Goal: Task Accomplishment & Management: Manage account settings

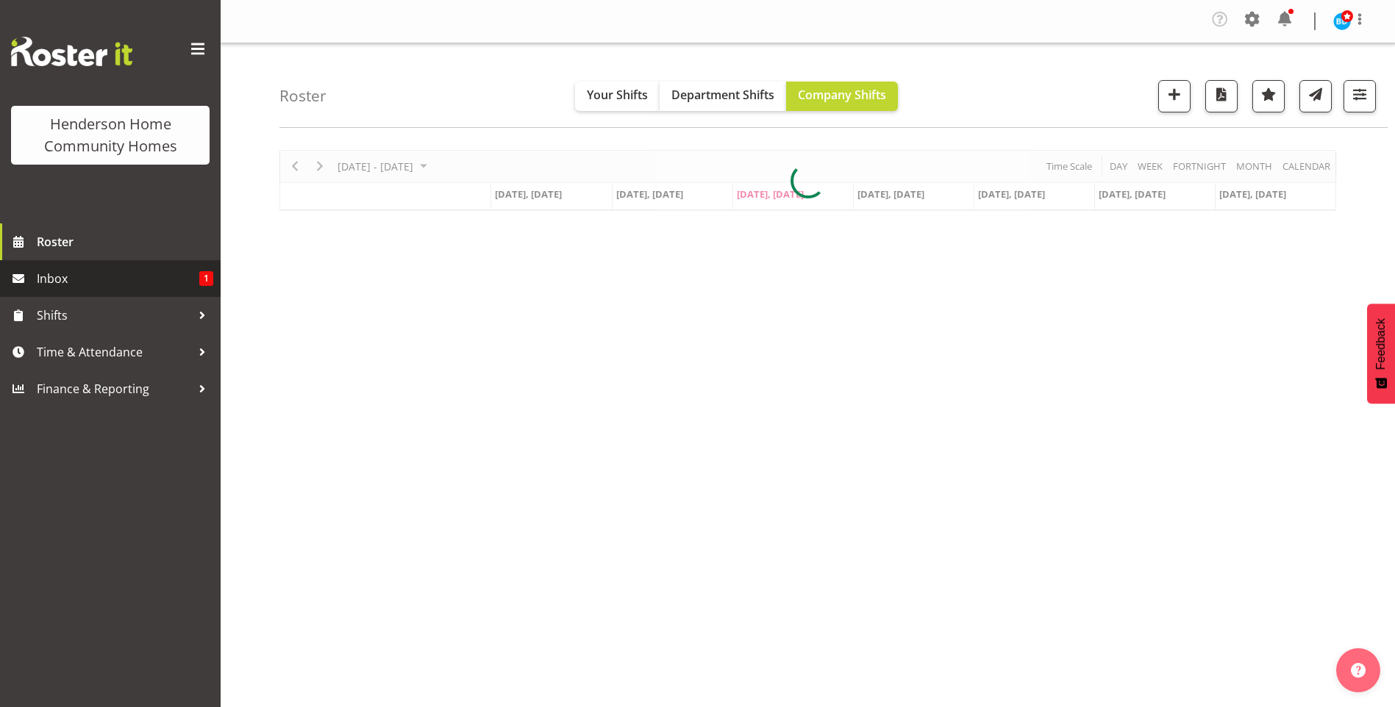
click at [66, 278] on span "Inbox" at bounding box center [118, 279] width 162 height 22
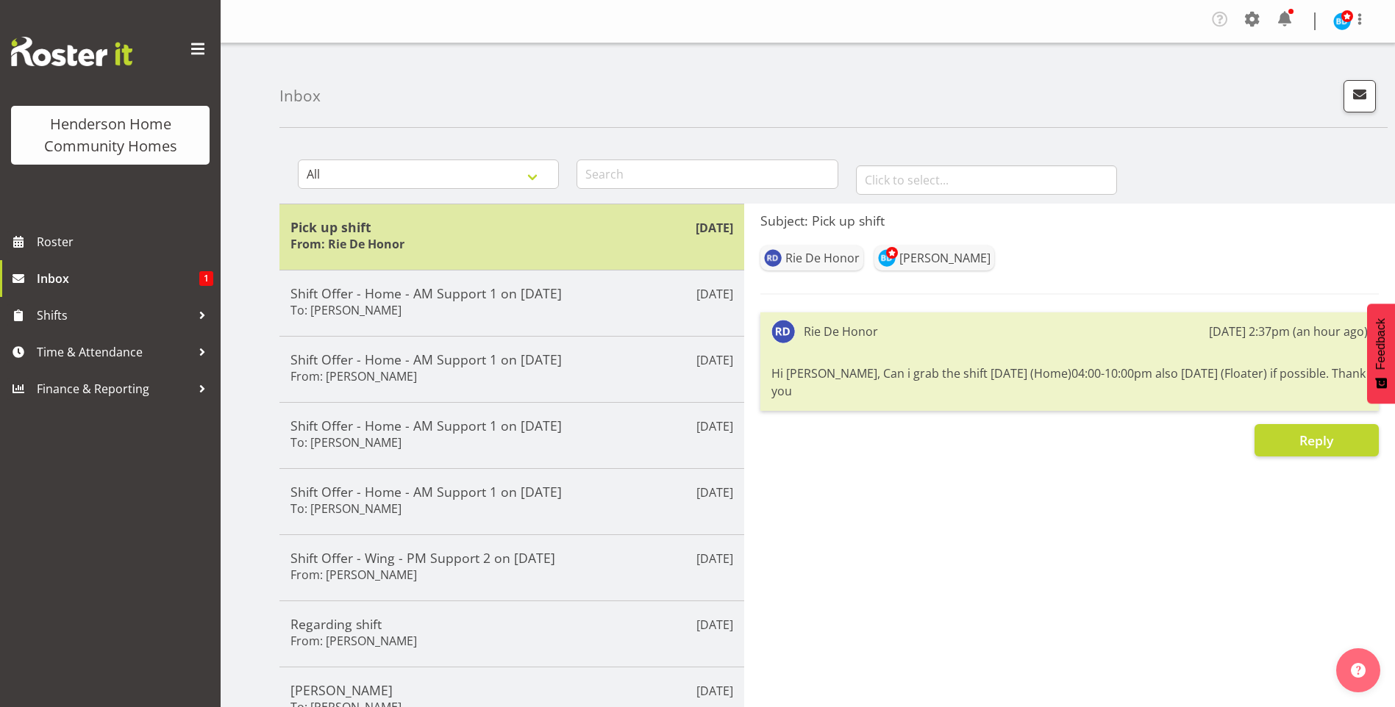
click at [476, 243] on div "Pick up shift From: Rie De Honor" at bounding box center [511, 237] width 443 height 36
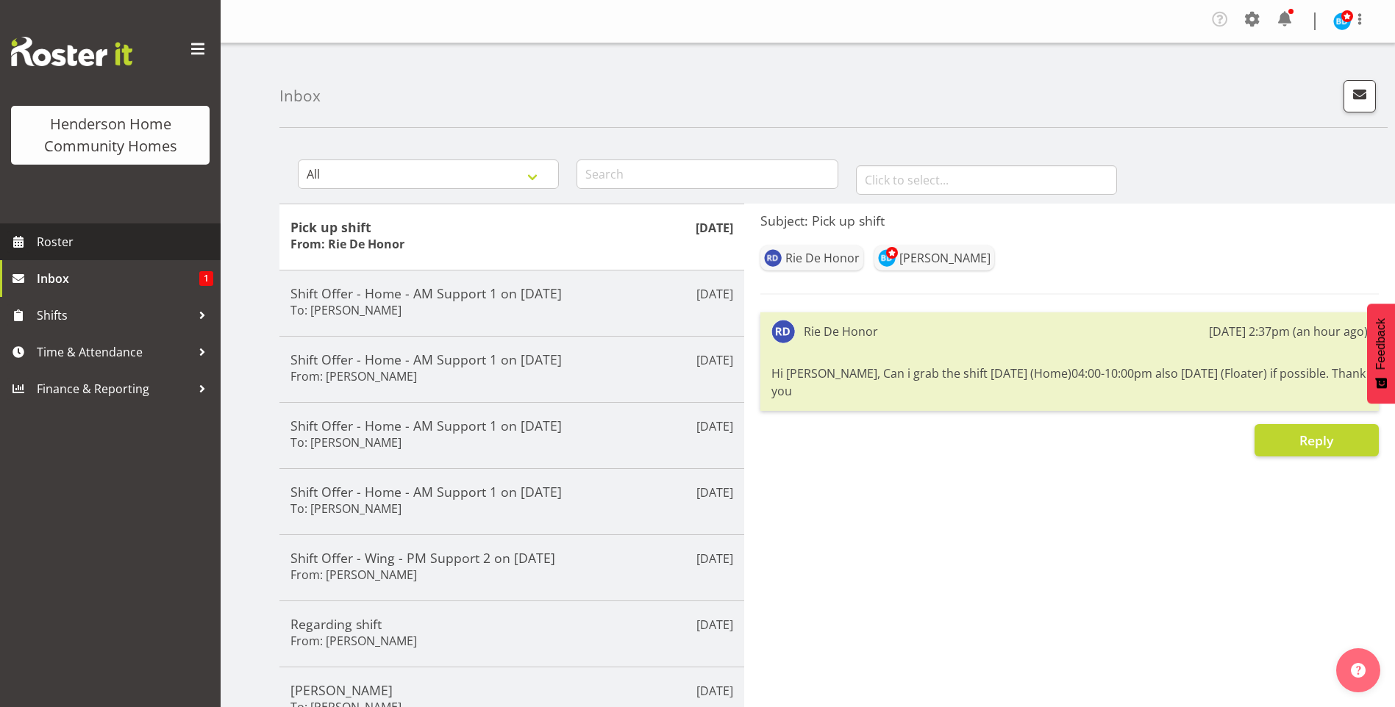
click at [114, 235] on span "Roster" at bounding box center [125, 242] width 176 height 22
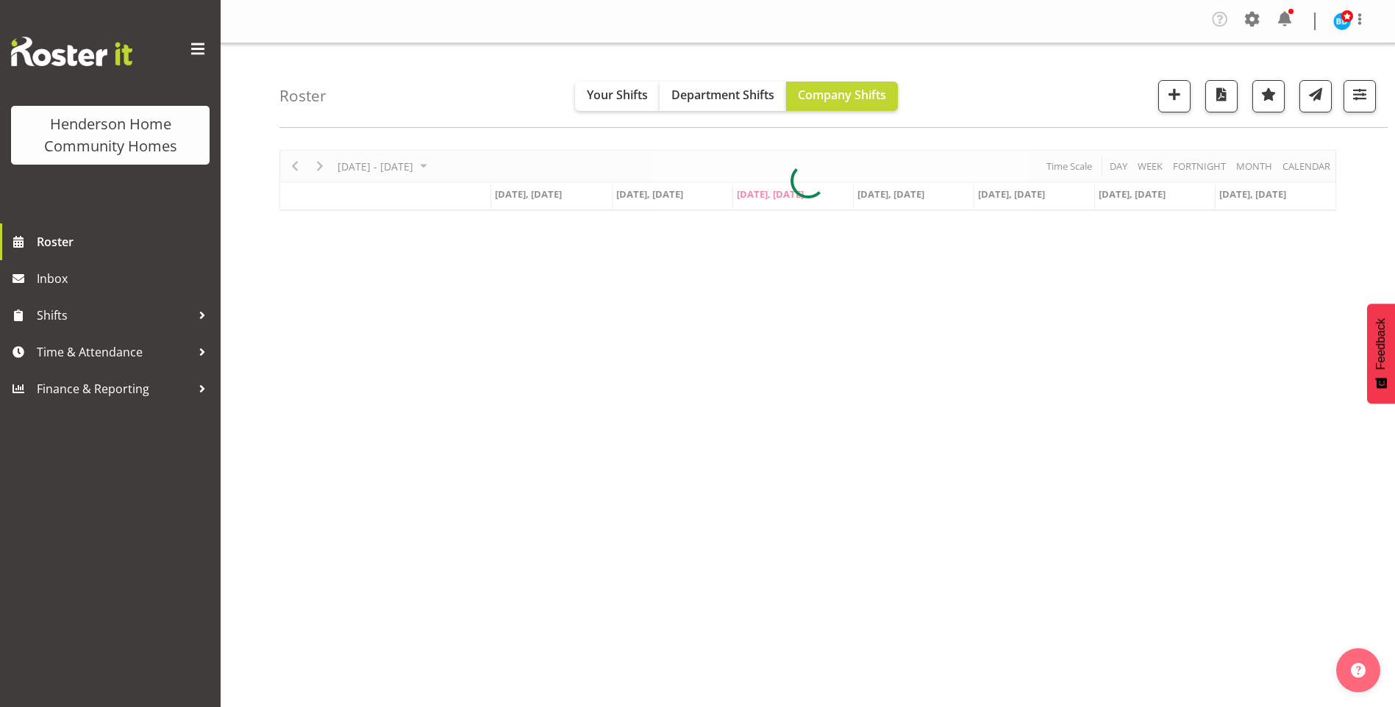
click at [321, 167] on div at bounding box center [807, 180] width 1056 height 61
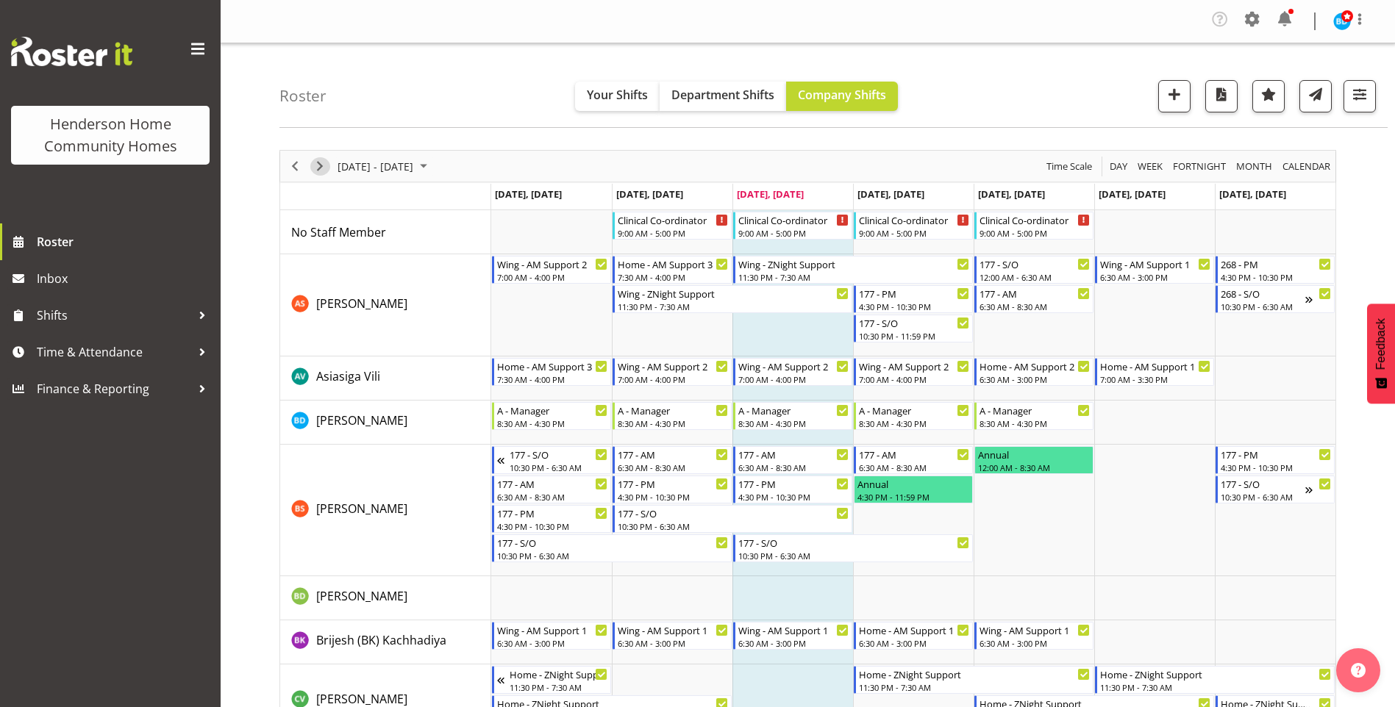
click at [328, 165] on span "Next" at bounding box center [320, 166] width 18 height 18
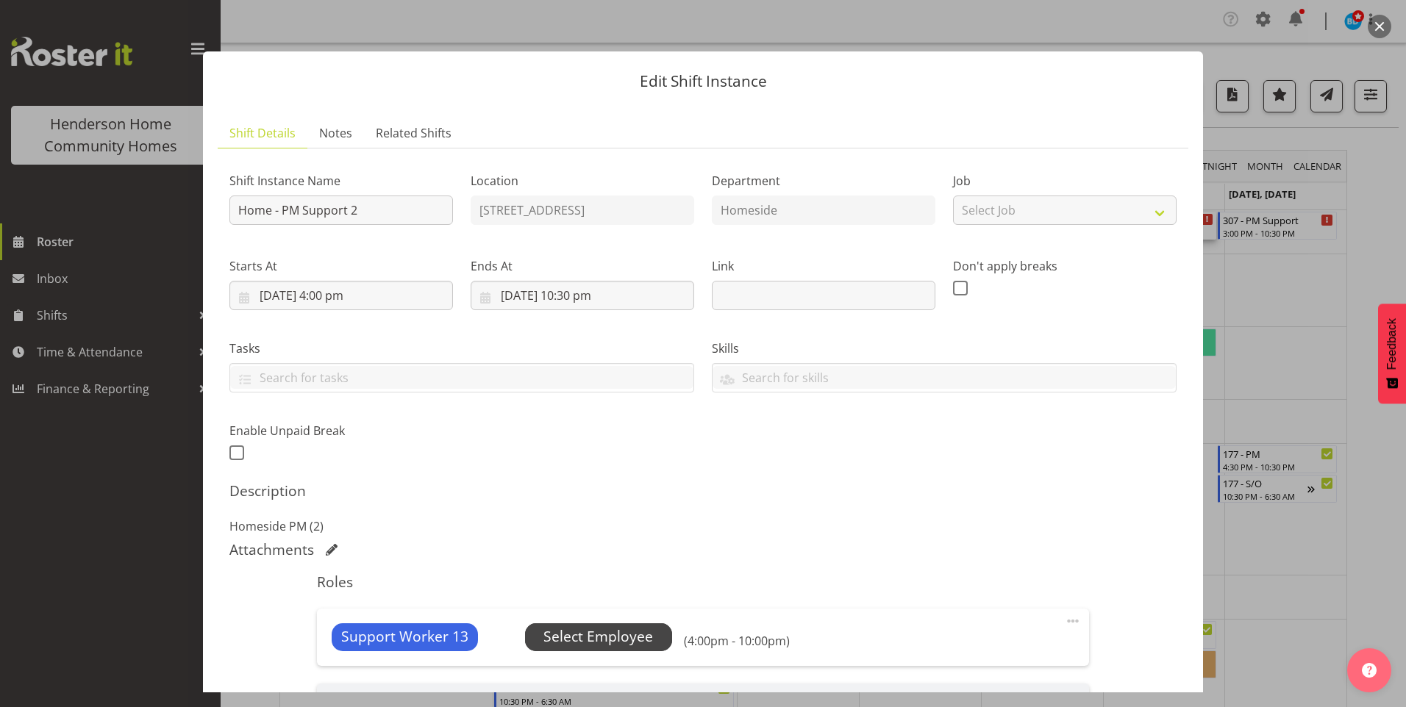
click at [640, 631] on span "Select Employee" at bounding box center [598, 636] width 110 height 21
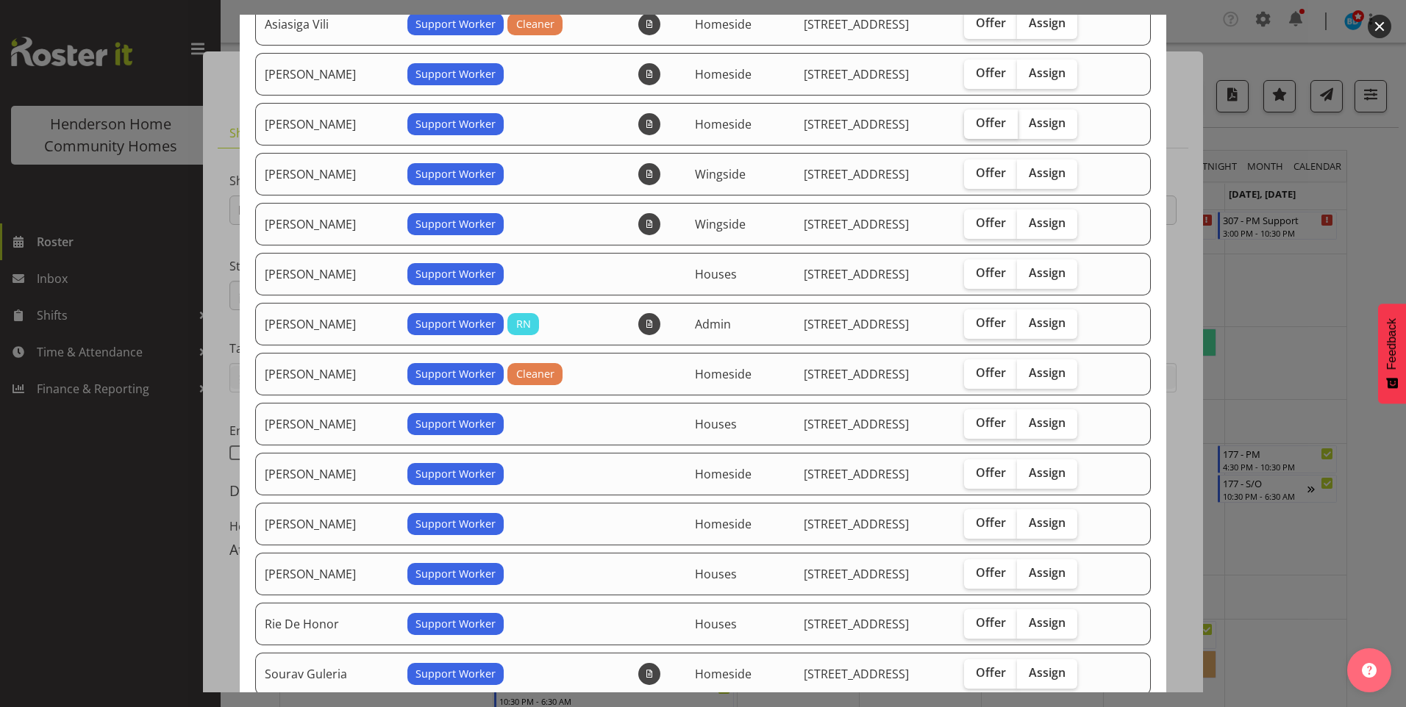
scroll to position [294, 0]
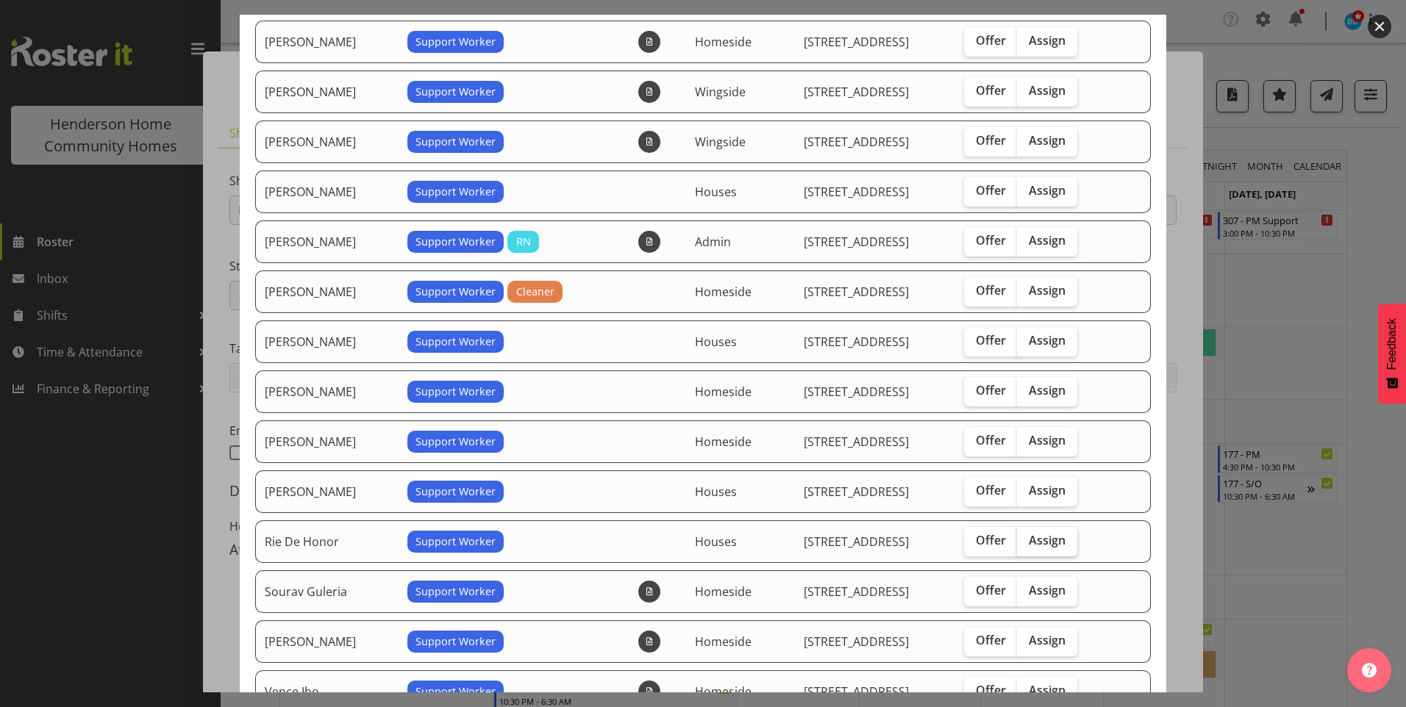
click at [1041, 540] on span "Assign" at bounding box center [1046, 540] width 37 height 15
click at [1026, 540] on input "Assign" at bounding box center [1022, 541] width 10 height 10
checkbox input "true"
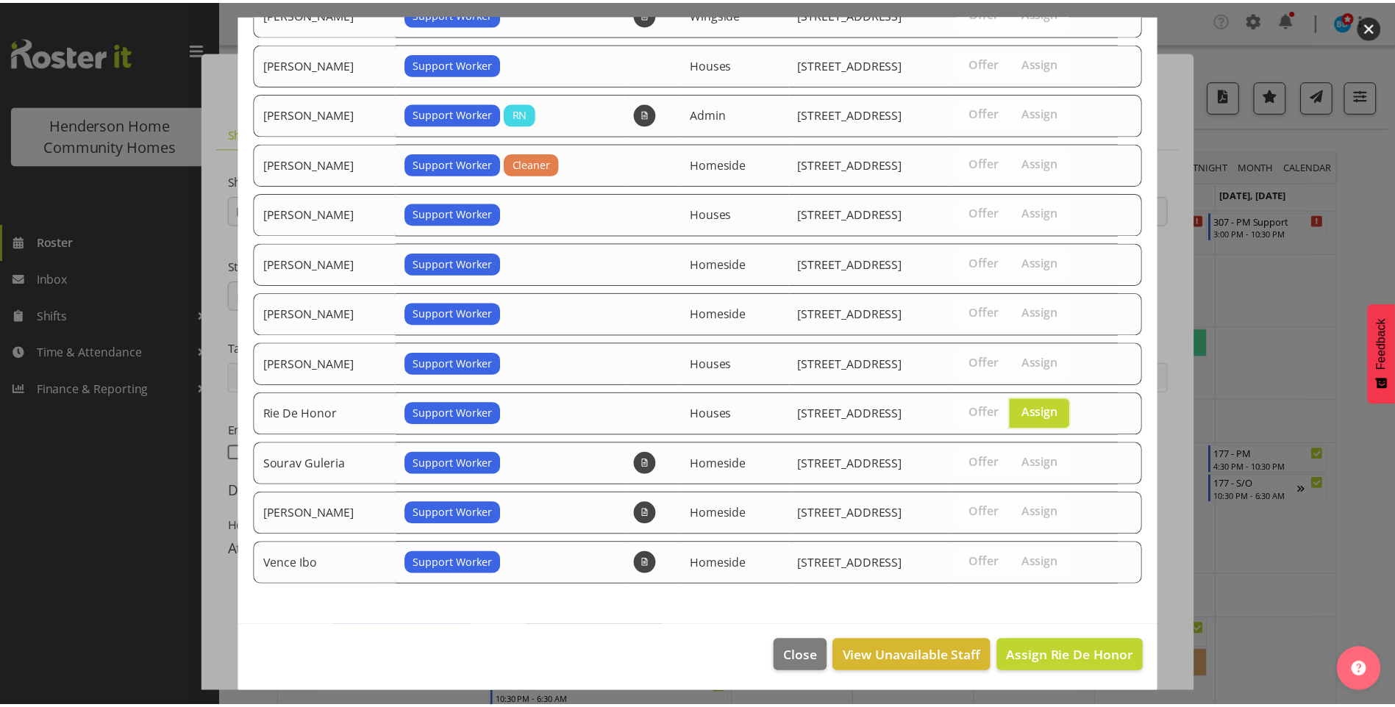
scroll to position [424, 0]
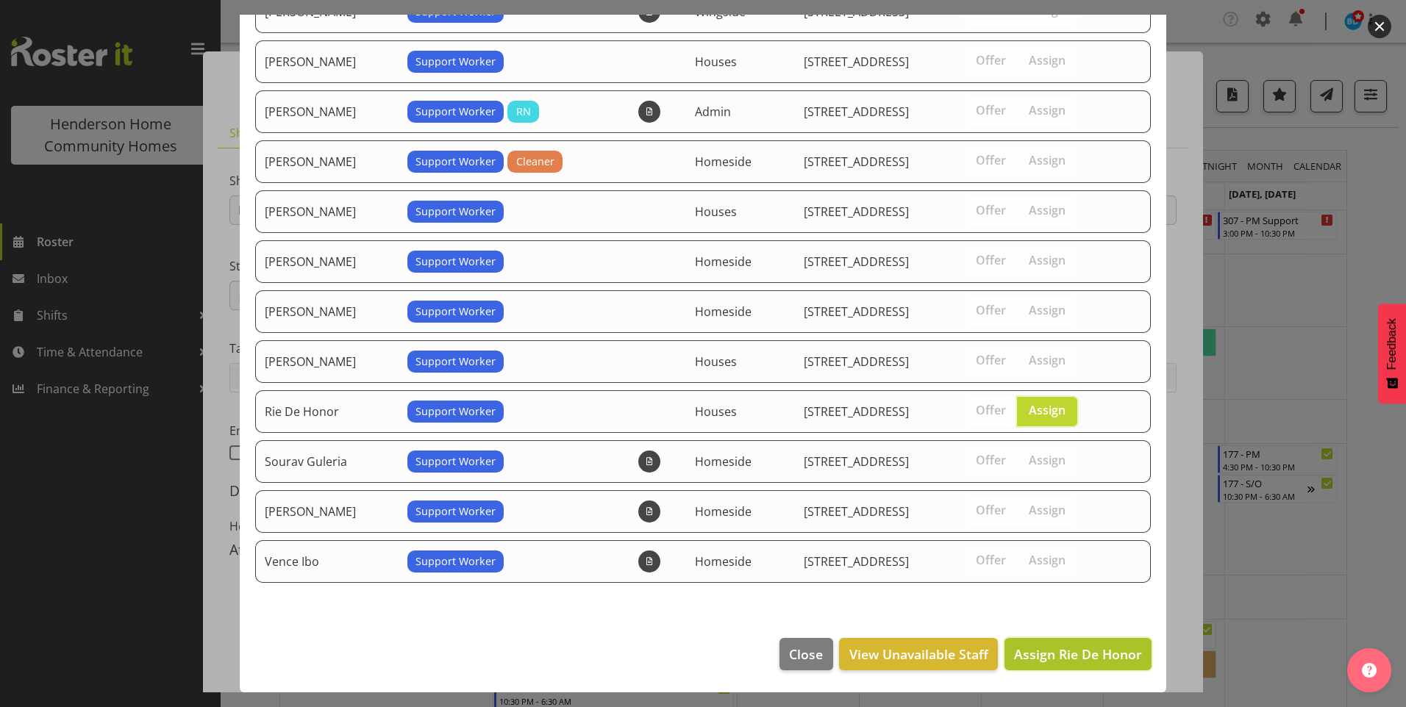
click at [1072, 659] on span "Assign Rie De Honor" at bounding box center [1078, 654] width 128 height 18
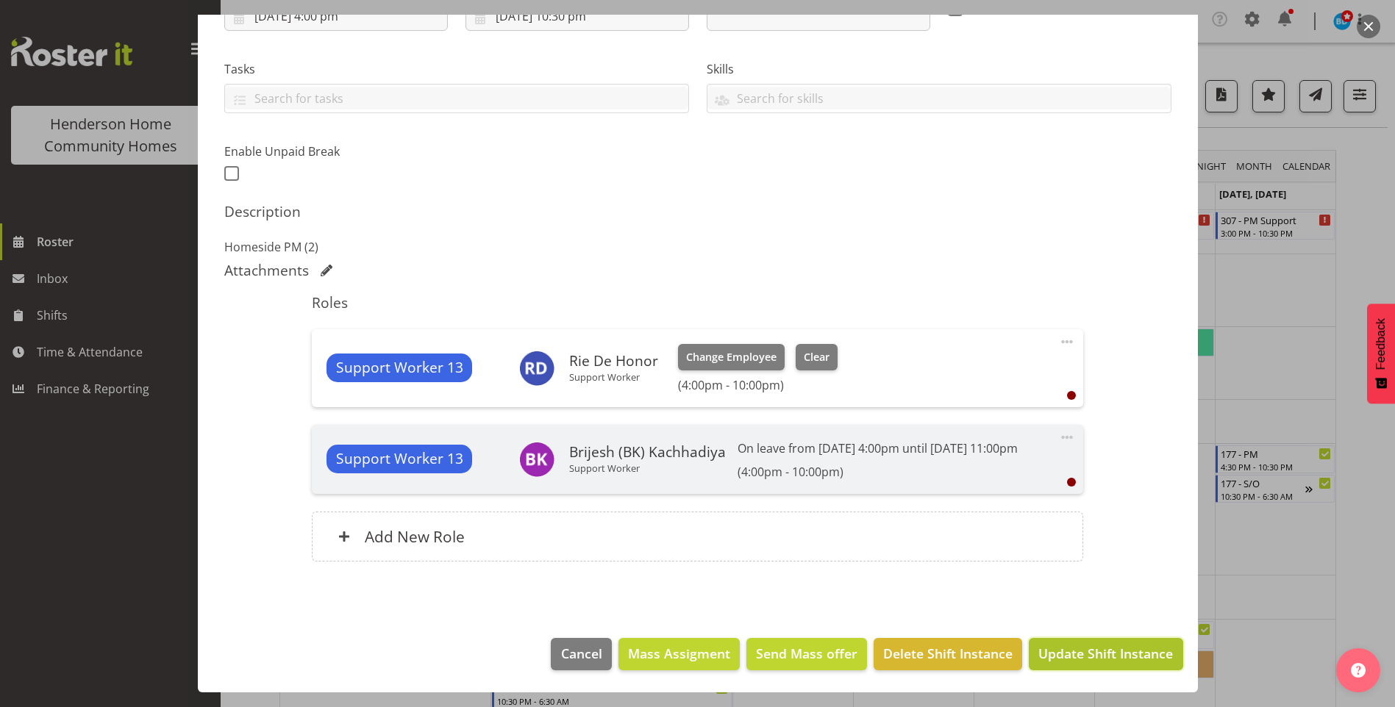
click at [1086, 657] on span "Update Shift Instance" at bounding box center [1105, 653] width 135 height 19
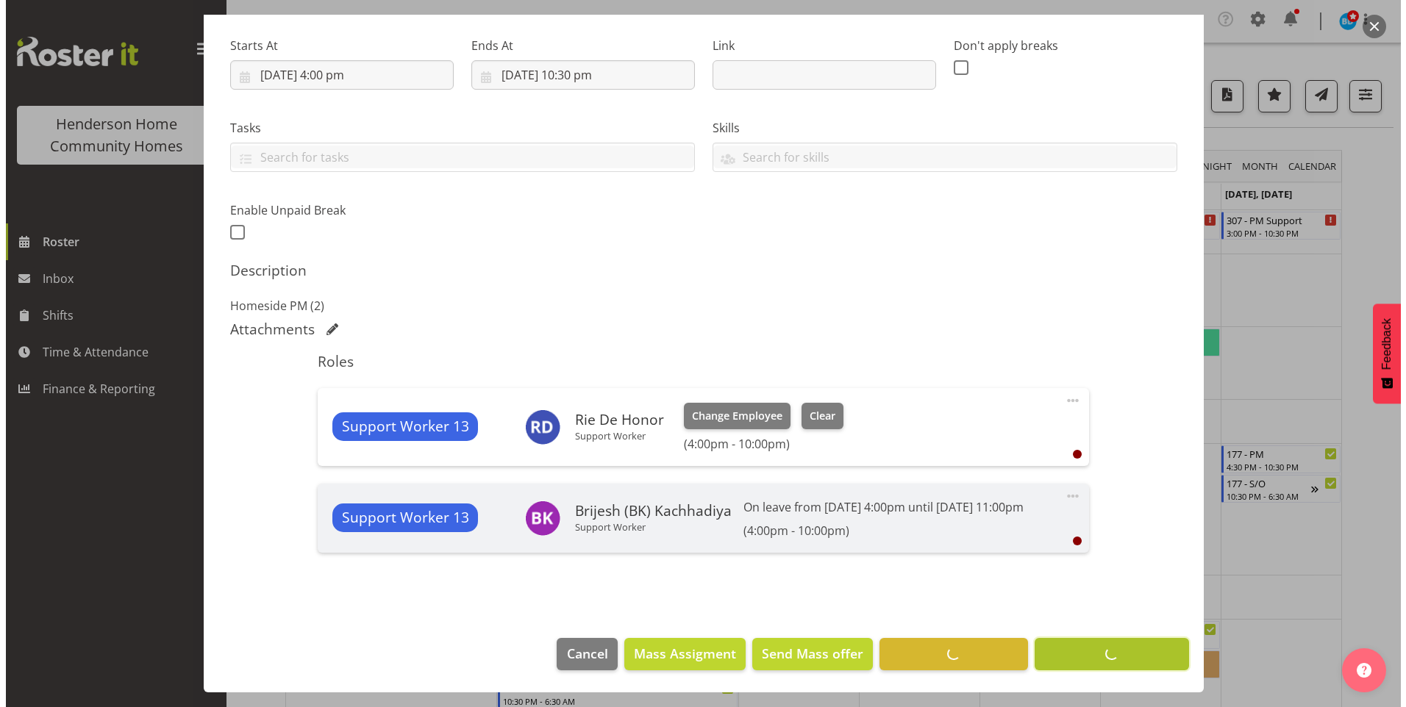
scroll to position [238, 0]
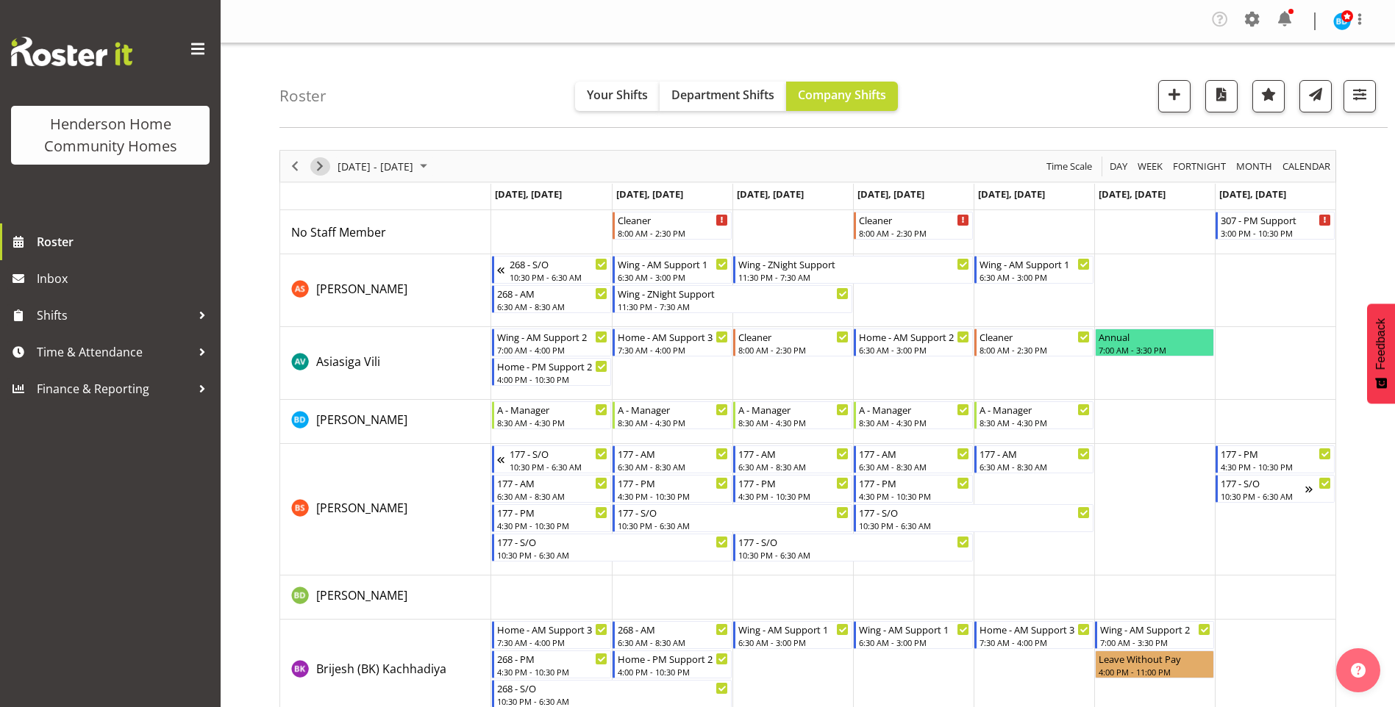
click at [322, 163] on span "Next" at bounding box center [320, 166] width 18 height 18
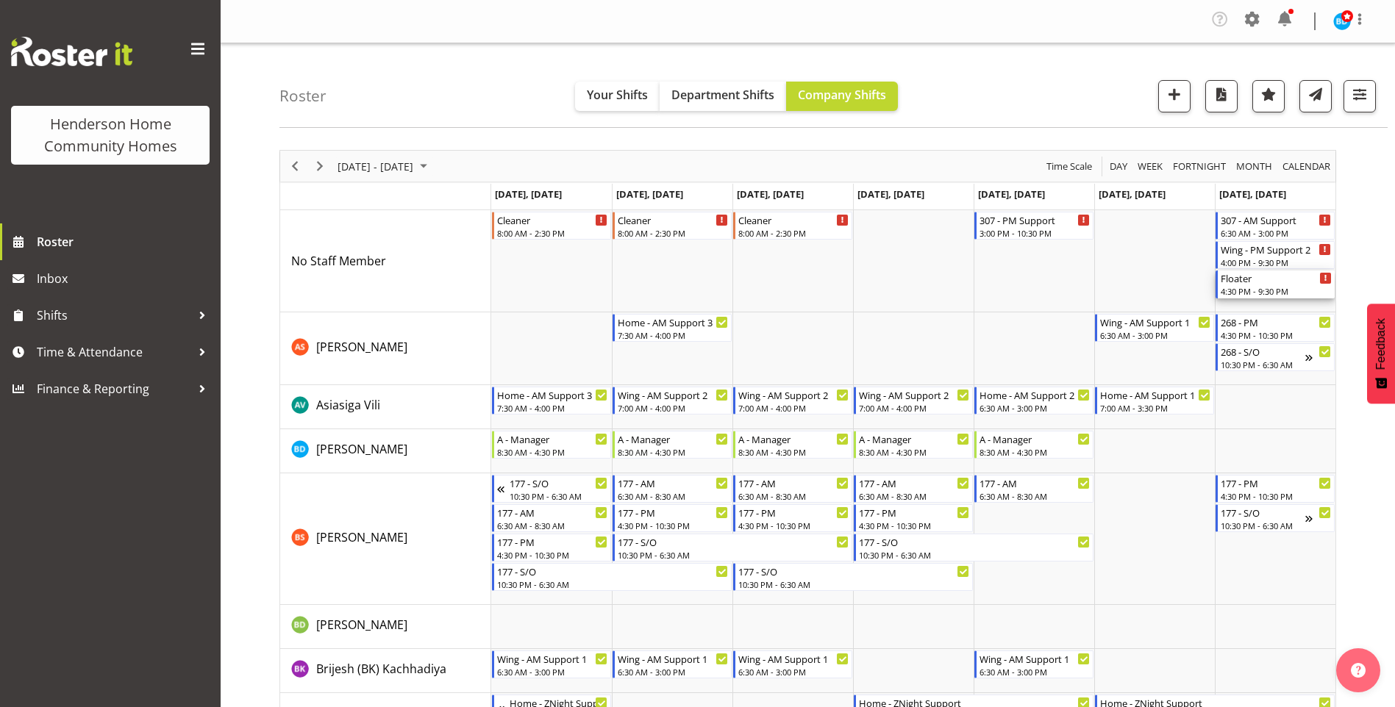
click at [1239, 290] on div "4:30 PM - 9:30 PM" at bounding box center [1275, 291] width 111 height 12
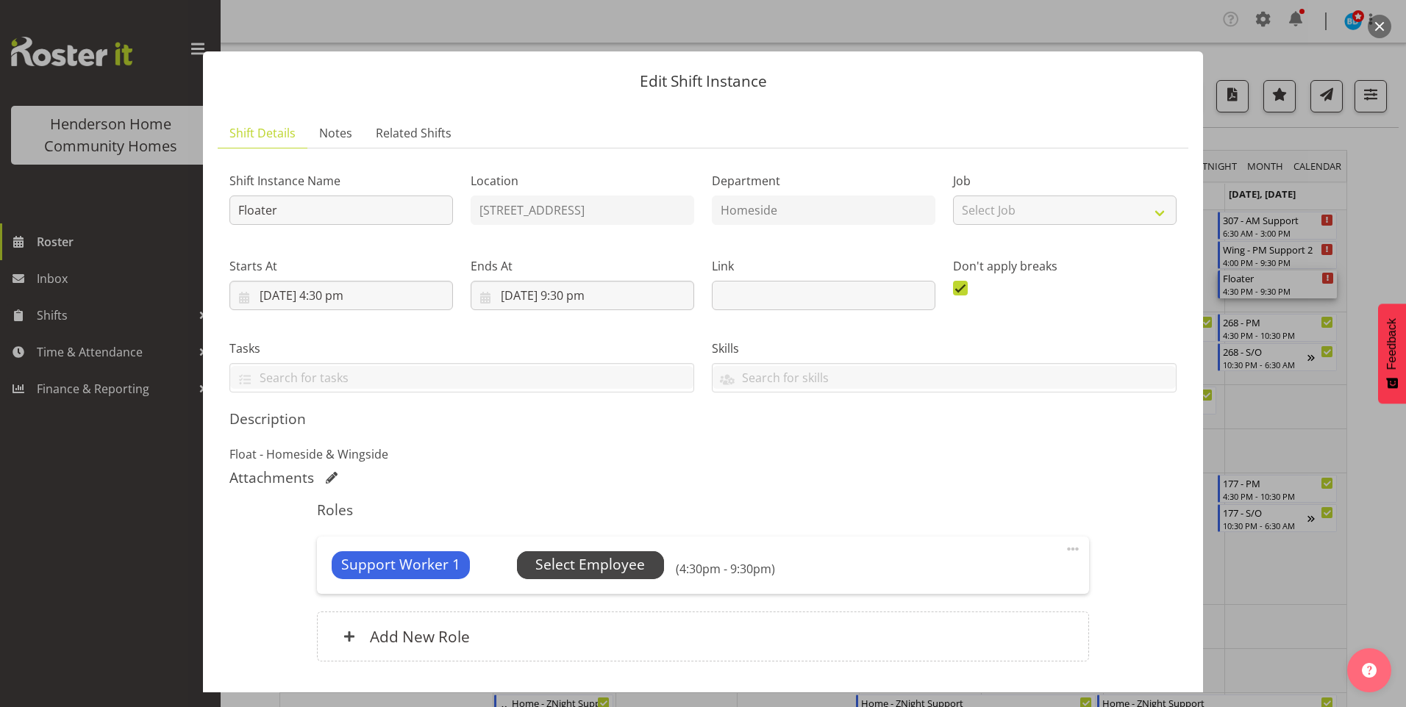
click at [576, 560] on span "Select Employee" at bounding box center [590, 564] width 110 height 21
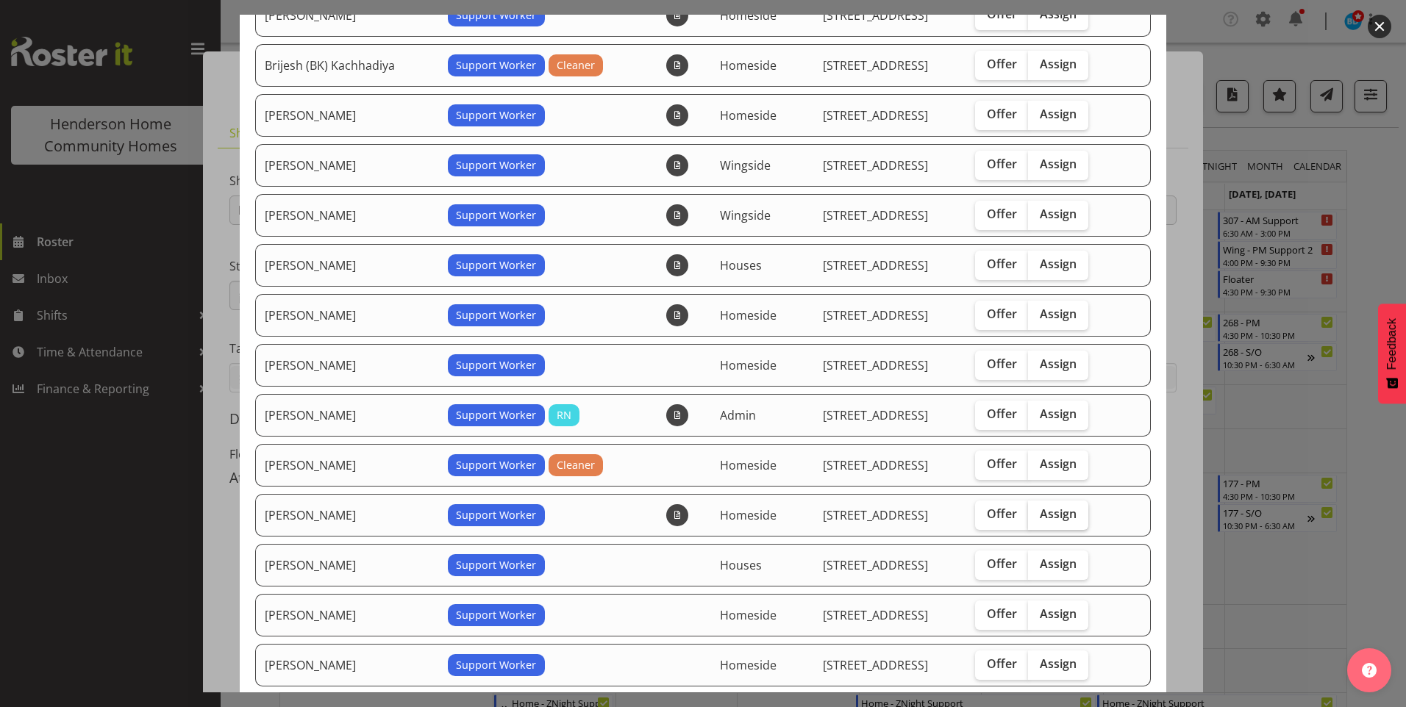
scroll to position [368, 0]
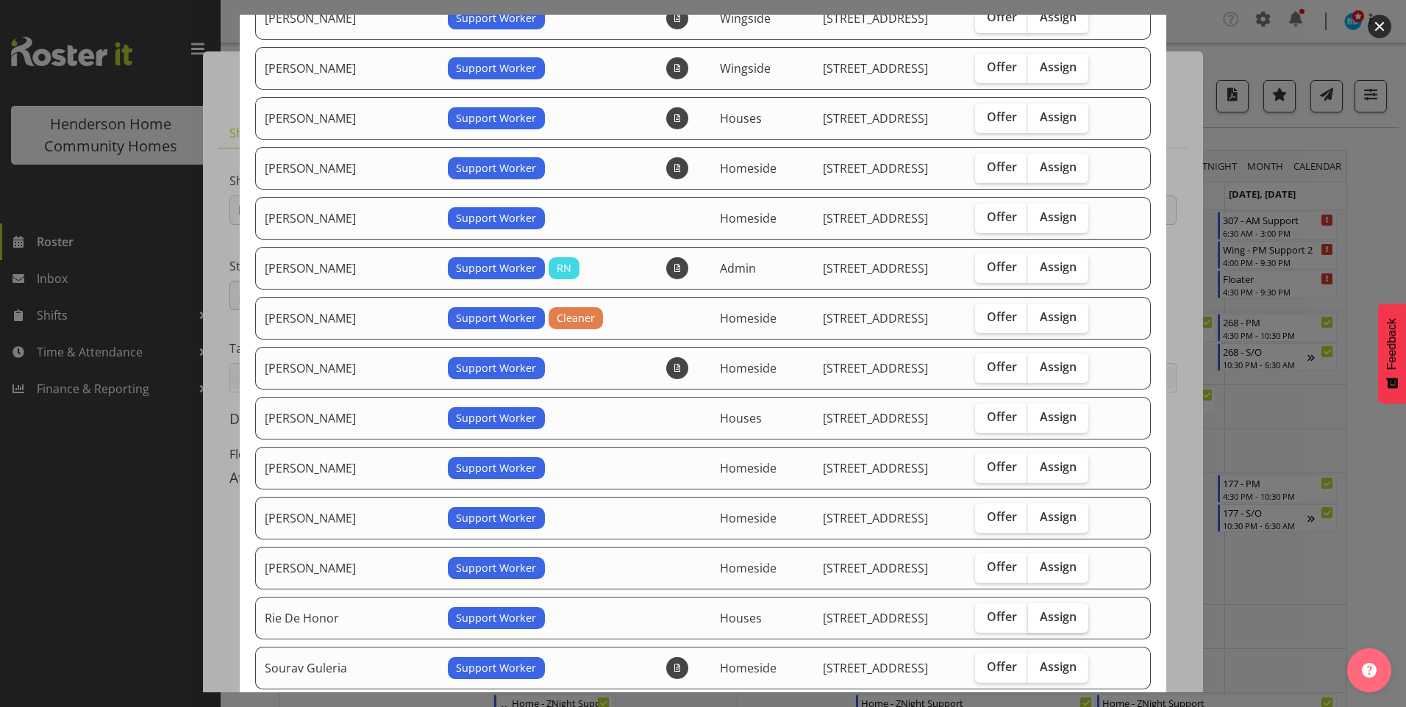
click at [1054, 616] on span "Assign" at bounding box center [1057, 616] width 37 height 15
click at [1037, 616] on input "Assign" at bounding box center [1033, 617] width 10 height 10
checkbox input "true"
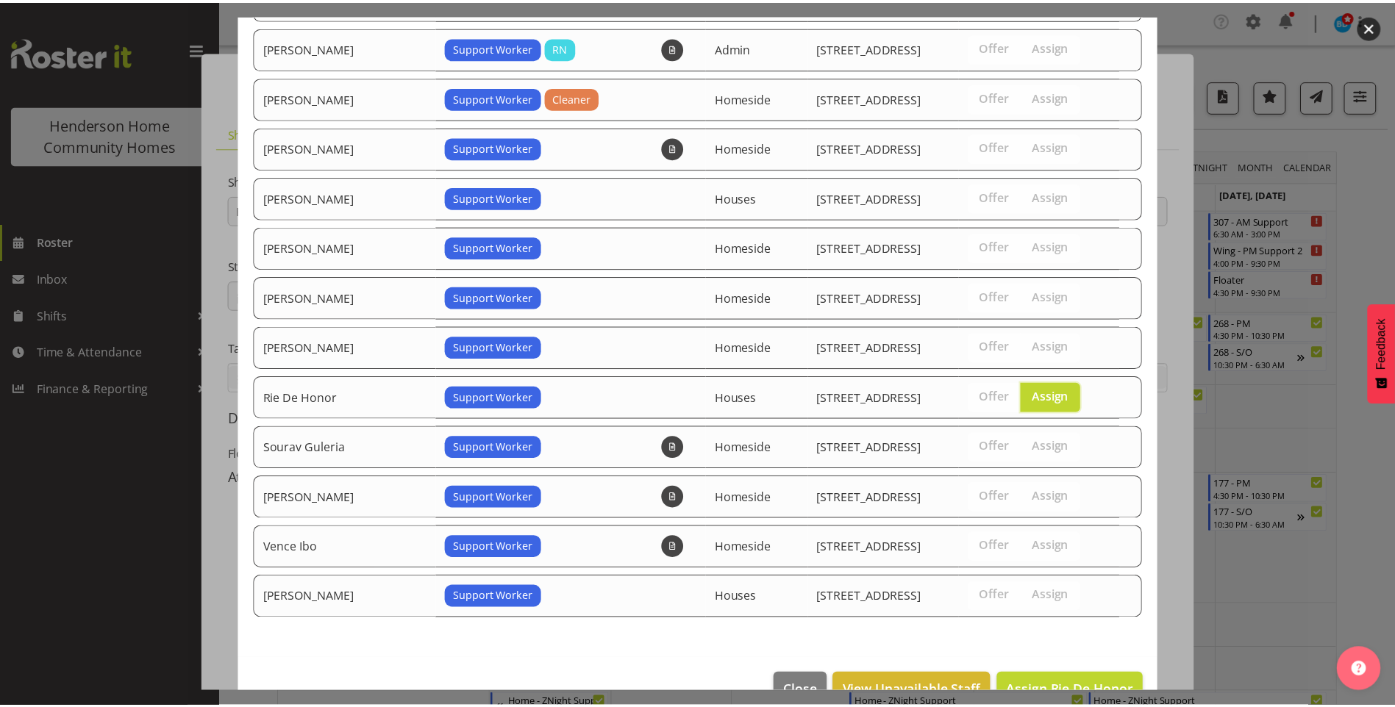
scroll to position [624, 0]
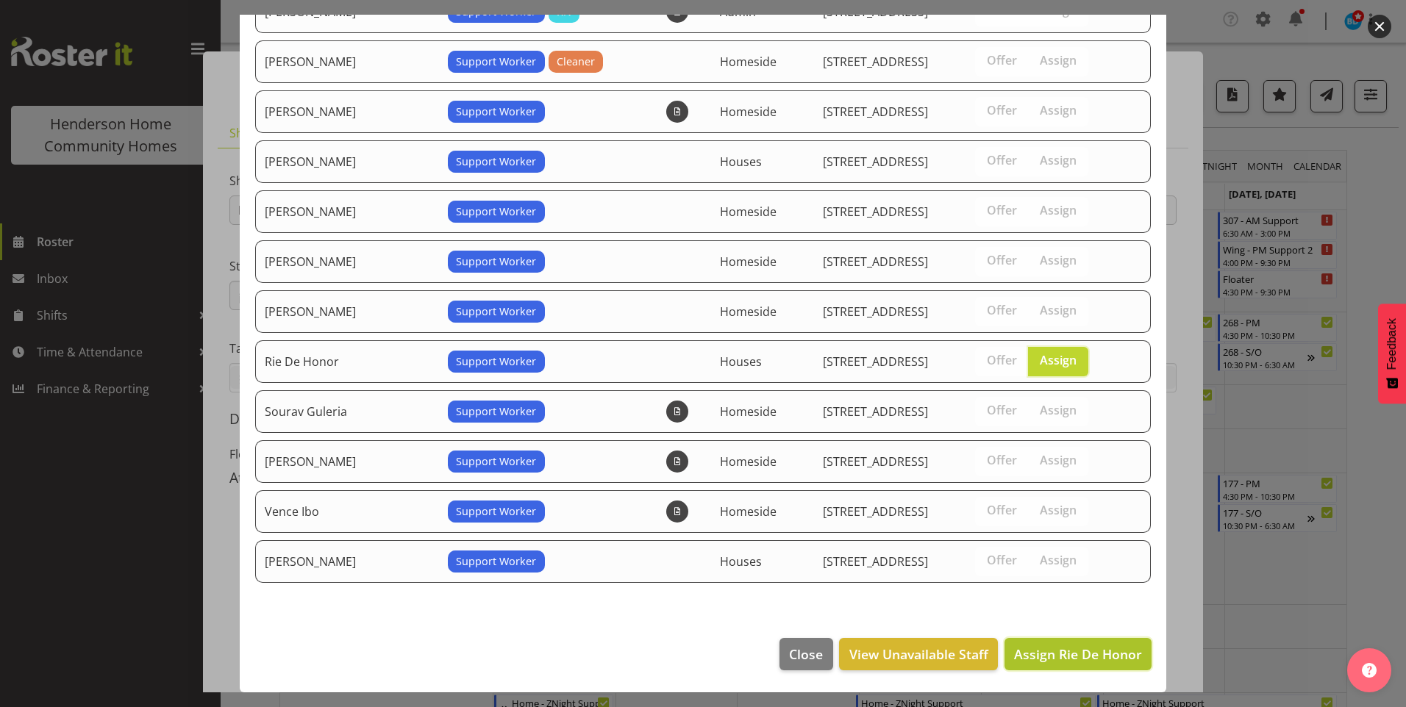
click at [1082, 653] on span "Assign Rie De Honor" at bounding box center [1078, 654] width 128 height 18
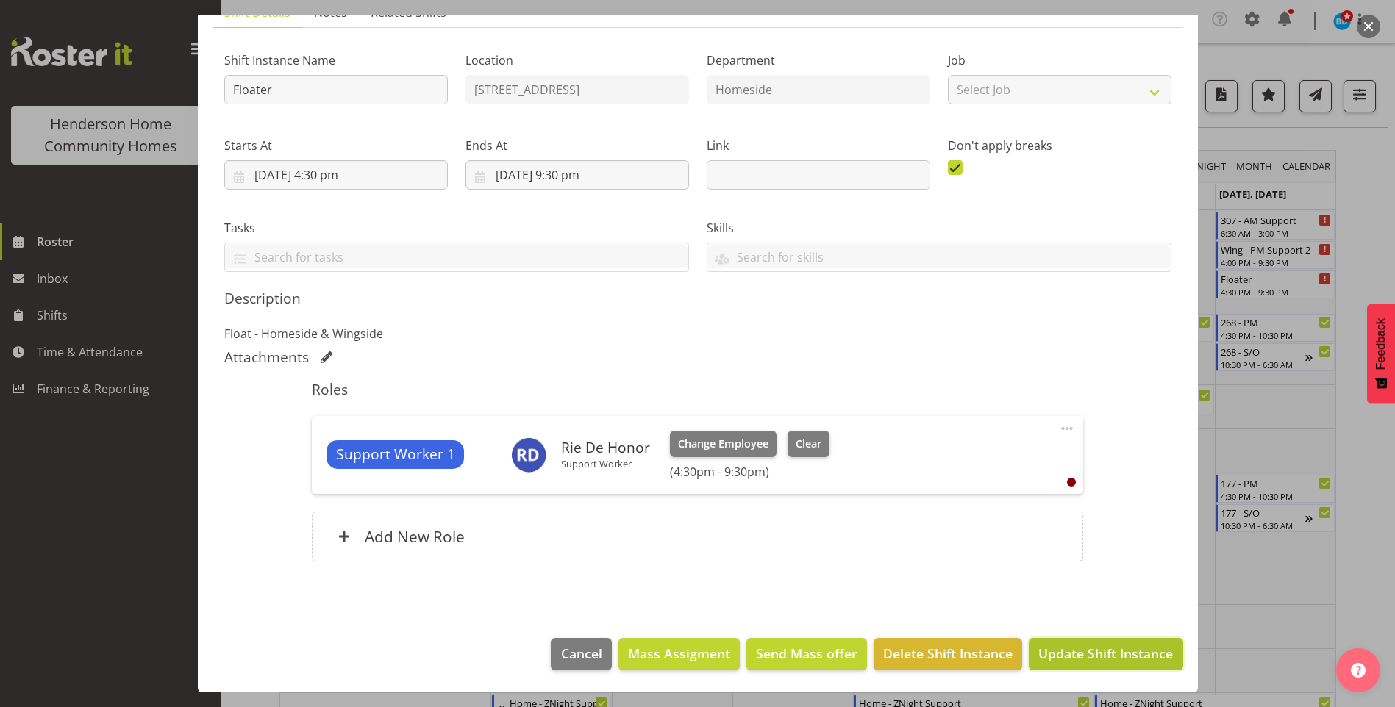
click at [1081, 649] on span "Update Shift Instance" at bounding box center [1105, 653] width 135 height 19
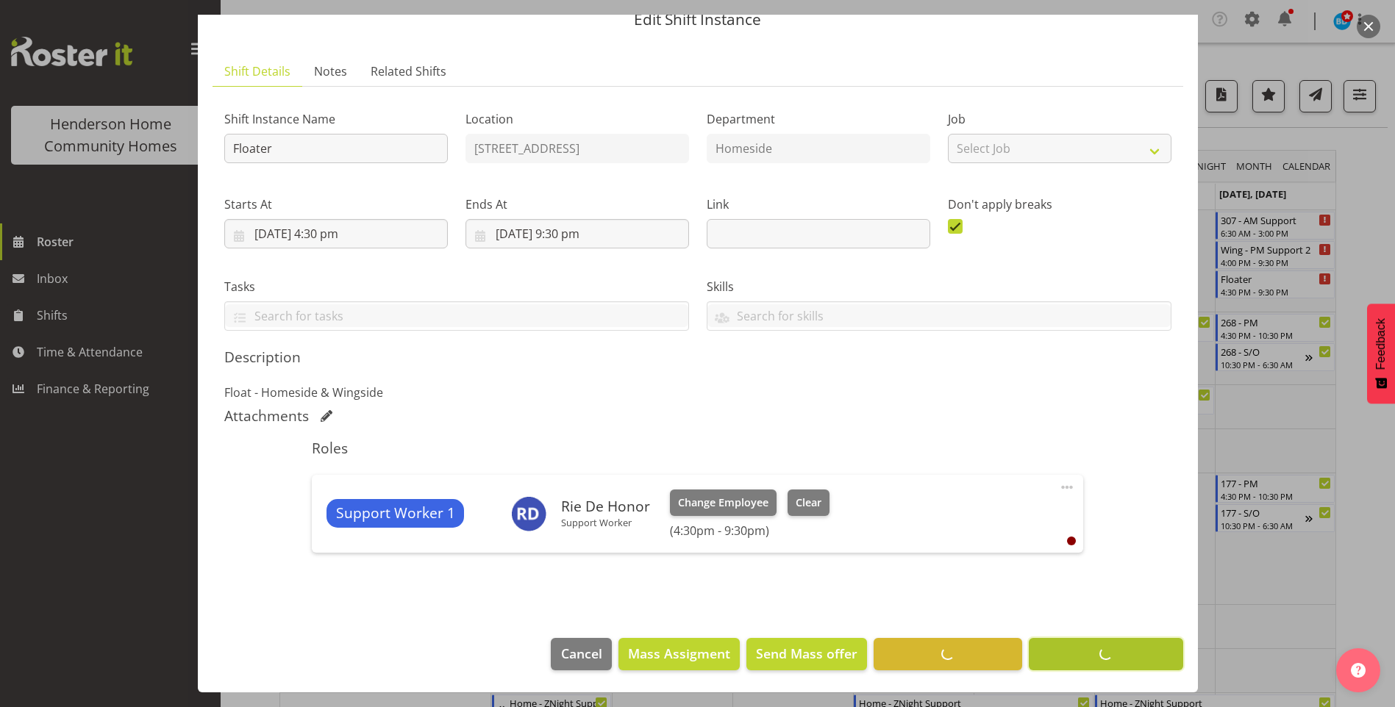
scroll to position [62, 0]
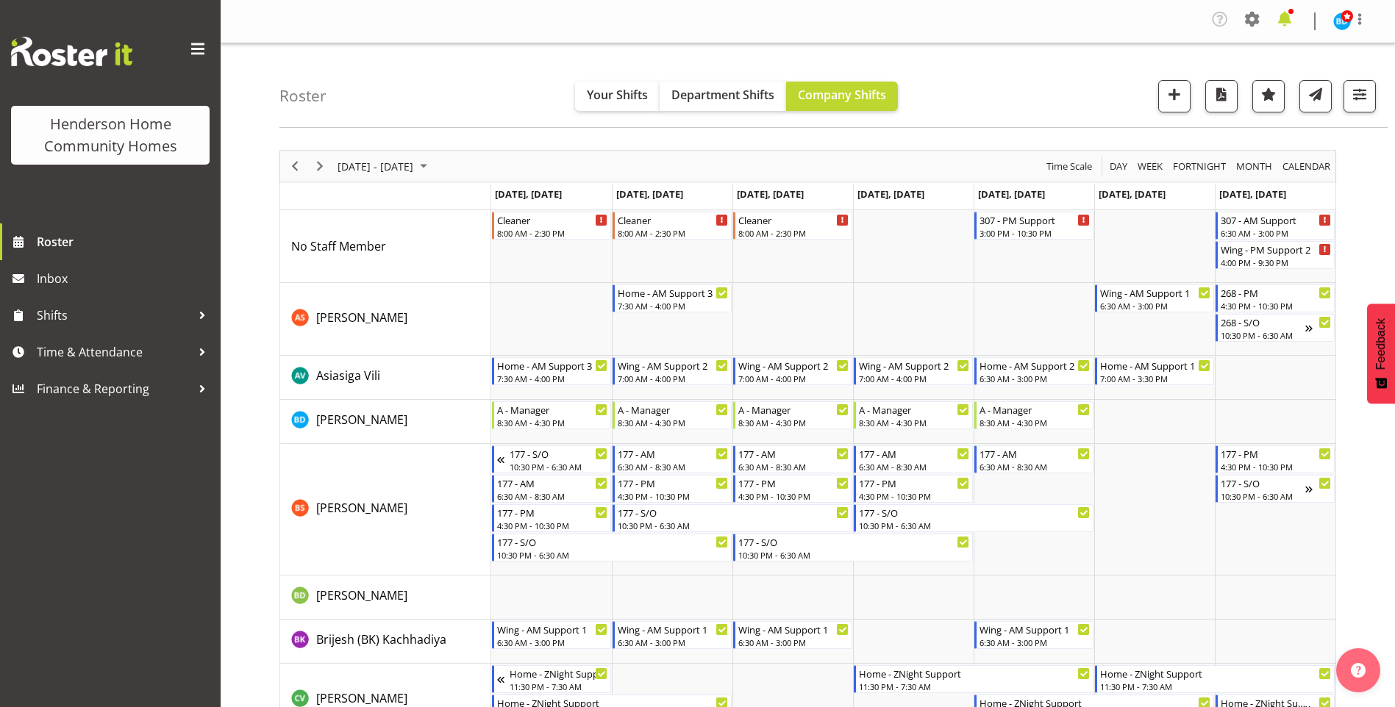
click at [1289, 15] on span at bounding box center [1285, 19] width 24 height 24
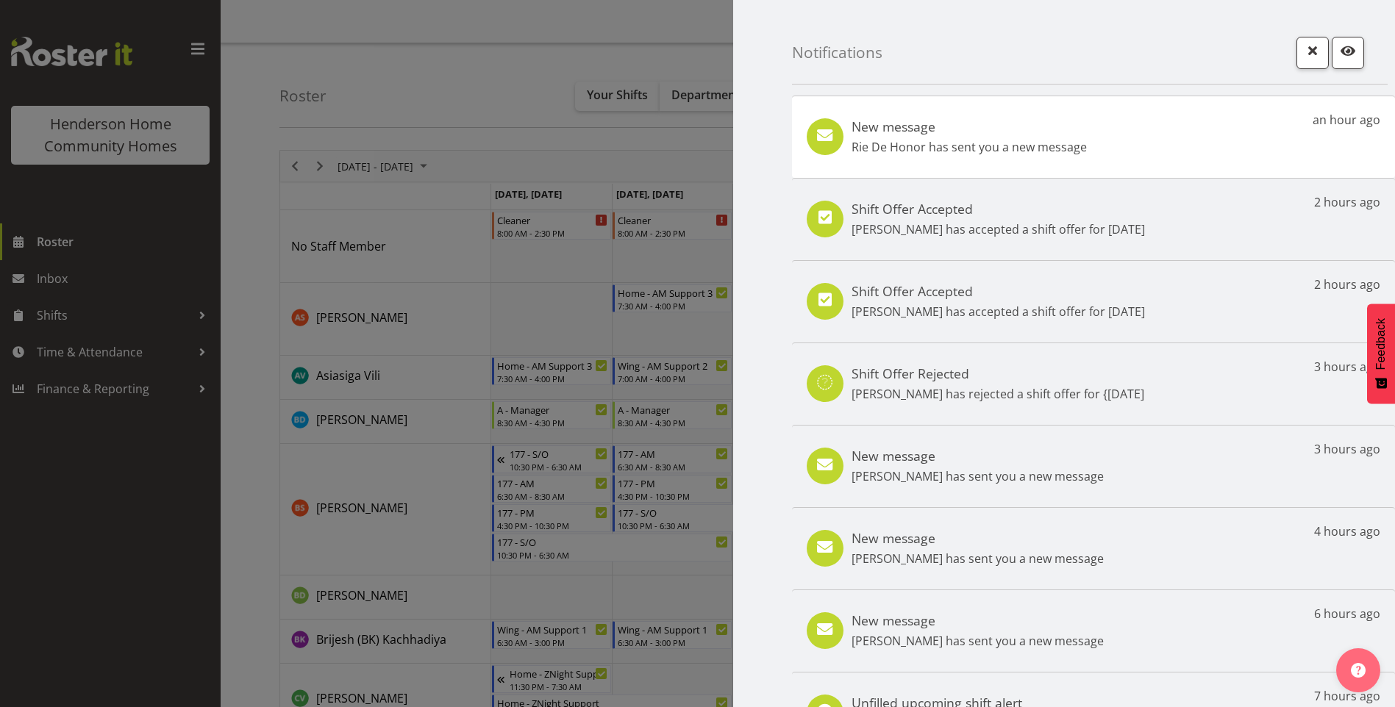
click at [953, 153] on p "Rie De Honor has sent you a new message" at bounding box center [968, 147] width 235 height 18
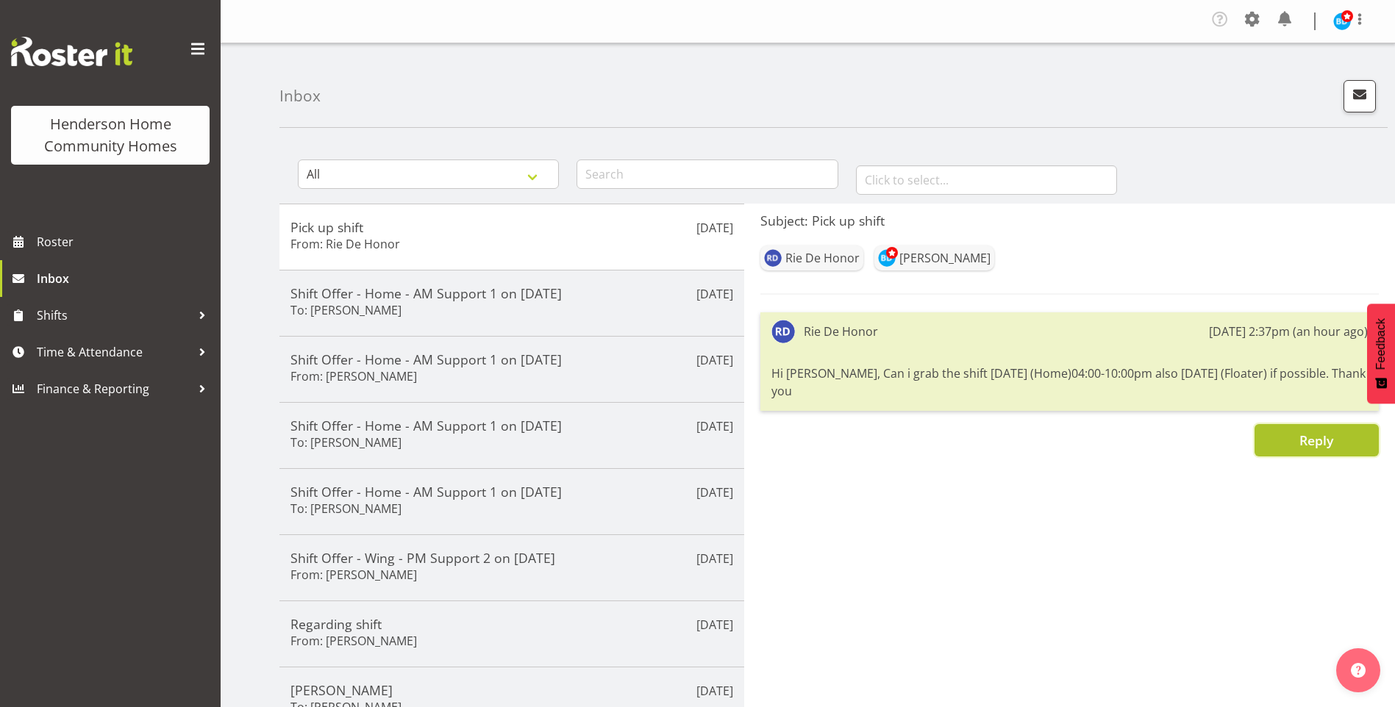
click at [1308, 437] on span "Reply" at bounding box center [1316, 441] width 34 height 18
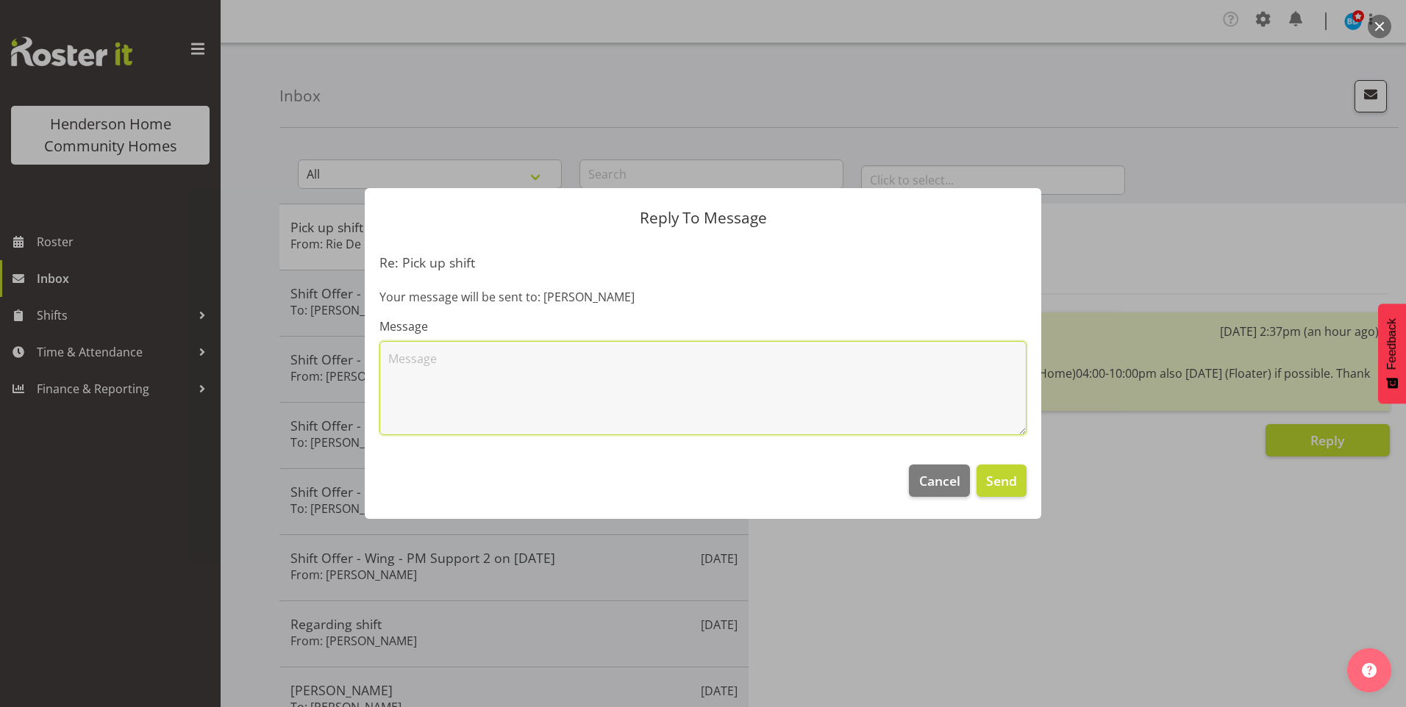
click at [654, 363] on textarea at bounding box center [702, 388] width 647 height 94
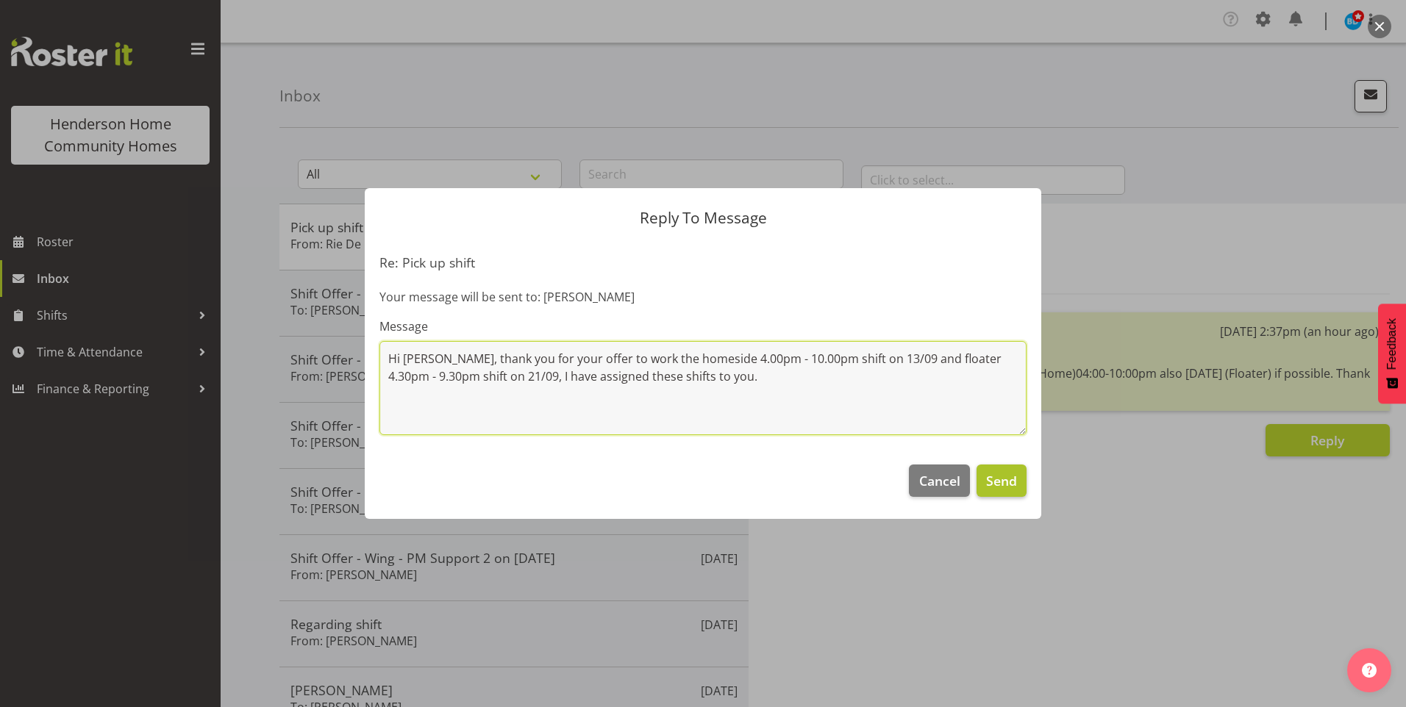
type textarea "Hi Rie, thank you for your offer to work the homeside 4.00pm - 10.00pm shift on…"
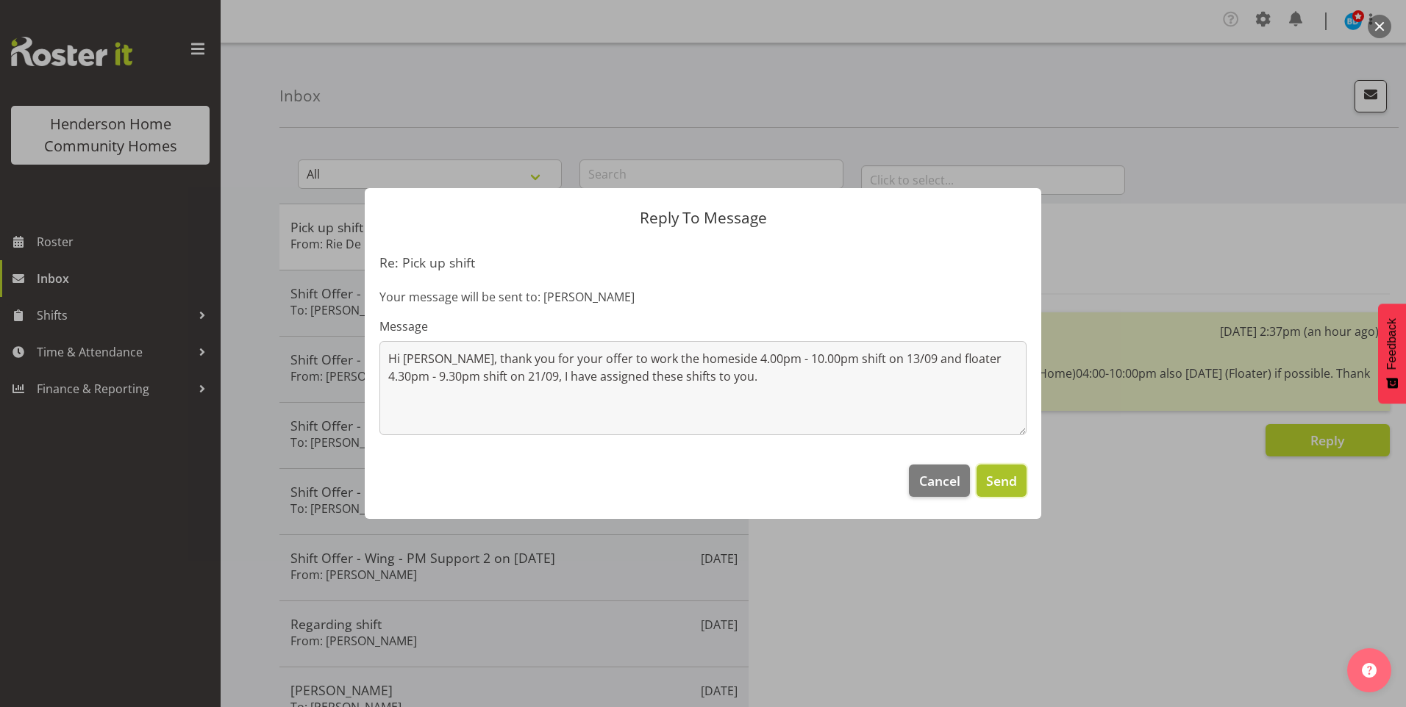
click at [1011, 491] on button "Send" at bounding box center [1001, 481] width 50 height 32
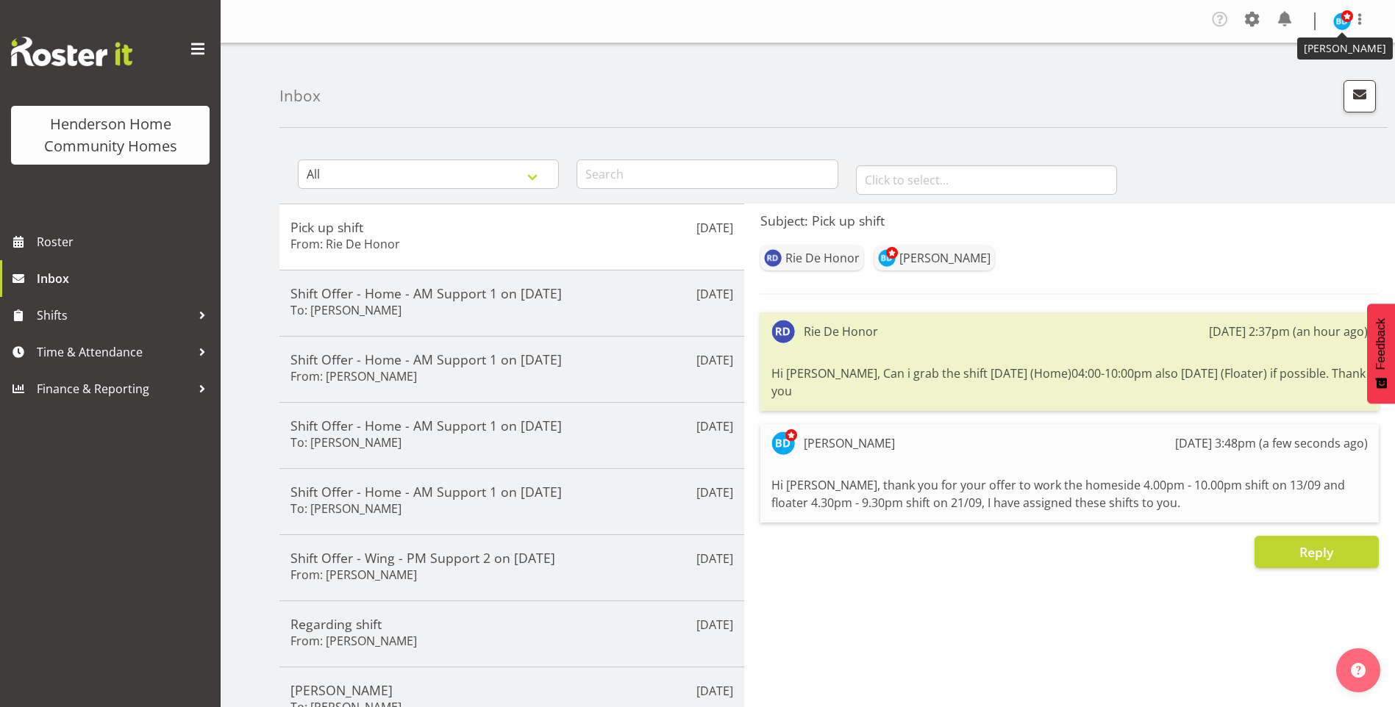
click at [1340, 21] on img at bounding box center [1342, 21] width 18 height 18
click at [1250, 77] on link "Log Out" at bounding box center [1297, 81] width 141 height 26
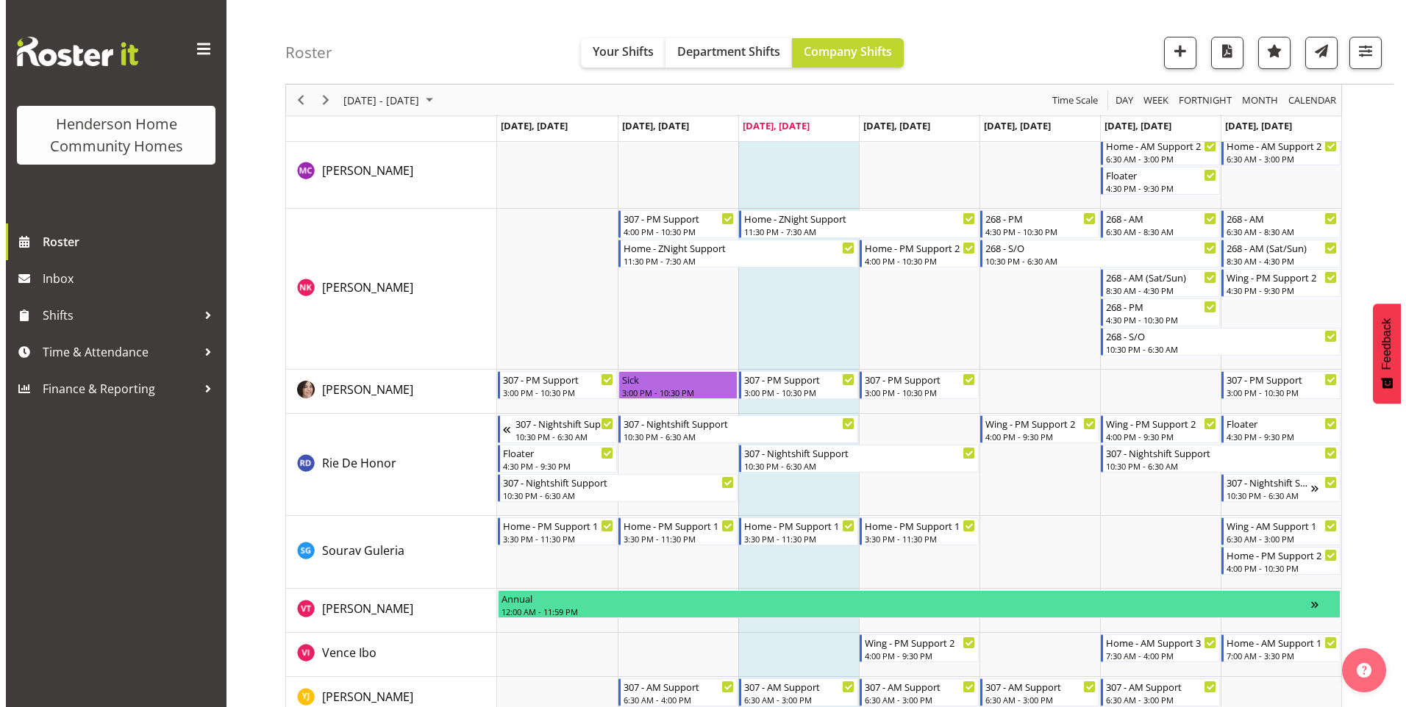
scroll to position [2017, 0]
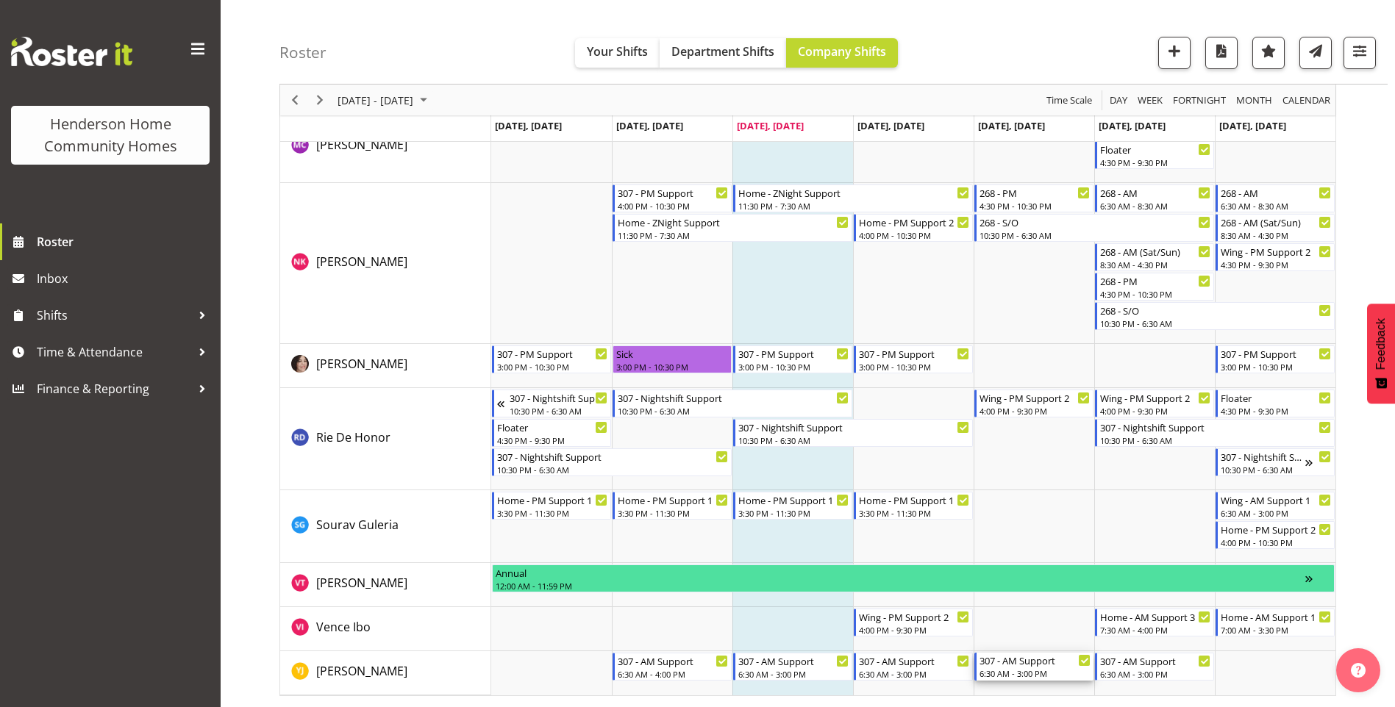
click at [1053, 667] on div "307 - AM Support" at bounding box center [1034, 660] width 111 height 15
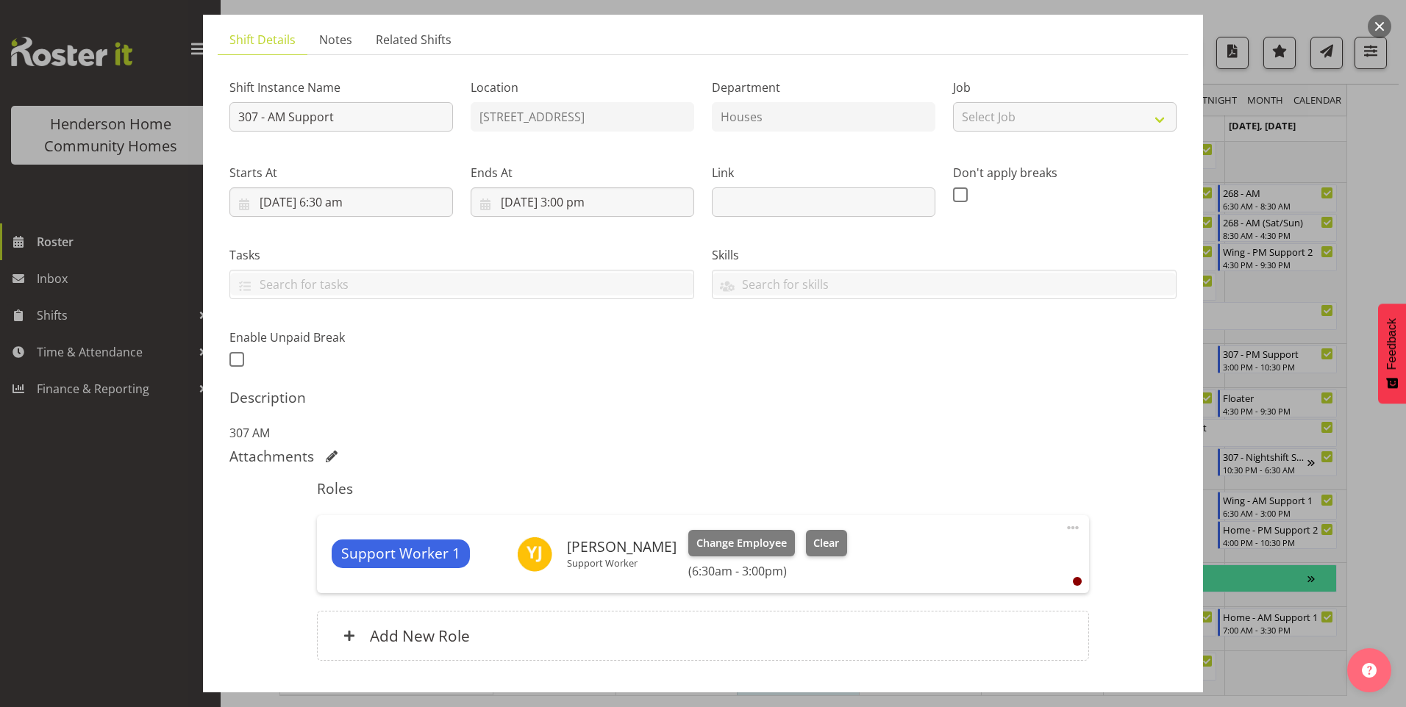
scroll to position [147, 0]
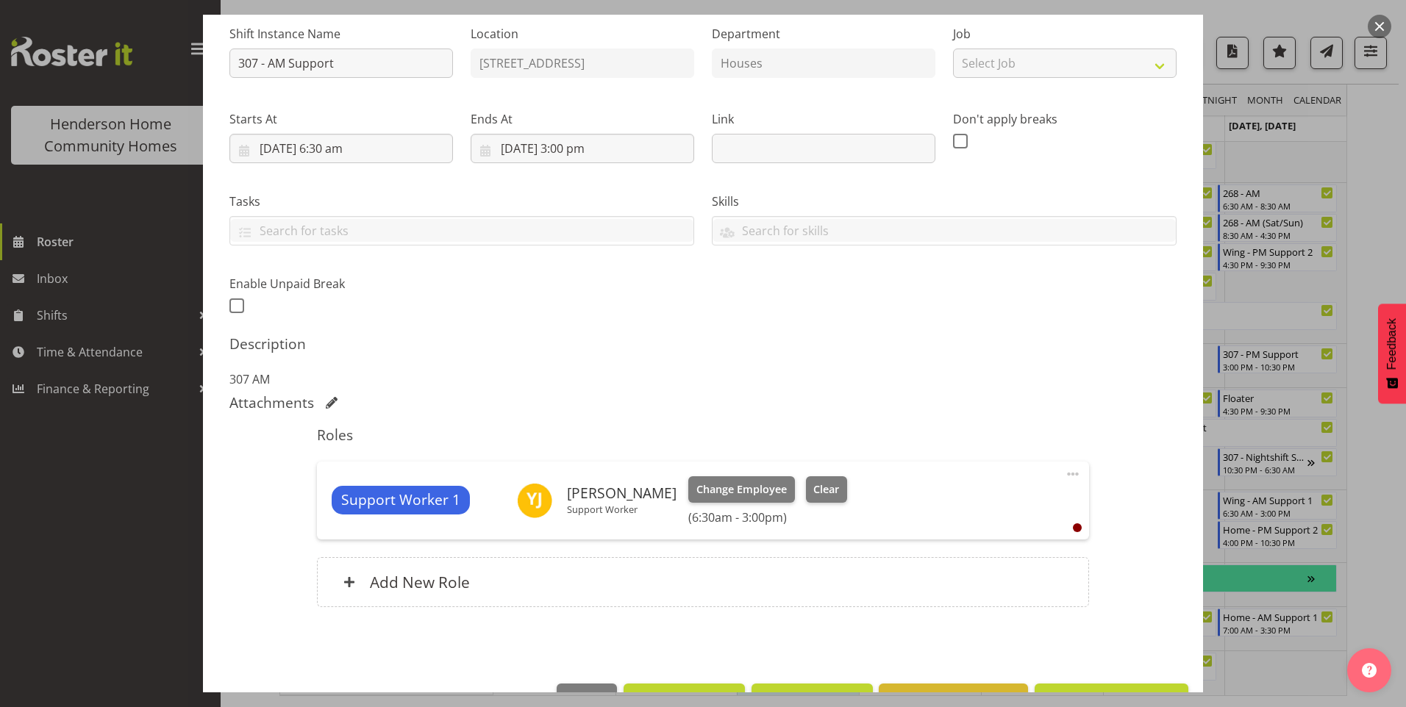
click at [1064, 476] on span at bounding box center [1073, 474] width 18 height 18
click at [952, 509] on link "Edit" at bounding box center [1010, 509] width 141 height 26
select select "8"
select select "2025"
select select "15"
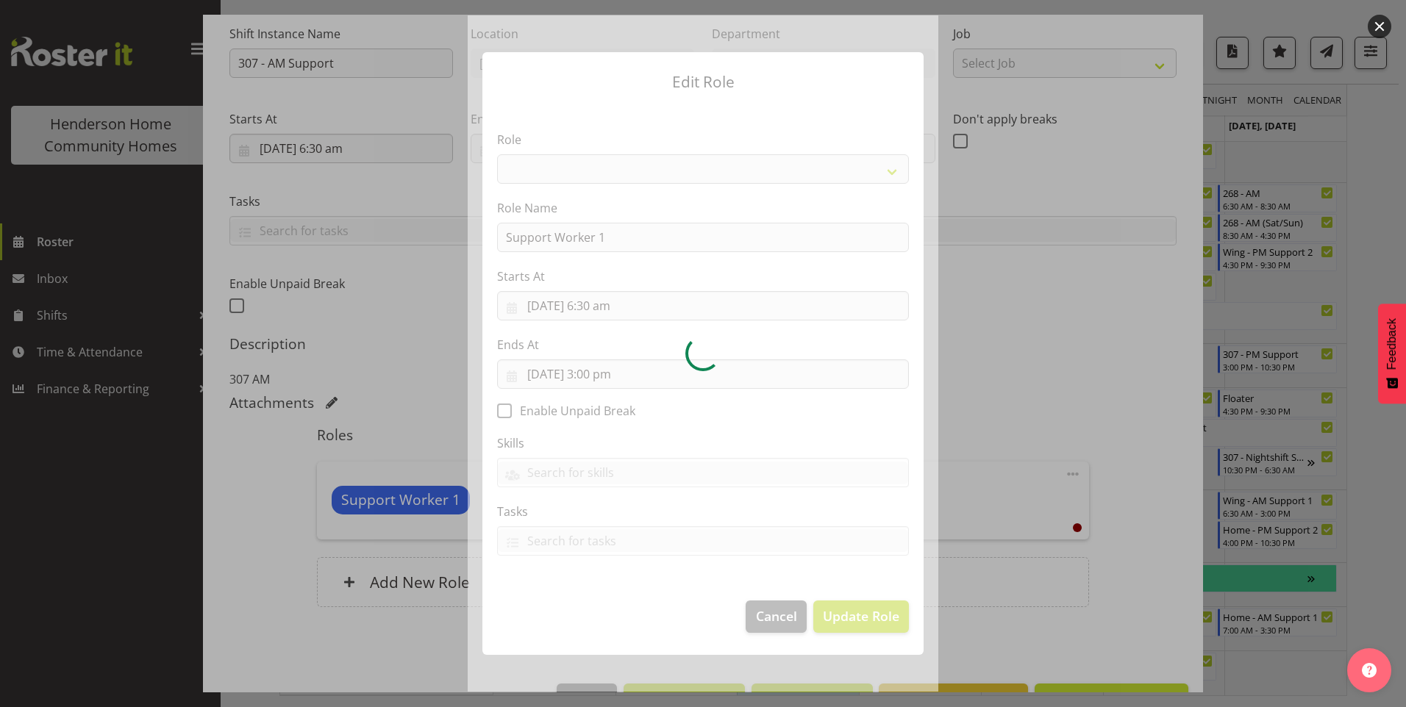
select select "1214"
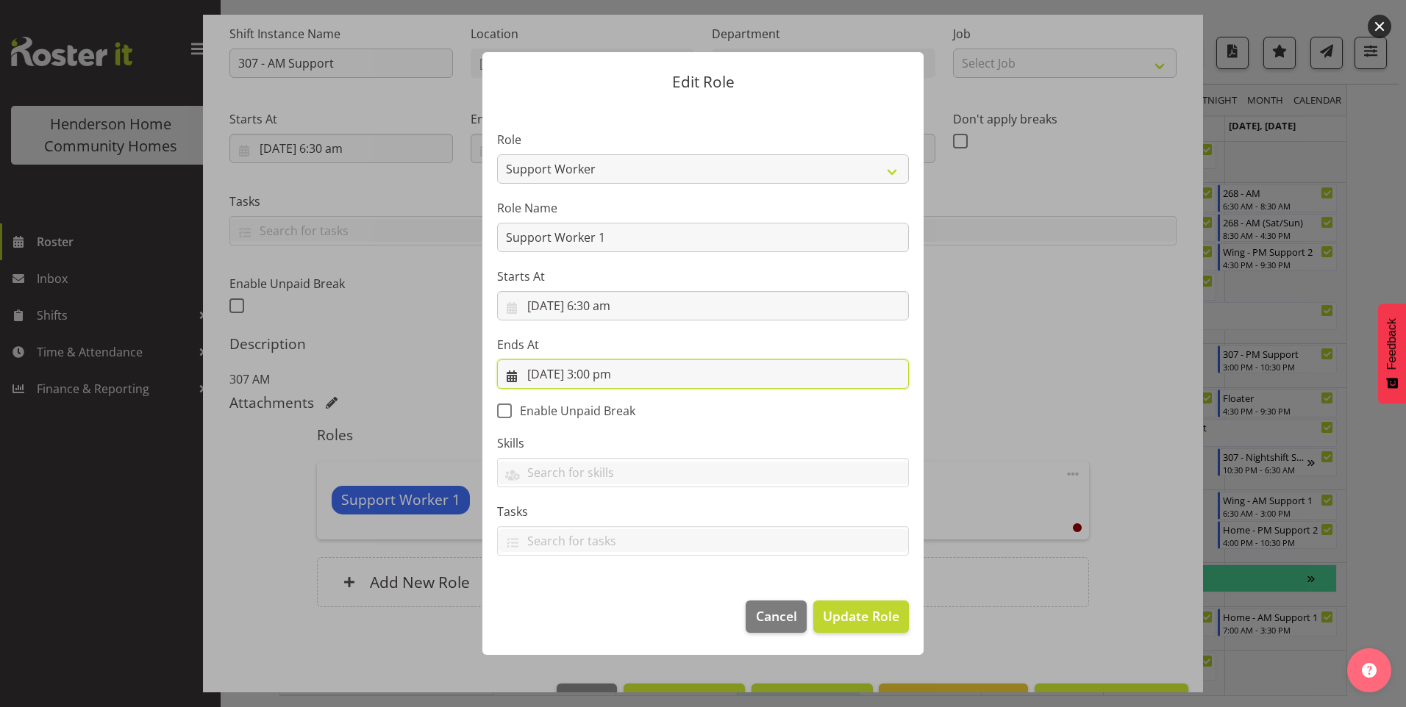
click at [596, 376] on input "5/09/2025, 3:00 pm" at bounding box center [703, 373] width 412 height 29
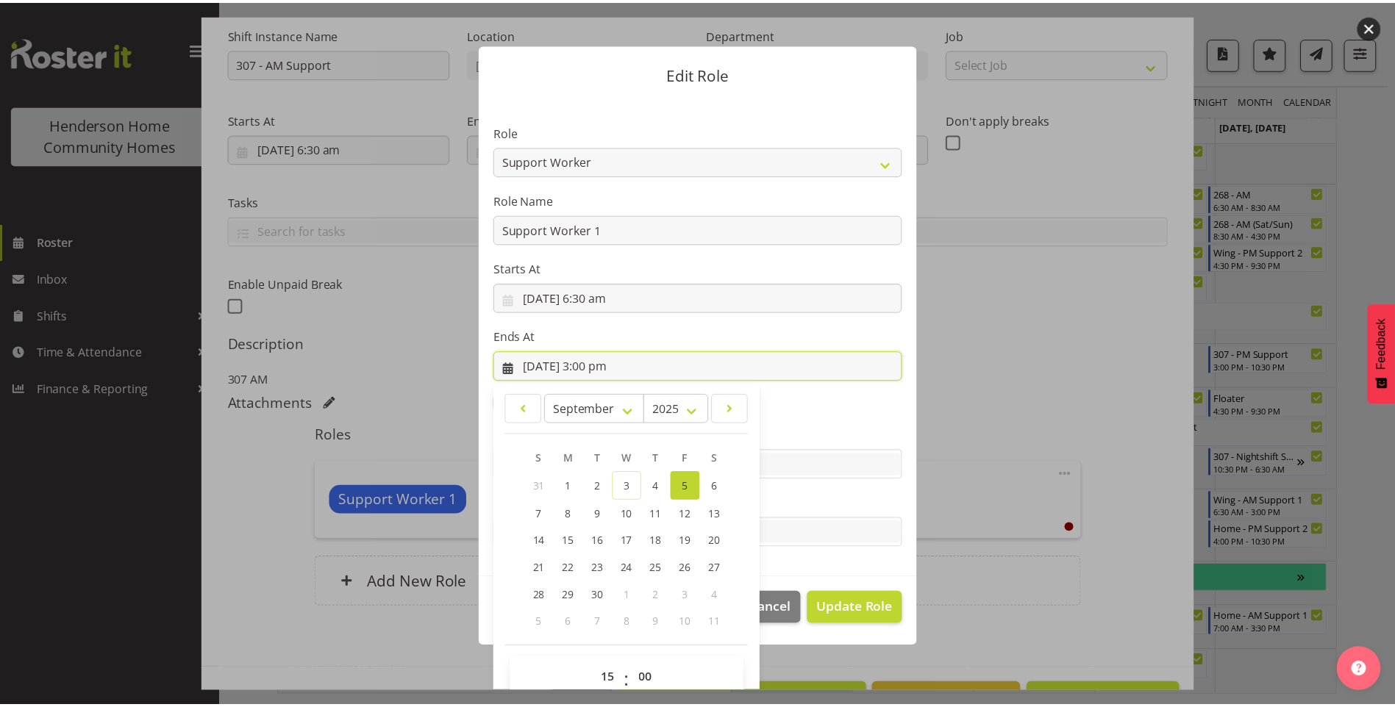
scroll to position [33, 0]
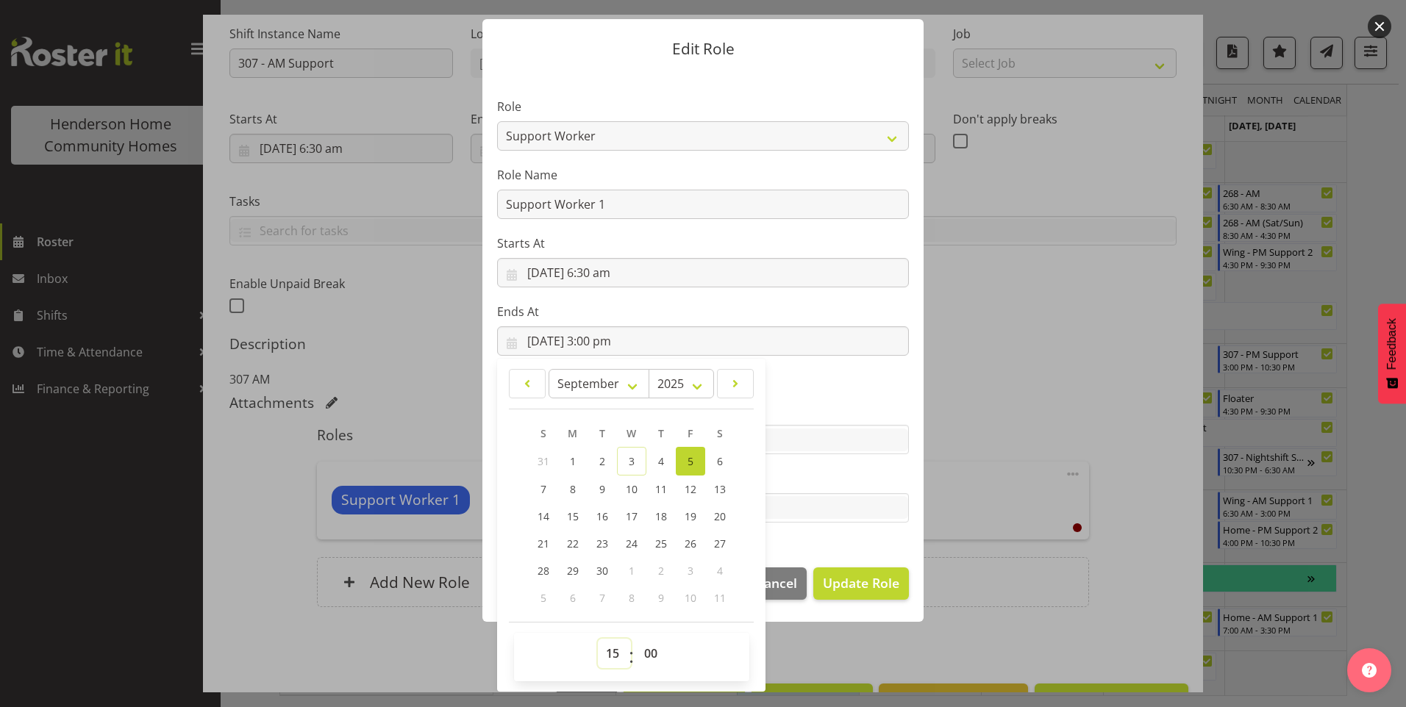
click at [600, 652] on select "00 01 02 03 04 05 06 07 08 09 10 11 12 13 14 15 16 17 18 19 20 21 22 23" at bounding box center [614, 653] width 33 height 29
select select "16"
click at [598, 639] on select "00 01 02 03 04 05 06 07 08 09 10 11 12 13 14 15 16 17 18 19 20 21 22 23" at bounding box center [614, 653] width 33 height 29
type input "5/09/2025, 4:00 pm"
click at [839, 588] on span "Update Role" at bounding box center [861, 582] width 76 height 19
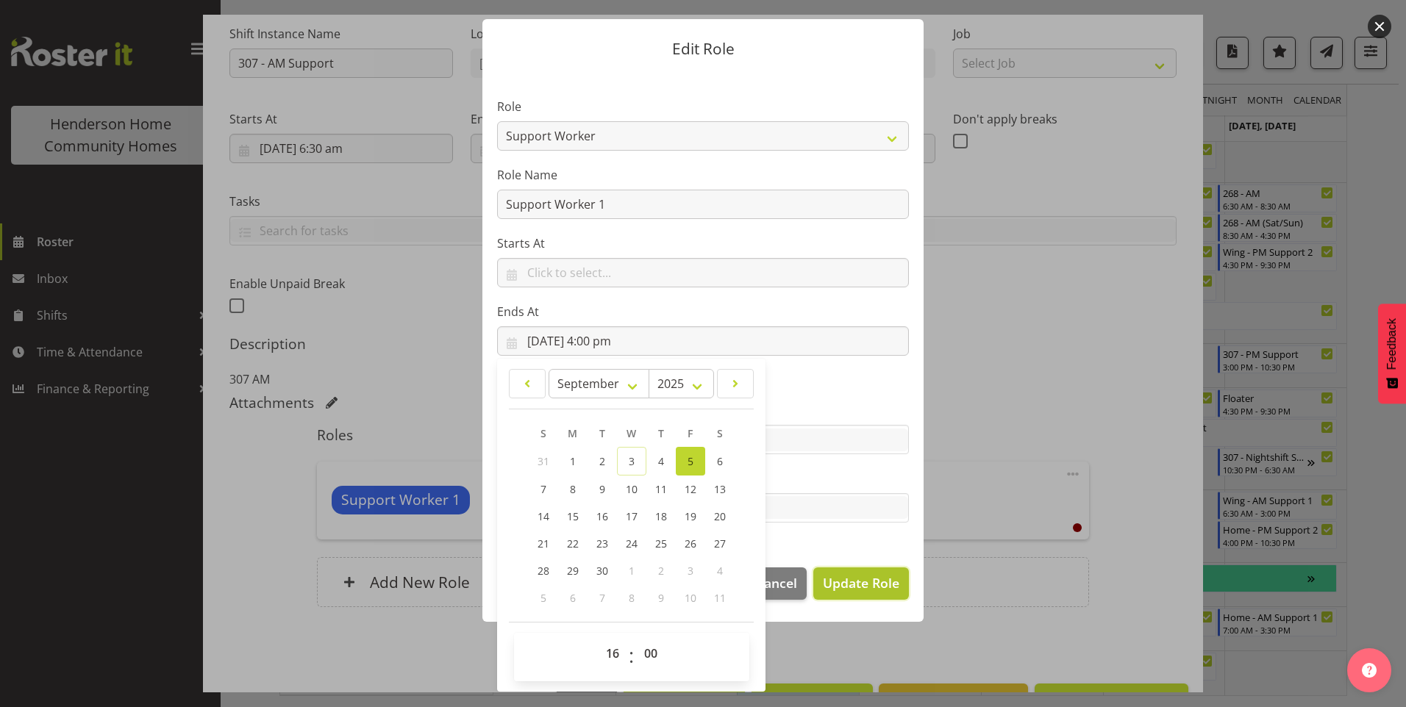
select select
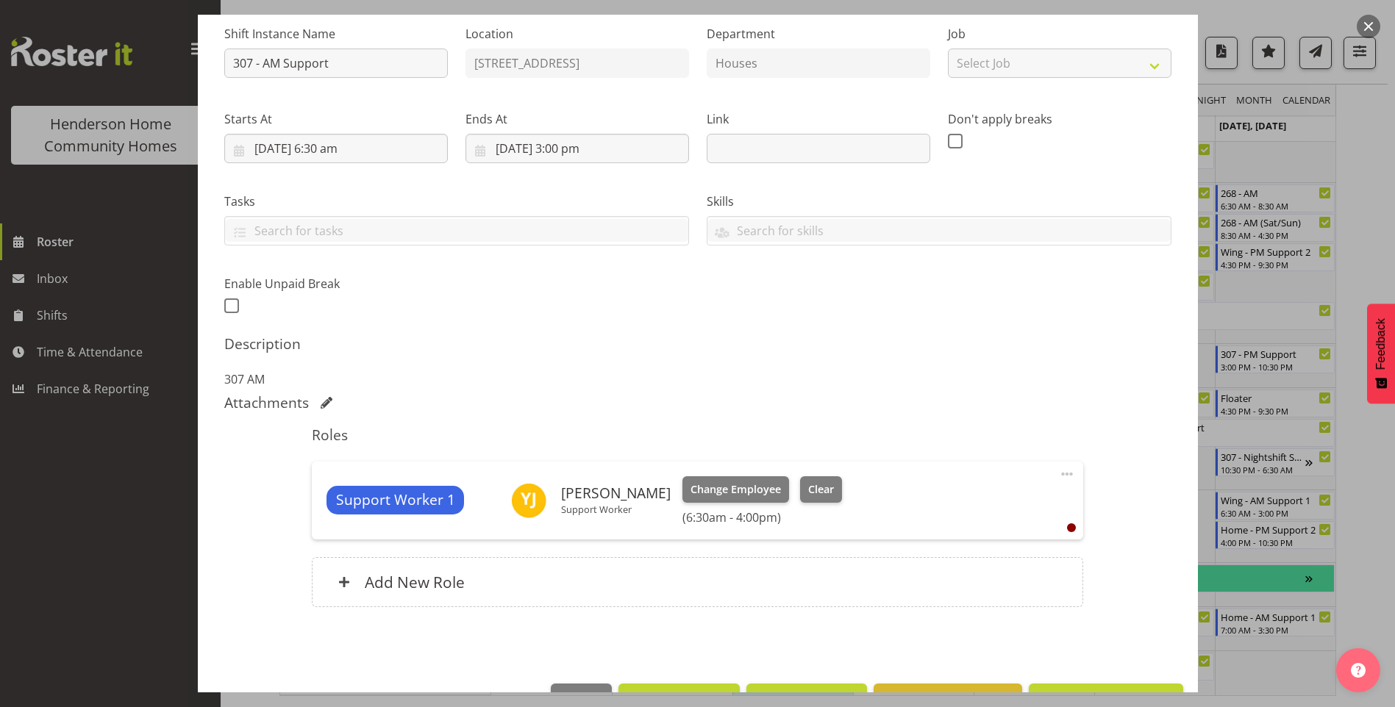
scroll to position [32, 0]
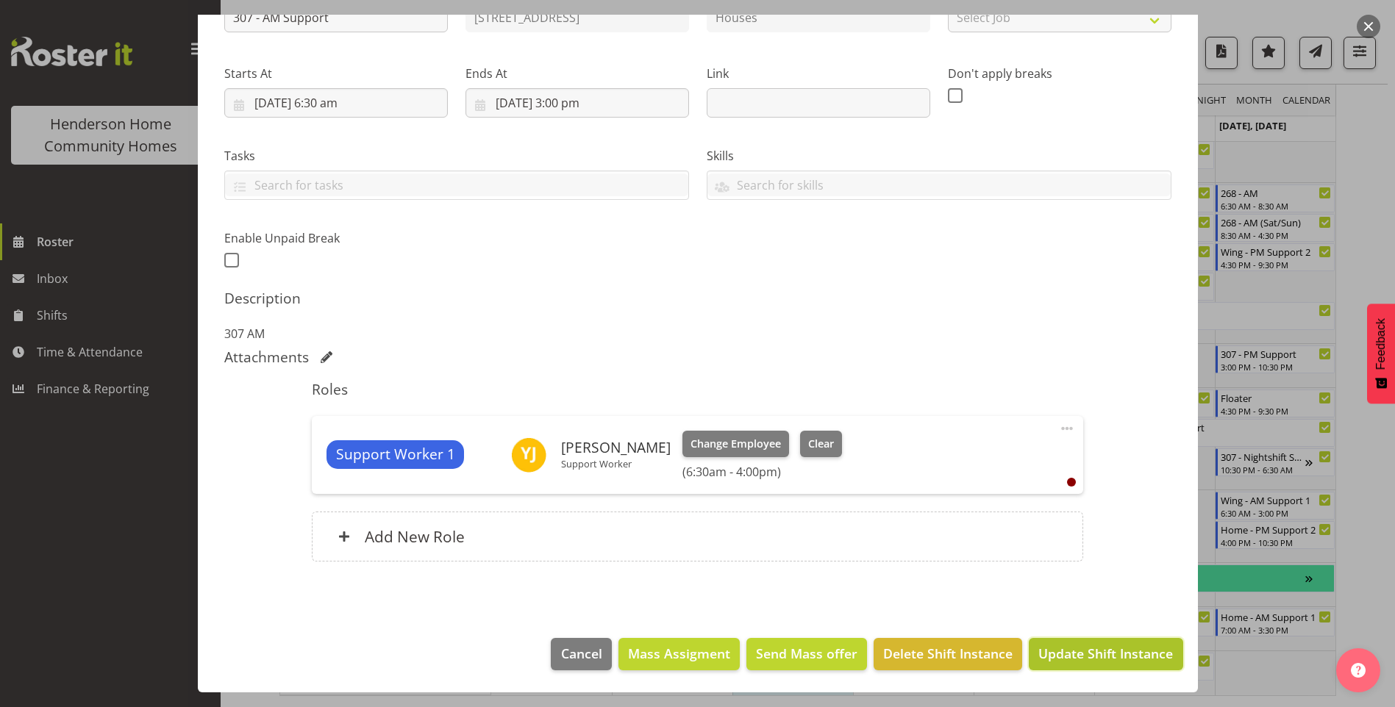
click at [1074, 654] on span "Update Shift Instance" at bounding box center [1105, 653] width 135 height 19
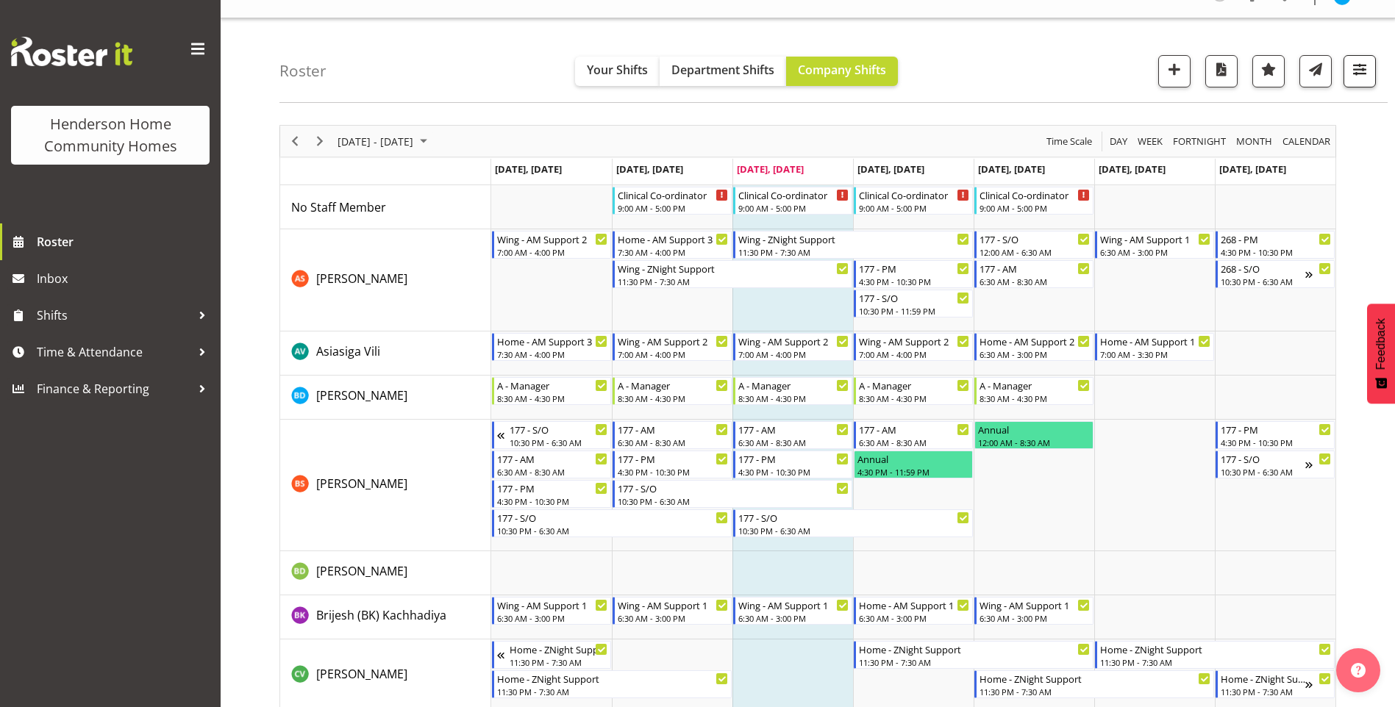
scroll to position [0, 0]
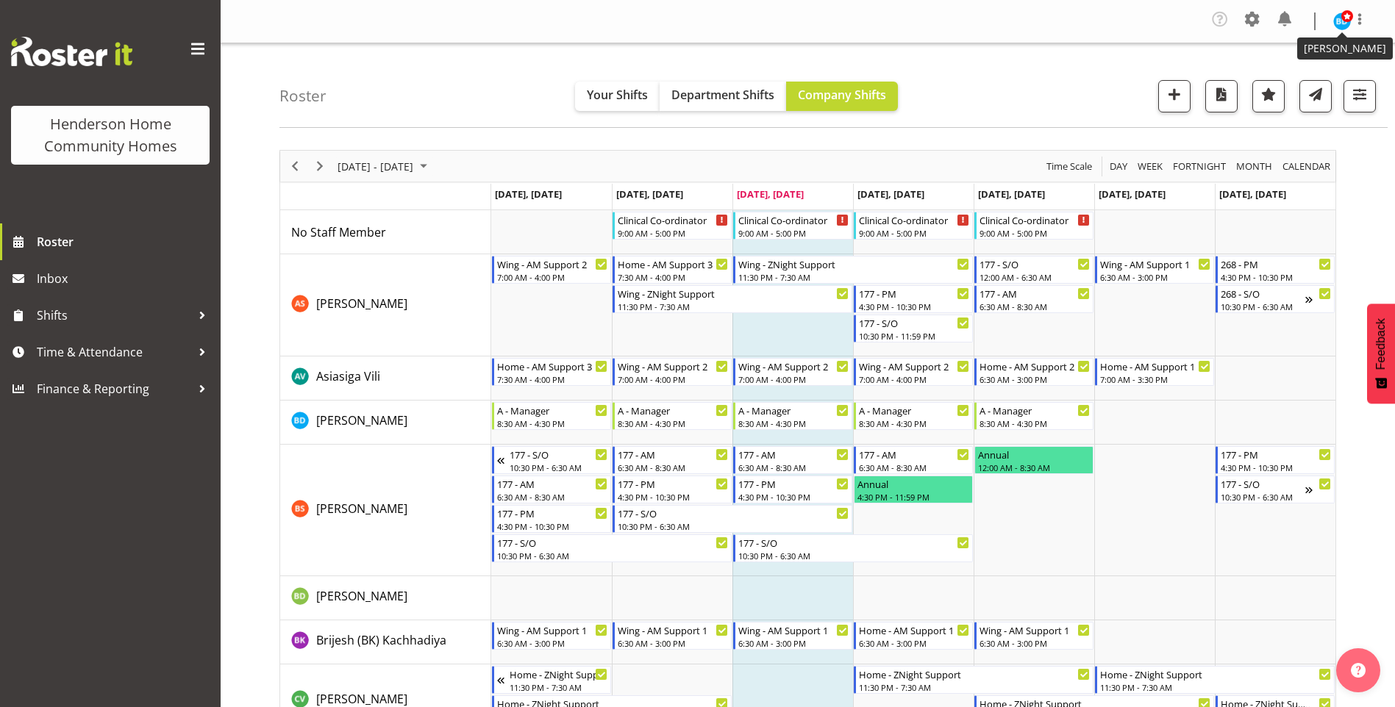
click at [1348, 19] on span at bounding box center [1347, 16] width 12 height 12
click at [1287, 85] on link "Log Out" at bounding box center [1297, 81] width 141 height 26
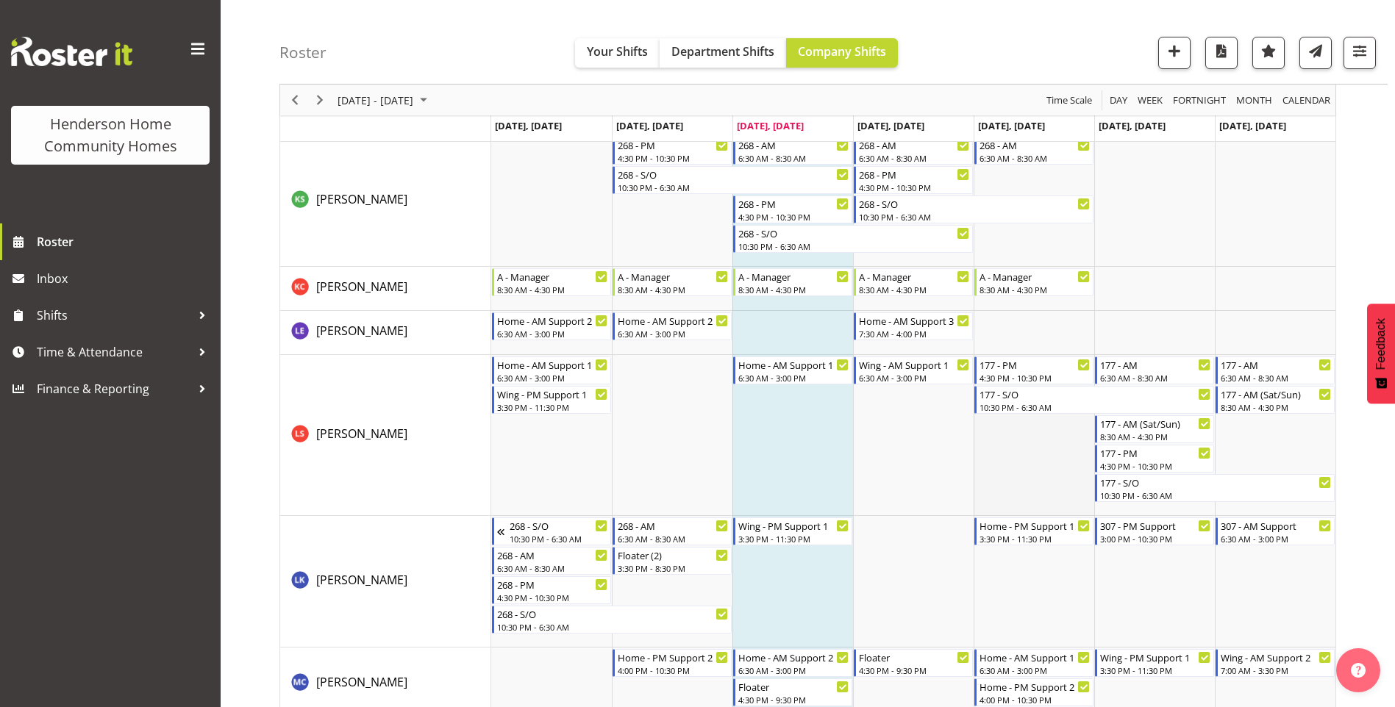
scroll to position [1250, 0]
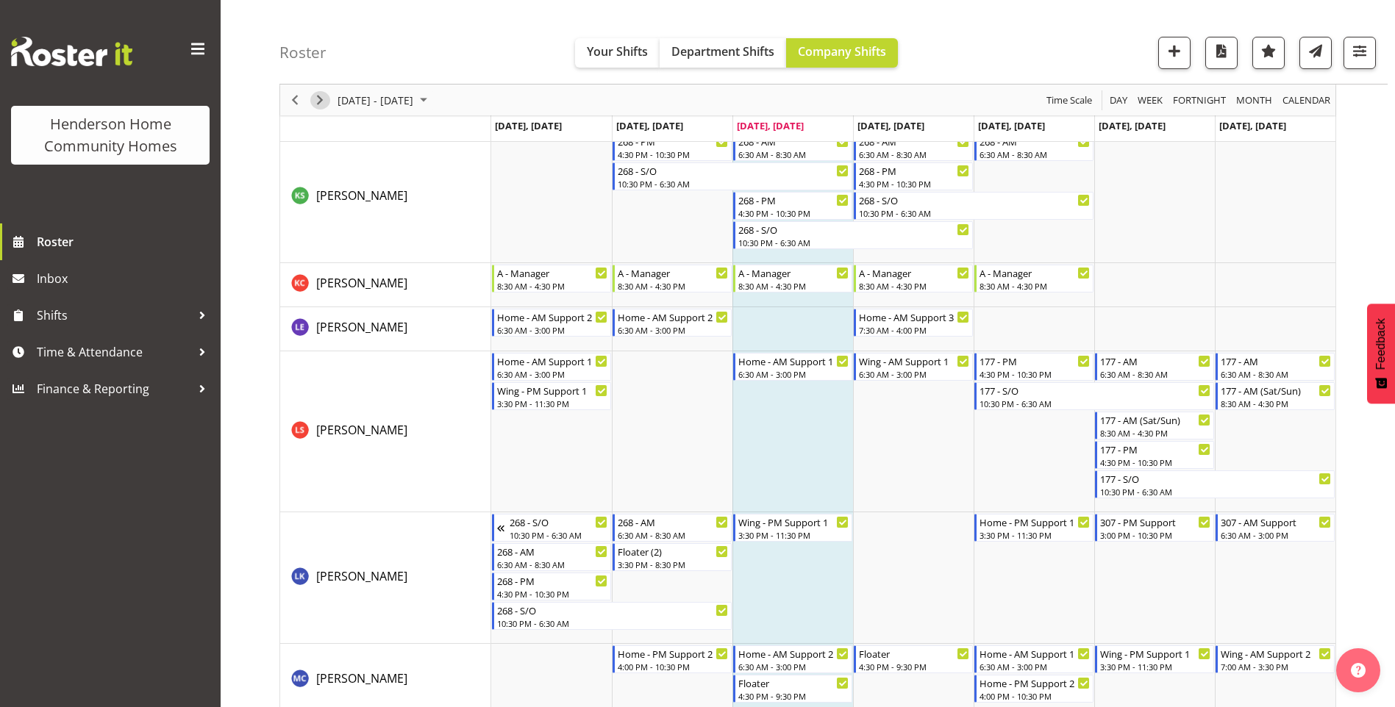
click at [317, 104] on span "Next" at bounding box center [320, 100] width 18 height 18
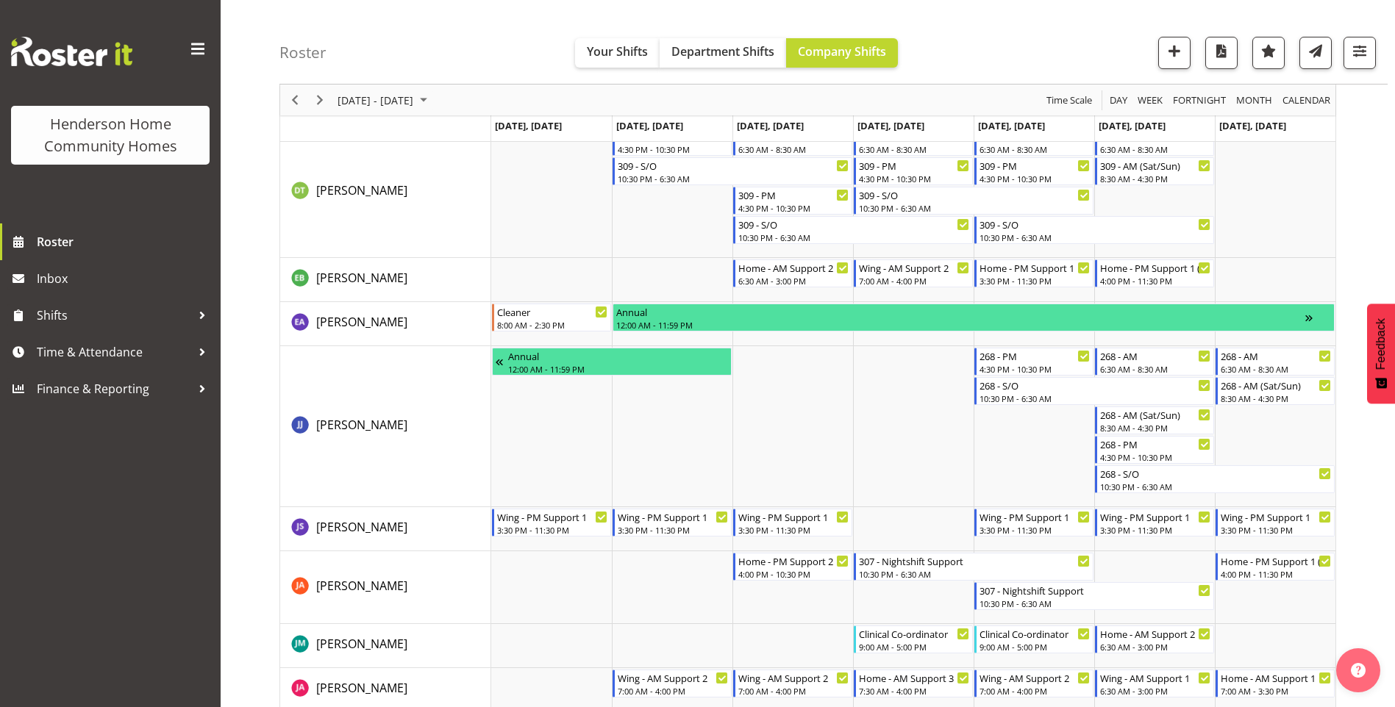
scroll to position [781, 0]
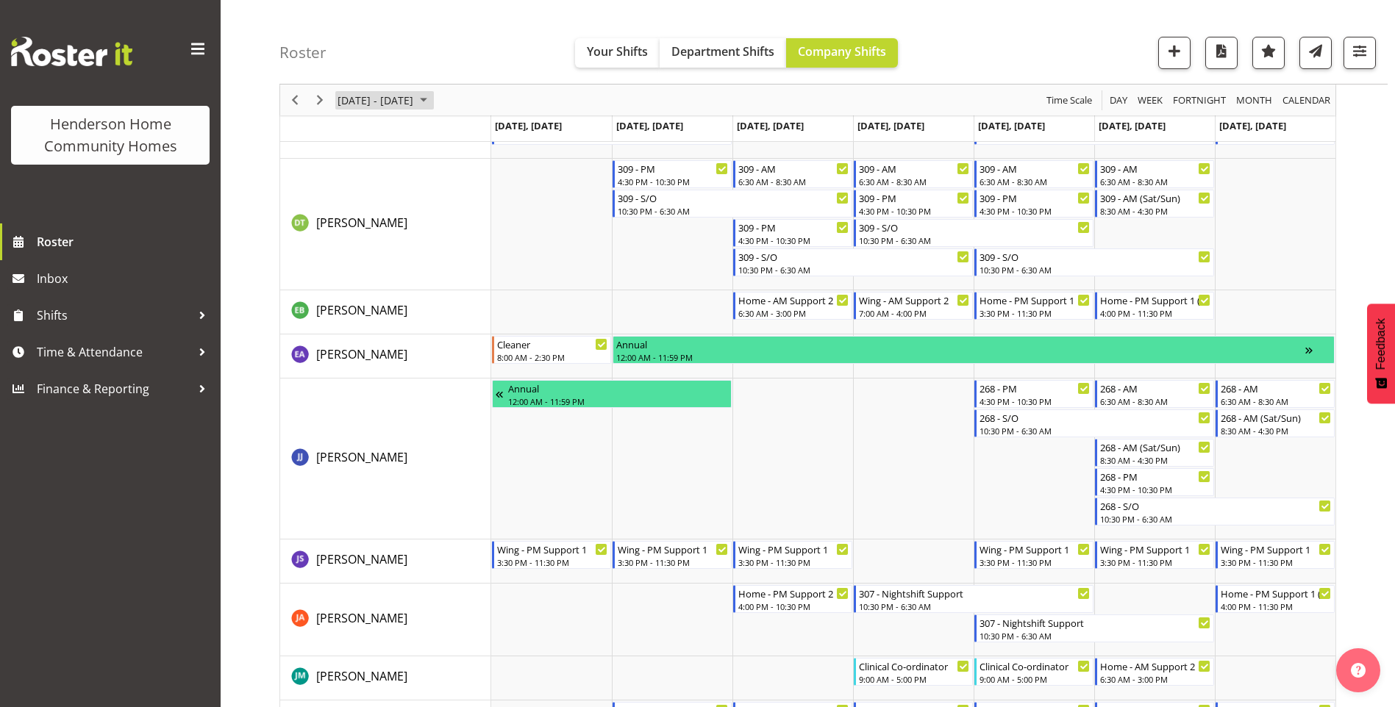
click at [432, 99] on span "September 08 - 14, 2025" at bounding box center [424, 100] width 18 height 18
click at [347, 260] on span "22" at bounding box center [353, 262] width 22 height 22
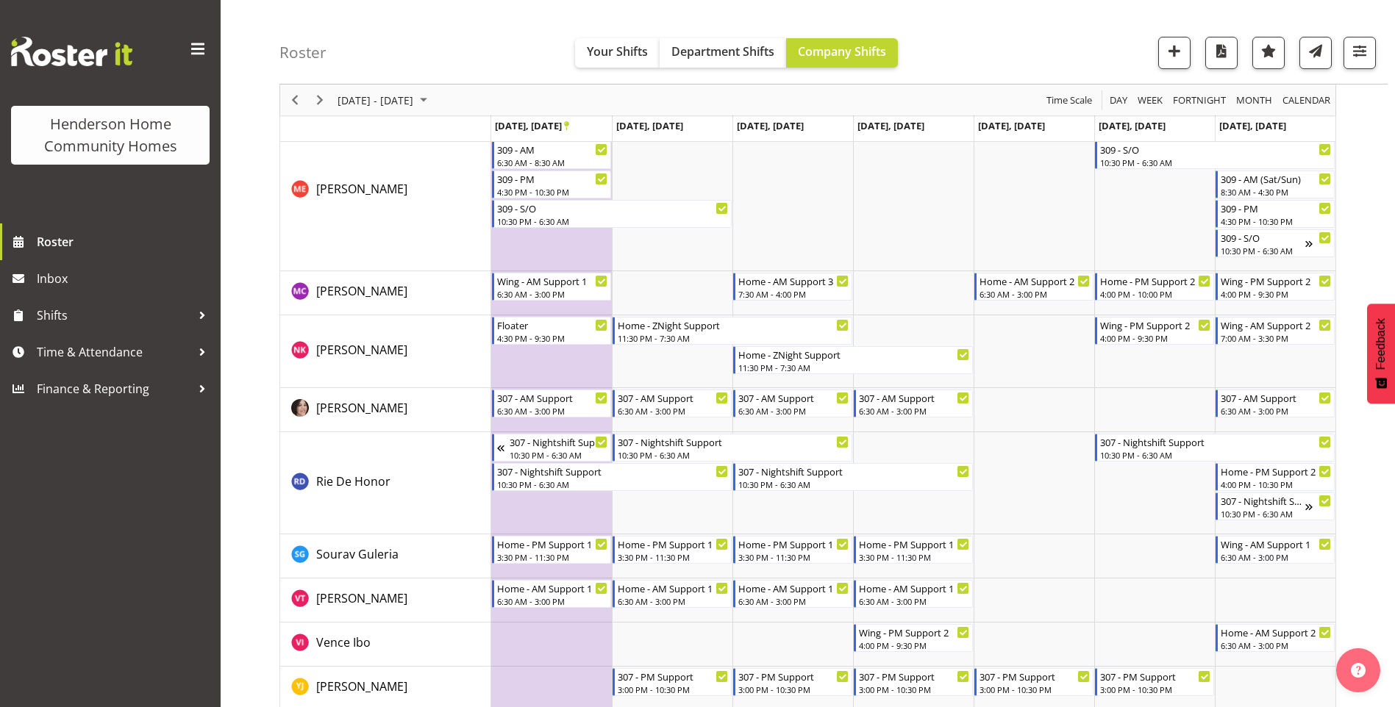
scroll to position [1813, 0]
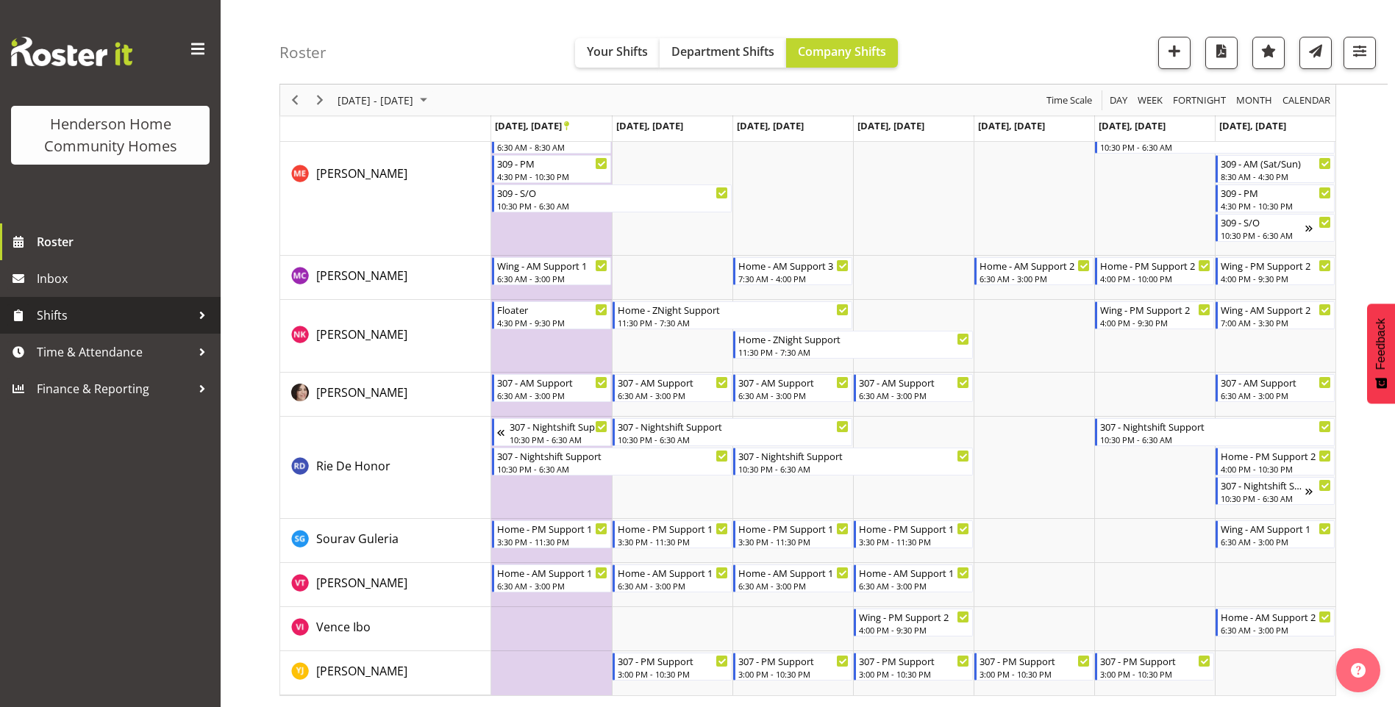
click at [37, 325] on span "Shifts" at bounding box center [114, 315] width 154 height 22
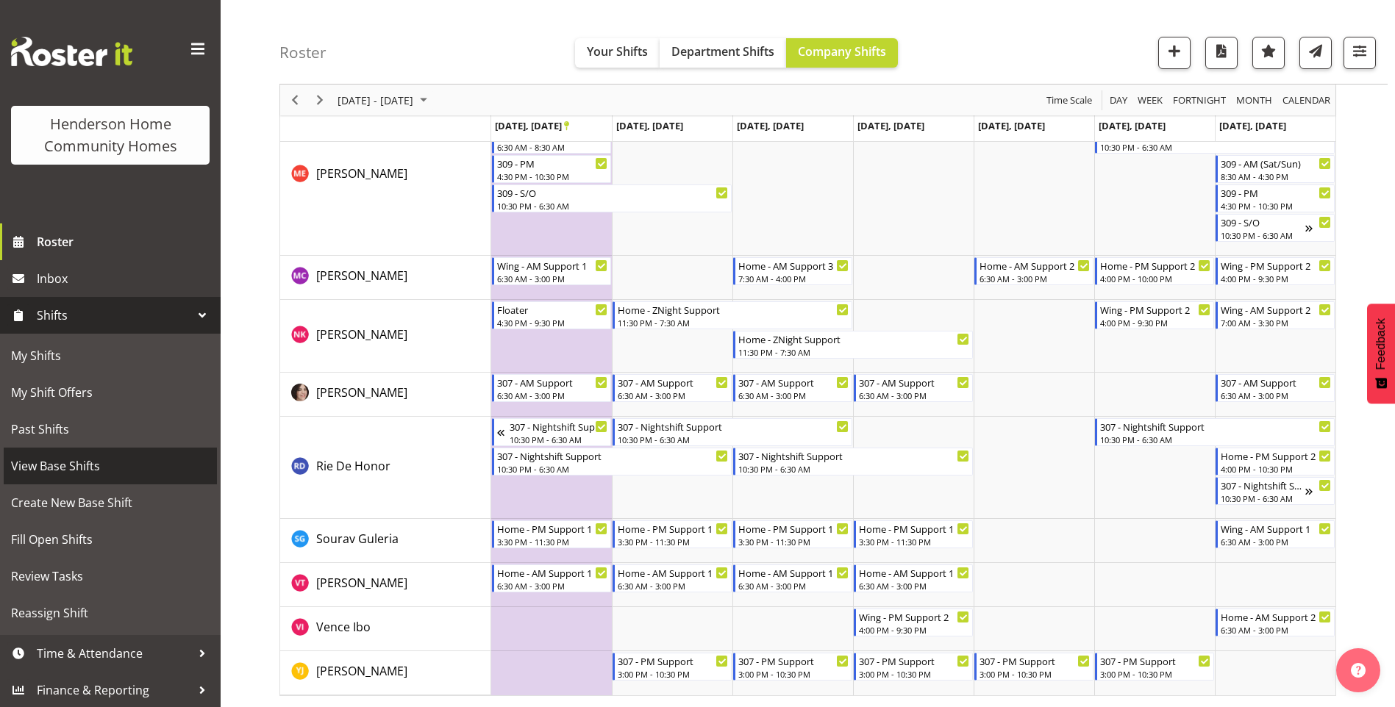
click at [73, 457] on span "View Base Shifts" at bounding box center [110, 466] width 198 height 22
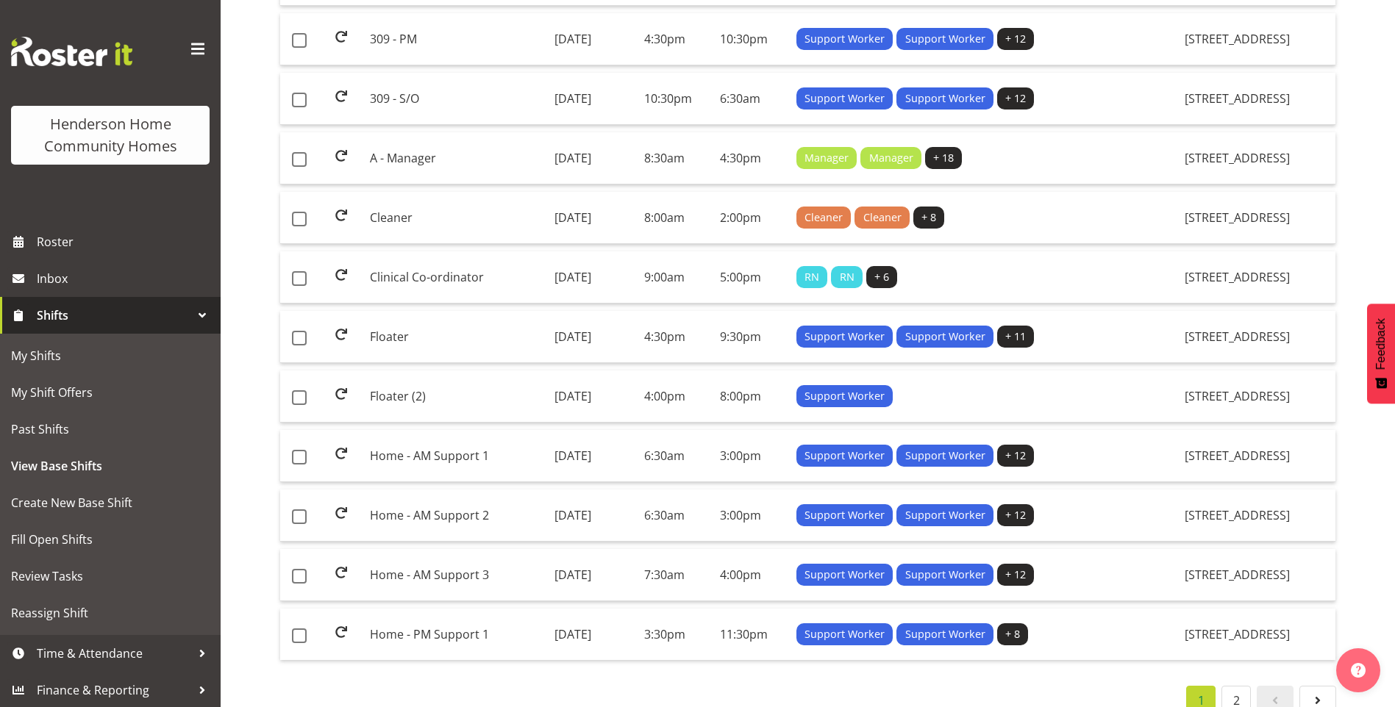
scroll to position [1049, 0]
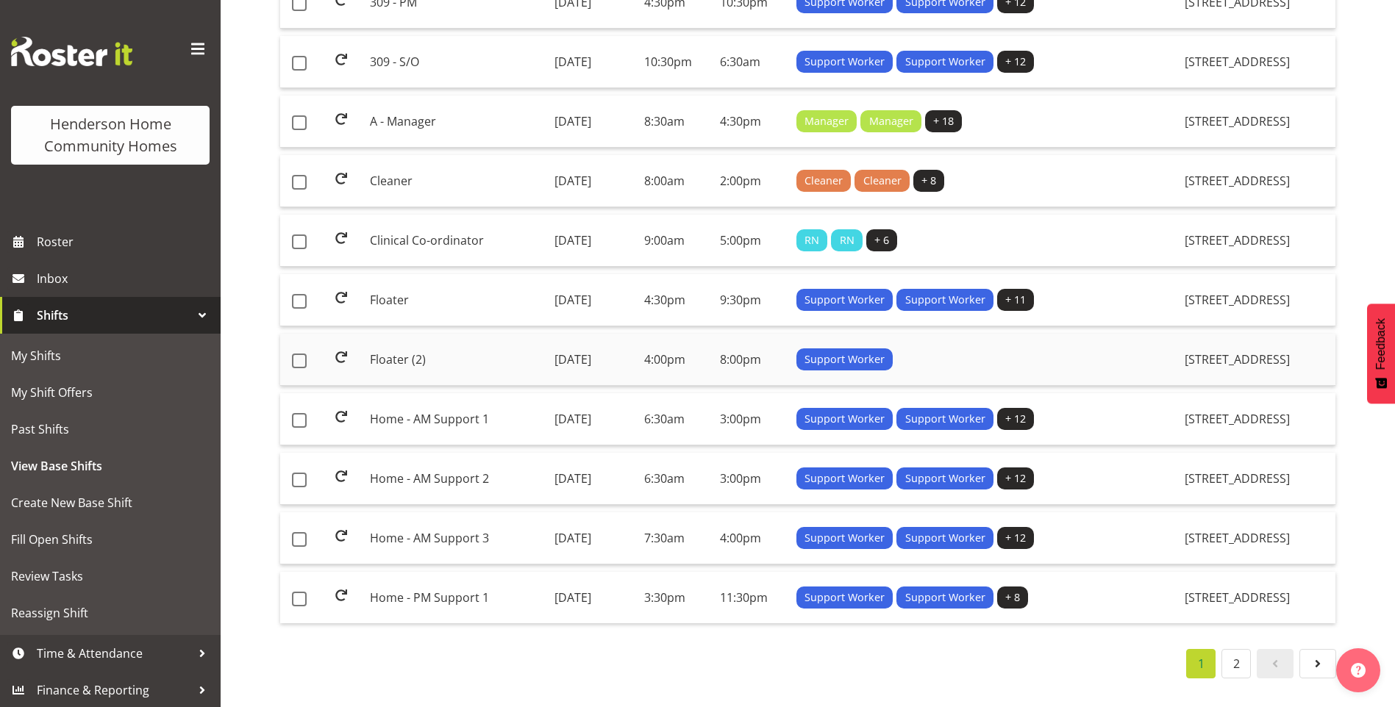
click at [409, 350] on td "Floater (2)" at bounding box center [456, 360] width 184 height 52
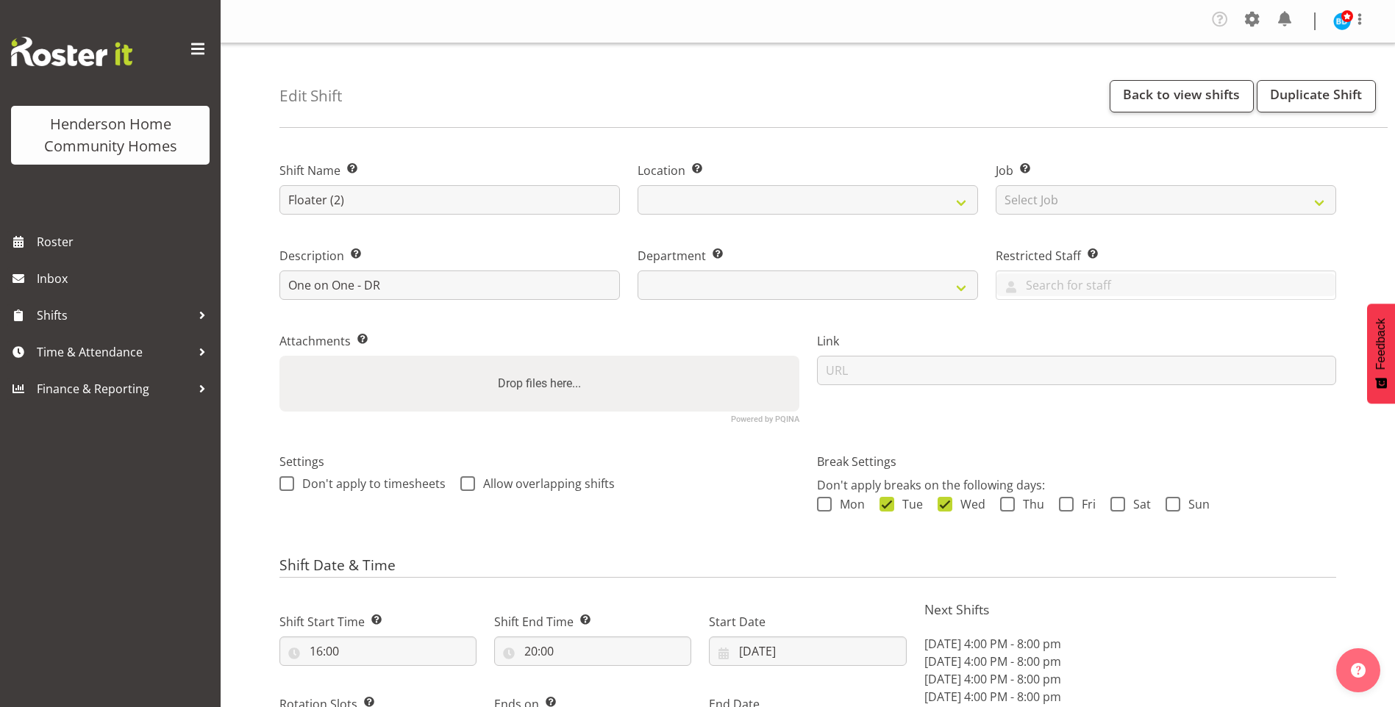
select select "date"
select select
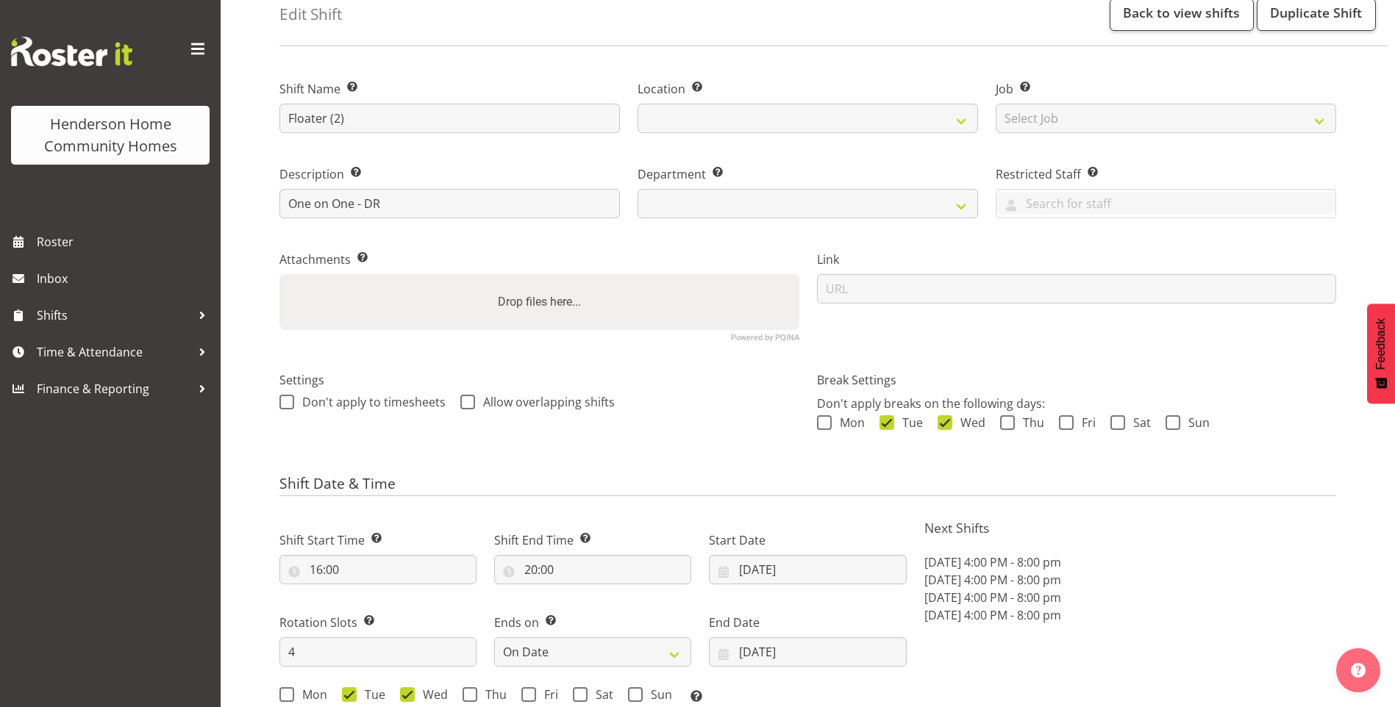
select select
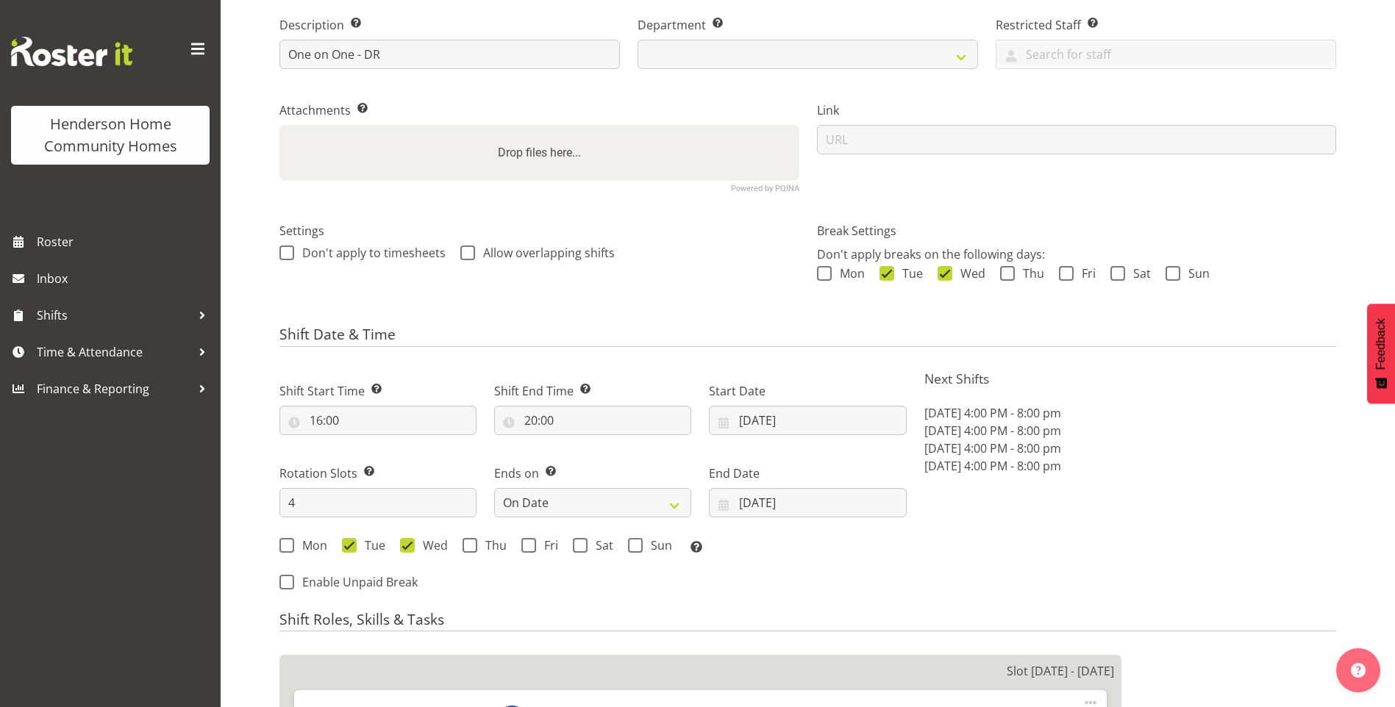
select select
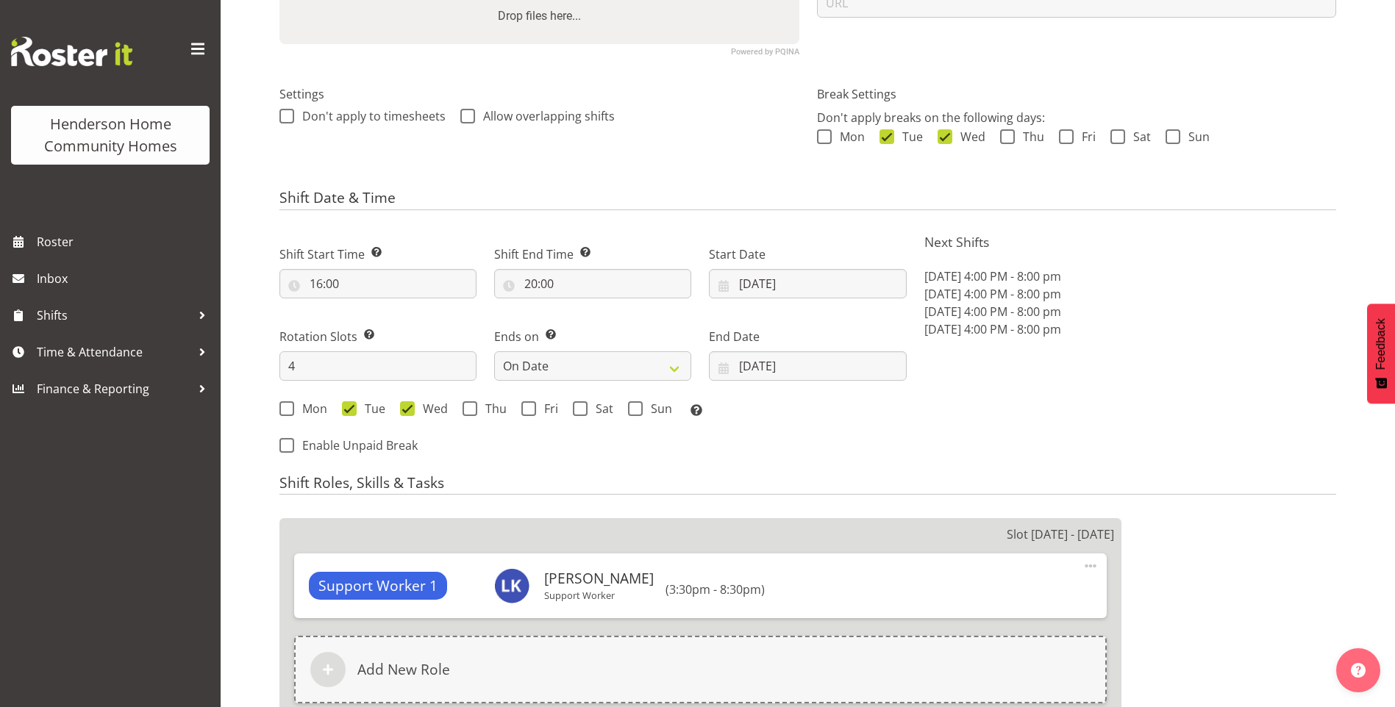
select select "1071"
select select "749"
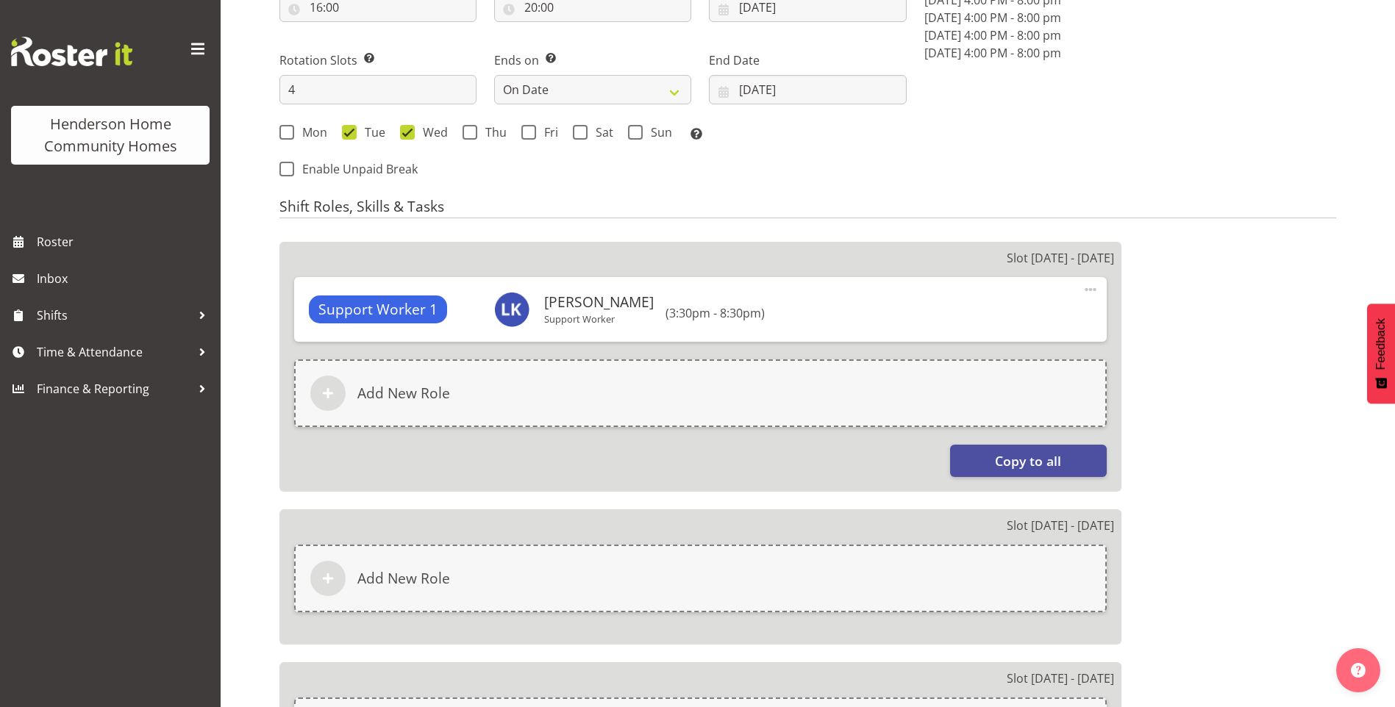
scroll to position [735, 0]
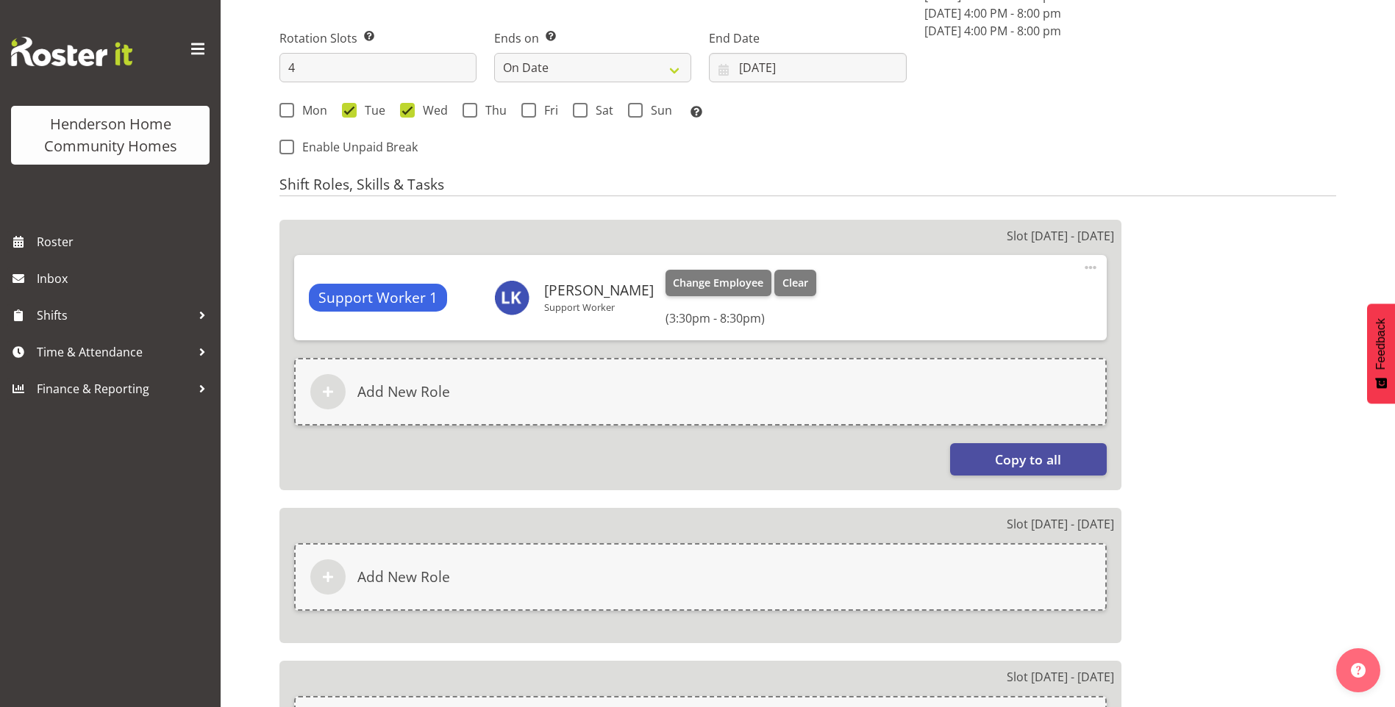
click at [1087, 265] on span at bounding box center [1090, 268] width 18 height 18
click at [994, 304] on link "Edit" at bounding box center [1028, 303] width 141 height 26
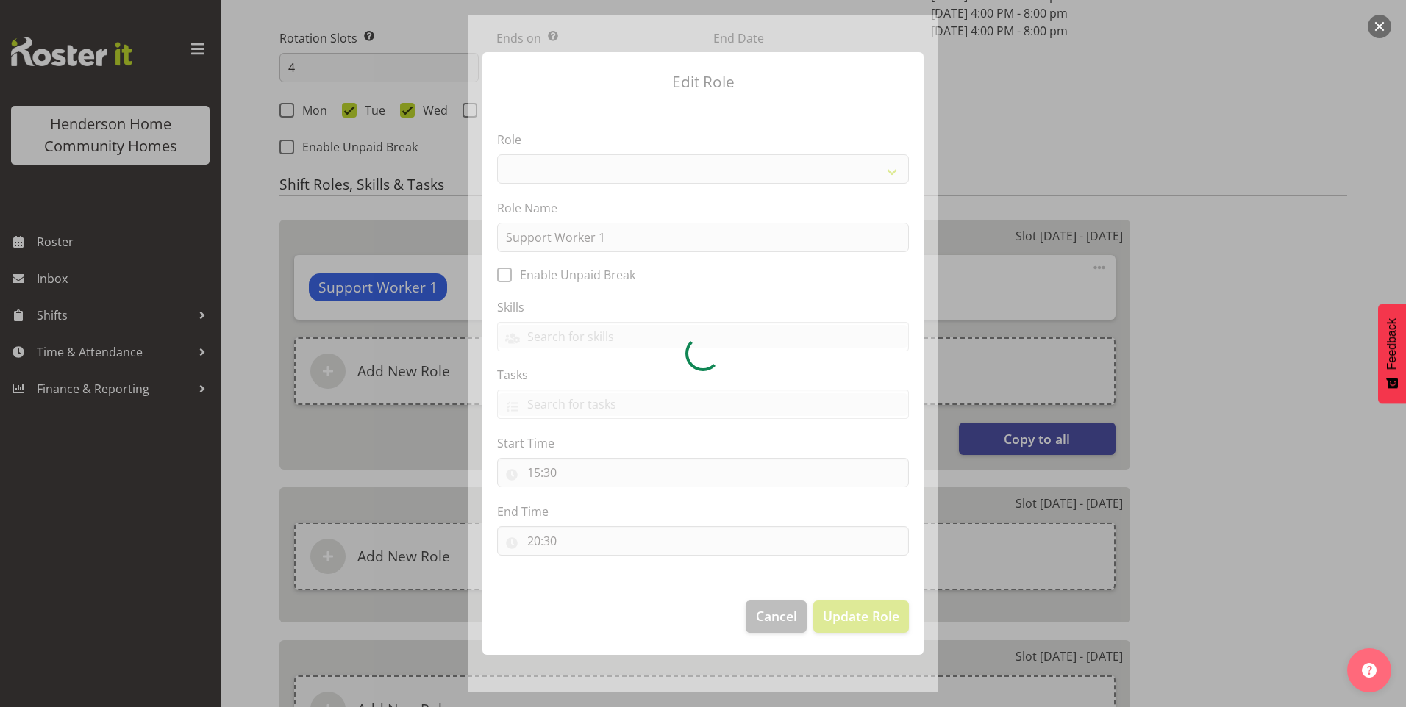
select select "1214"
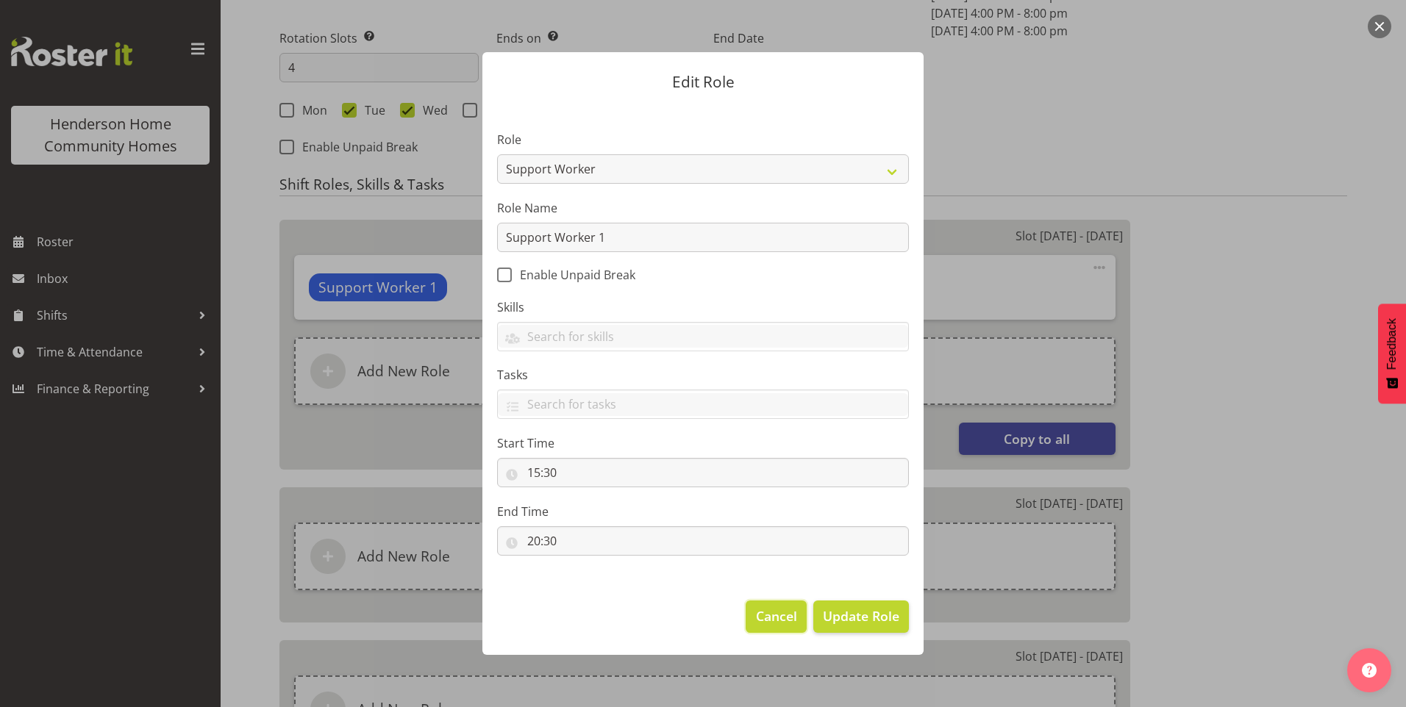
click at [787, 613] on span "Cancel" at bounding box center [776, 615] width 41 height 19
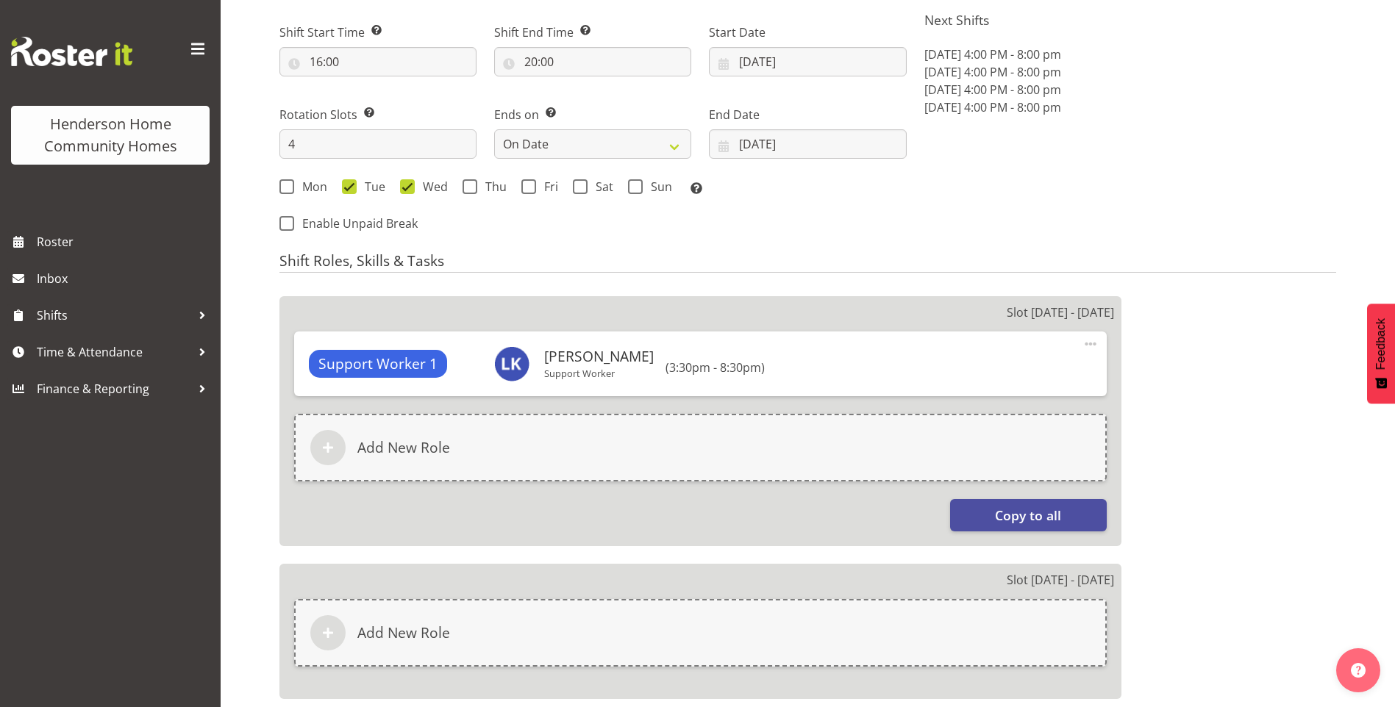
scroll to position [588, 0]
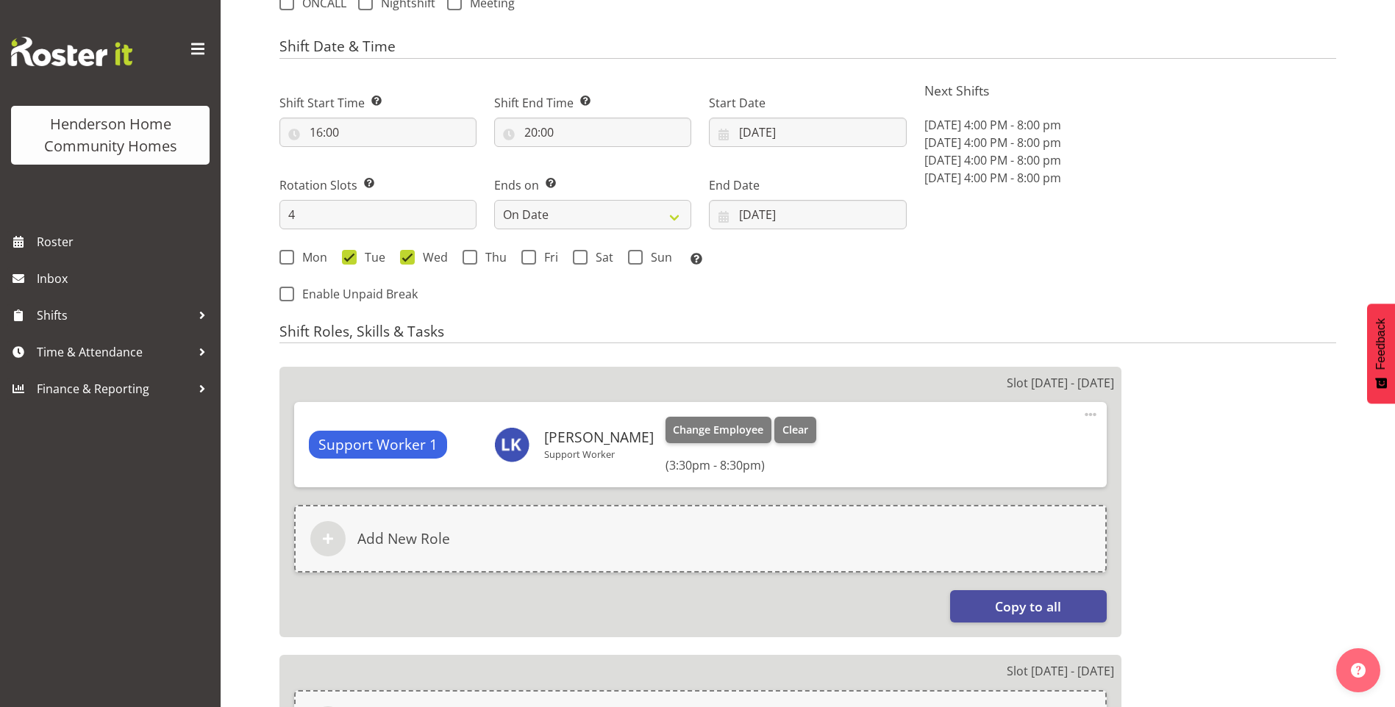
click at [1092, 418] on span at bounding box center [1090, 415] width 18 height 18
click at [782, 426] on span "Clear" at bounding box center [795, 430] width 26 height 16
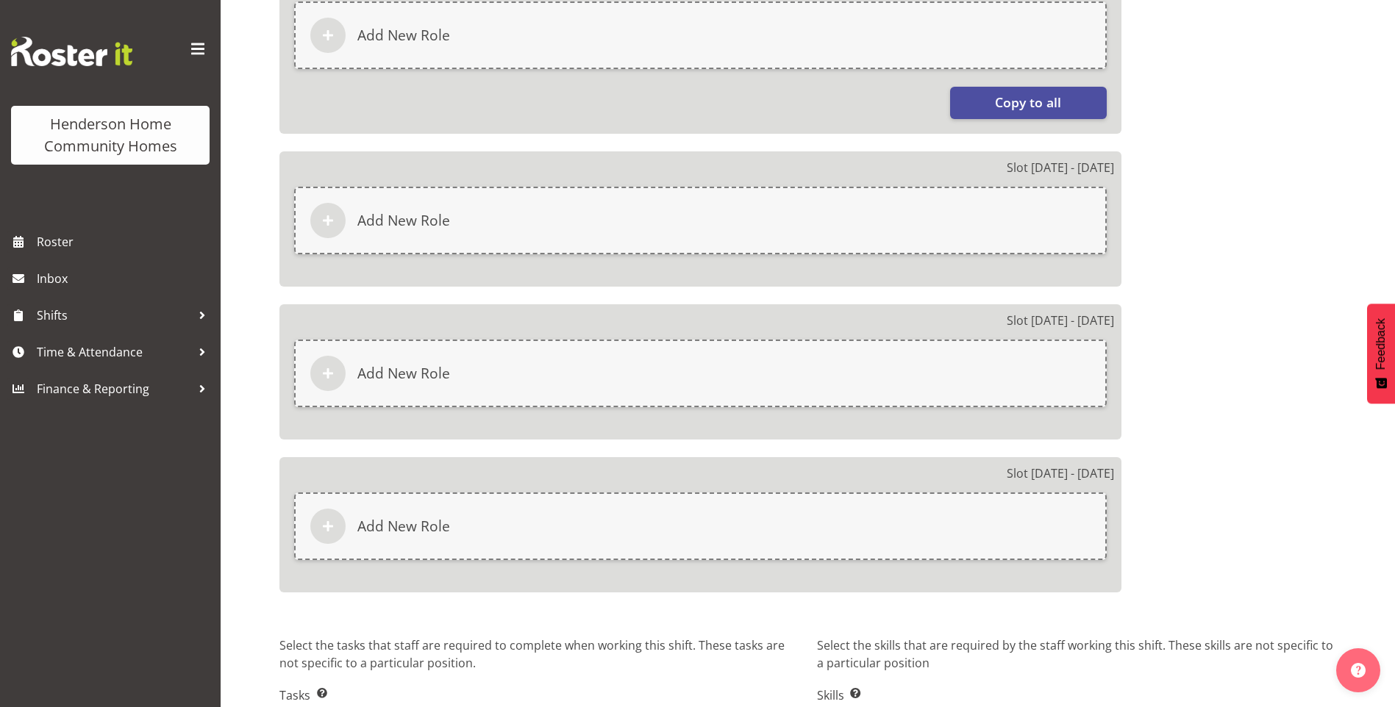
scroll to position [1169, 0]
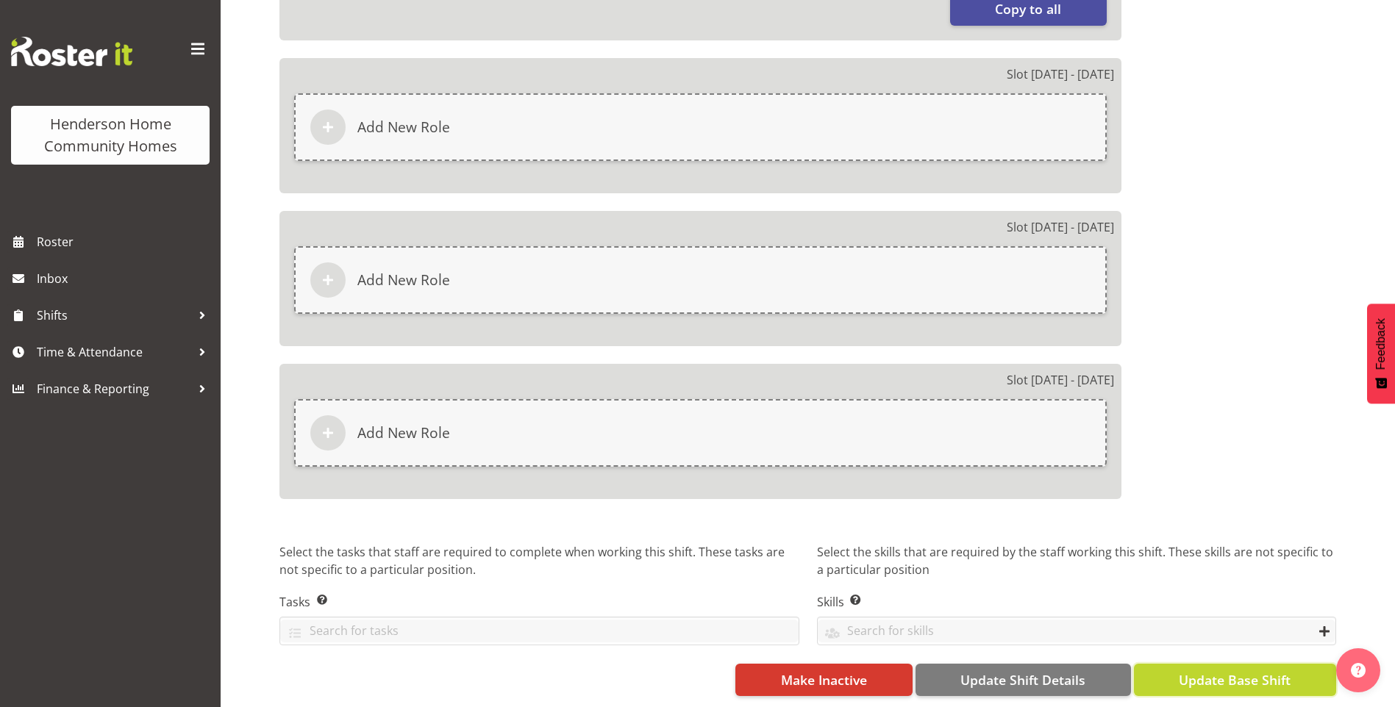
click at [1198, 670] on span "Update Base Shift" at bounding box center [1234, 679] width 112 height 19
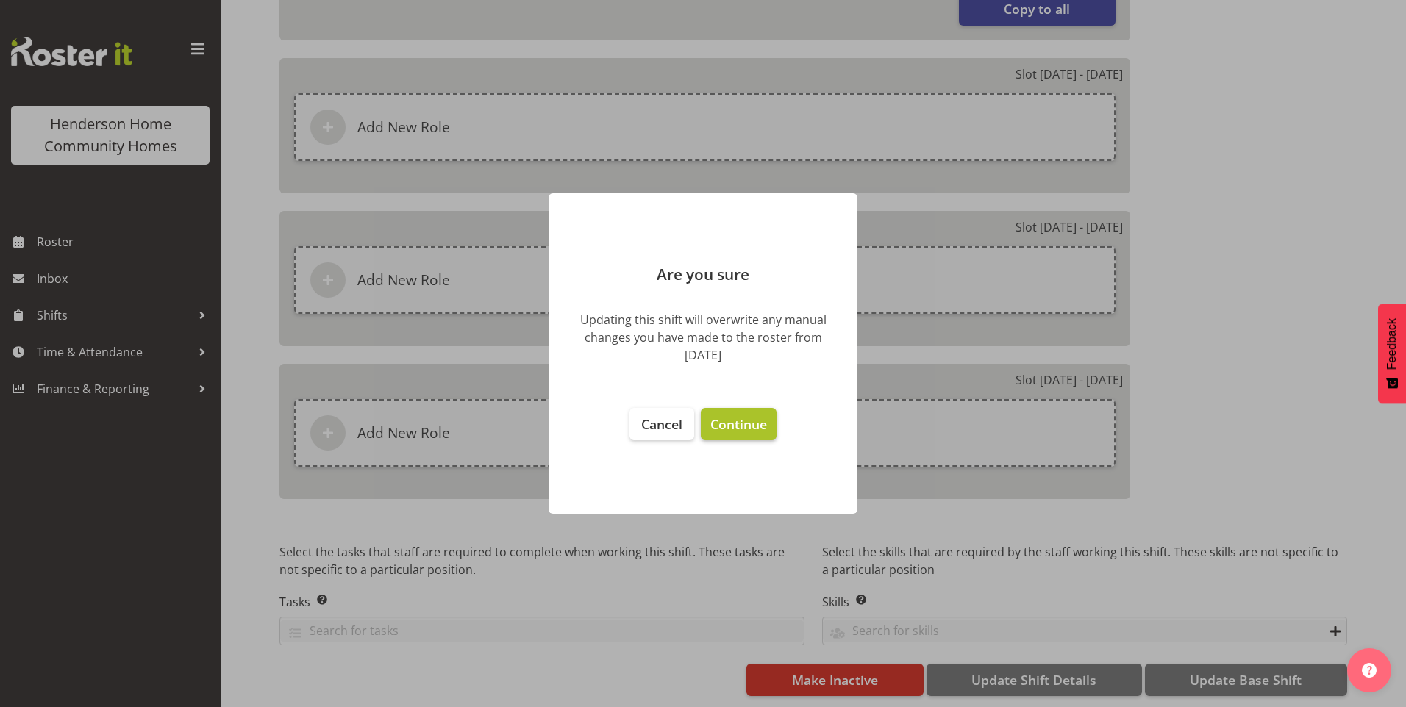
click at [751, 426] on span "Continue" at bounding box center [738, 424] width 57 height 18
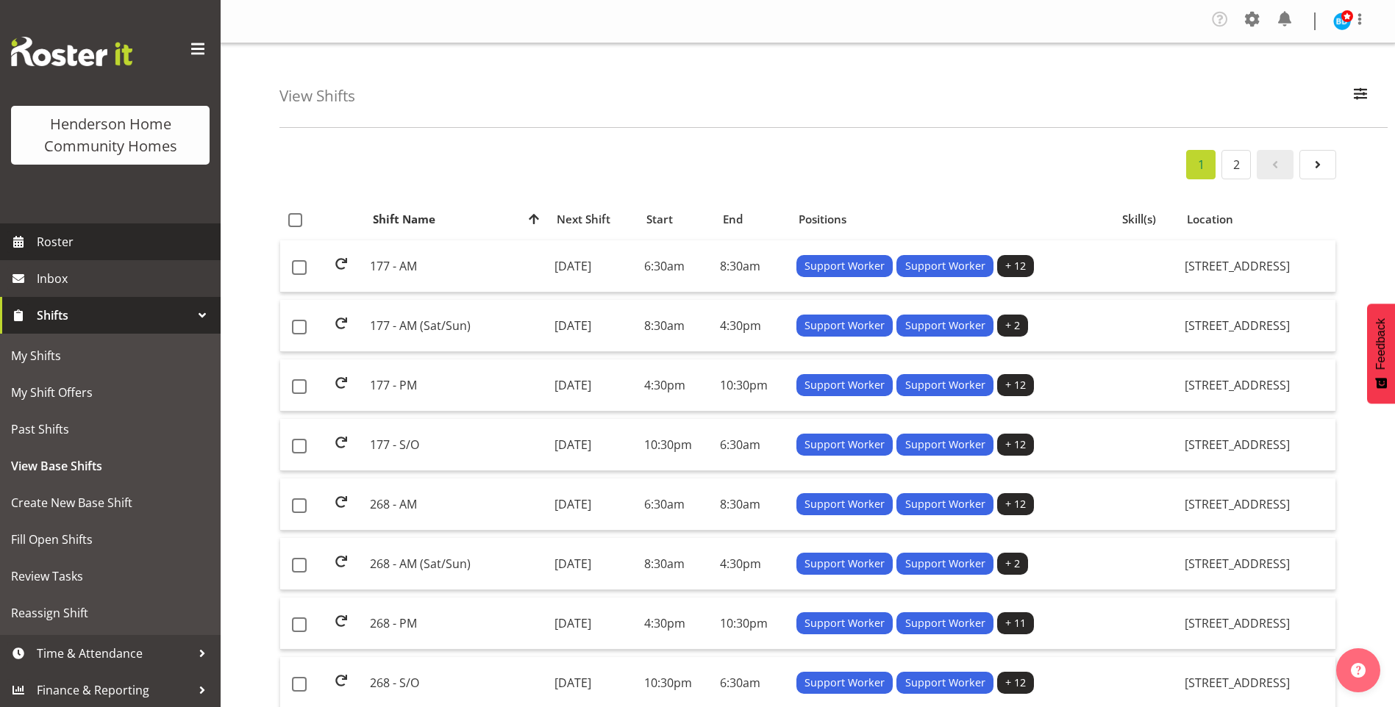
click at [87, 233] on span "Roster" at bounding box center [125, 242] width 176 height 22
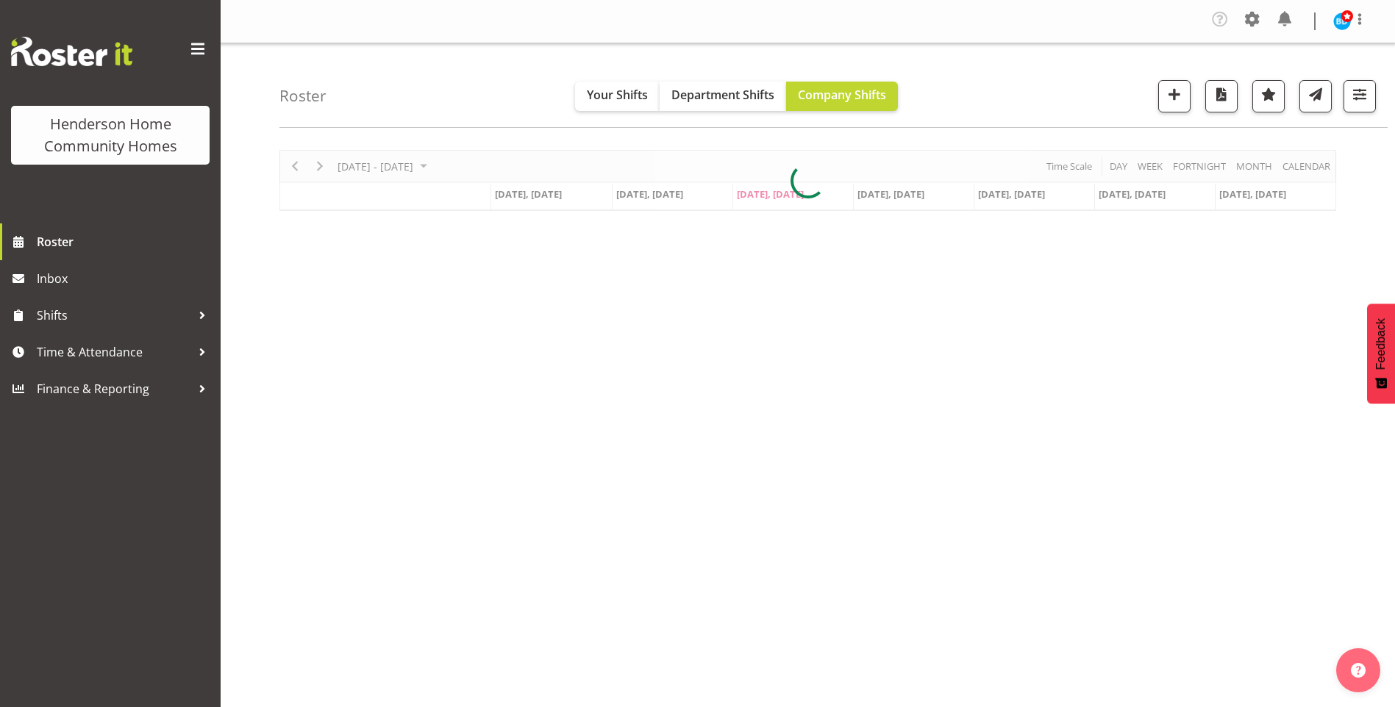
click at [325, 168] on div at bounding box center [807, 180] width 1056 height 61
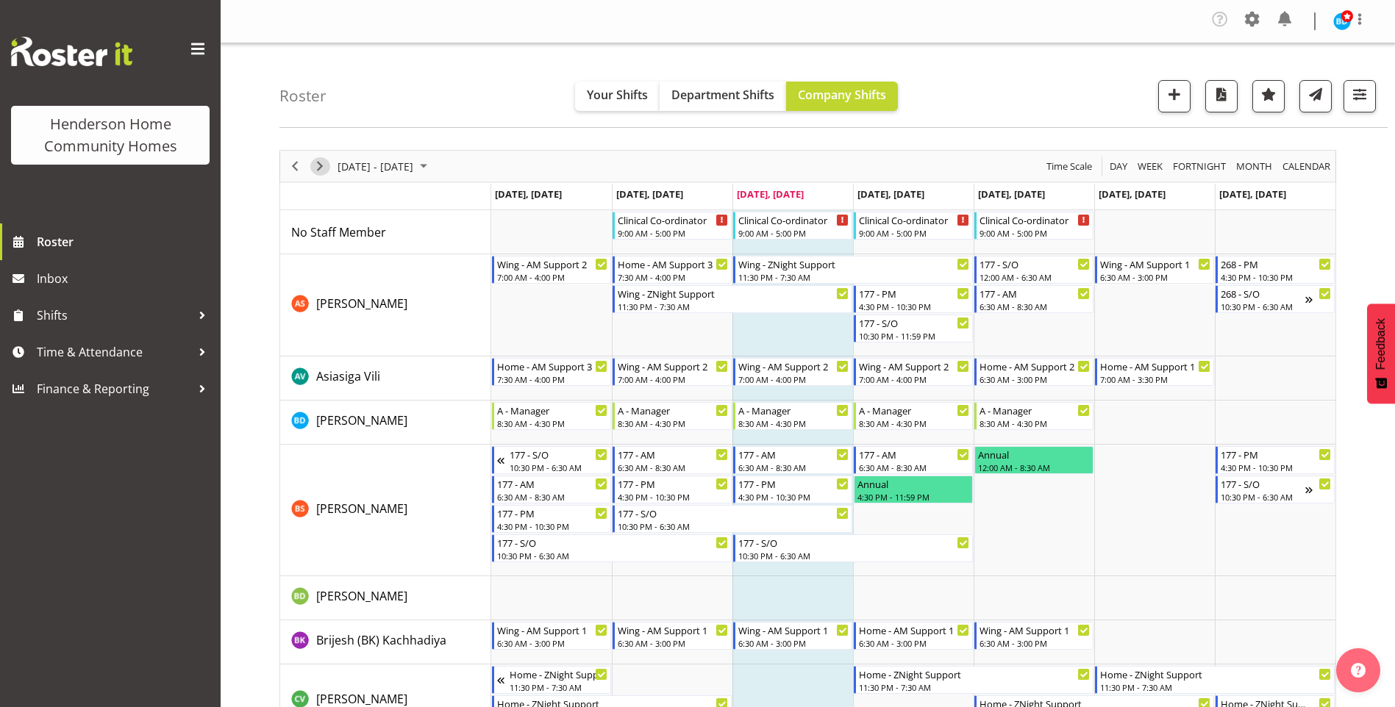
click at [309, 162] on div "Timeline Week of September 3, 2025" at bounding box center [319, 166] width 25 height 31
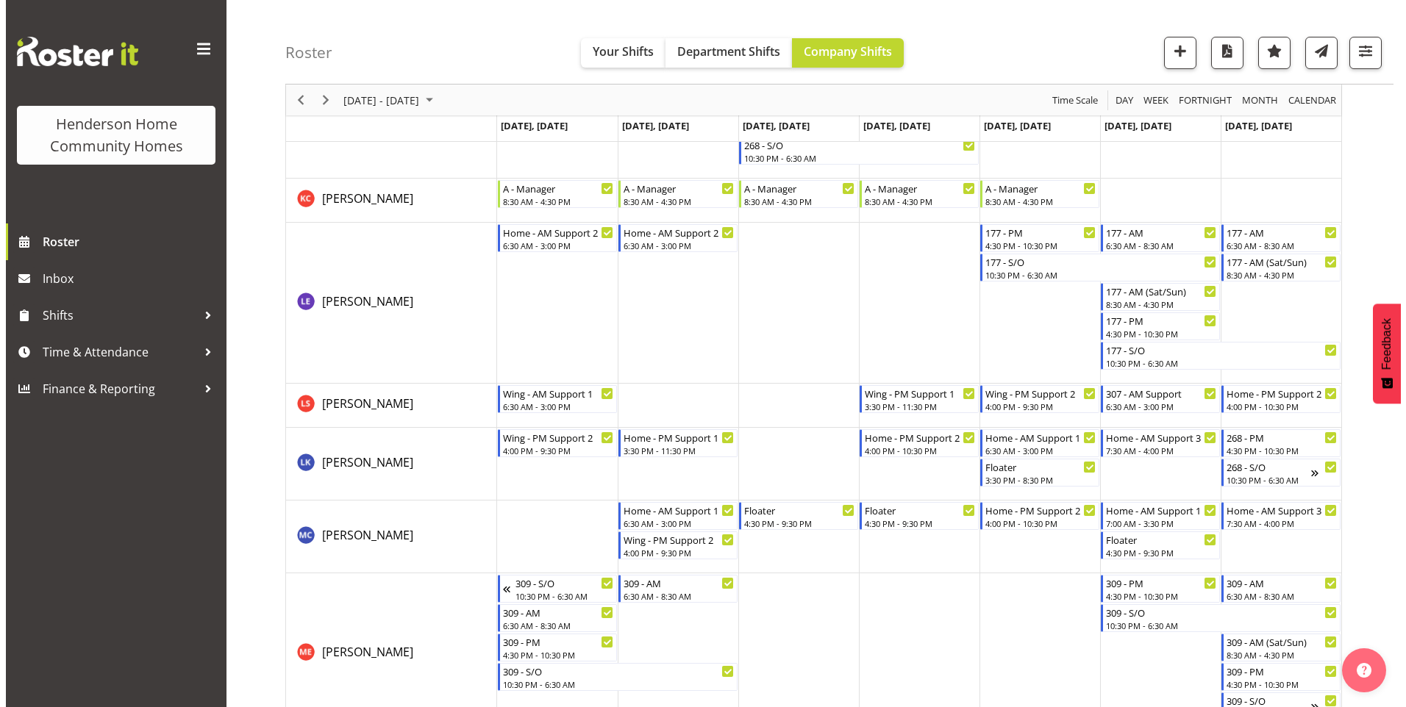
scroll to position [1443, 0]
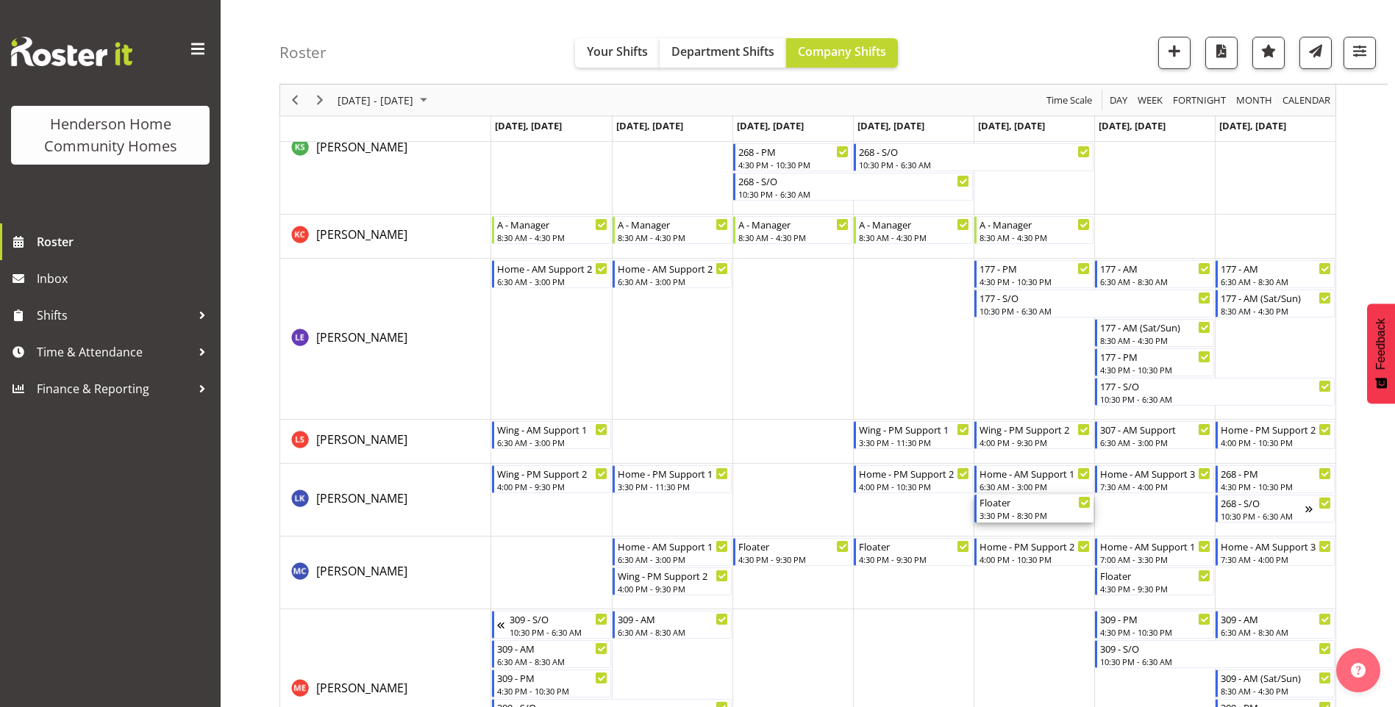
click at [1024, 510] on div "3:30 PM - 8:30 PM" at bounding box center [1034, 515] width 111 height 12
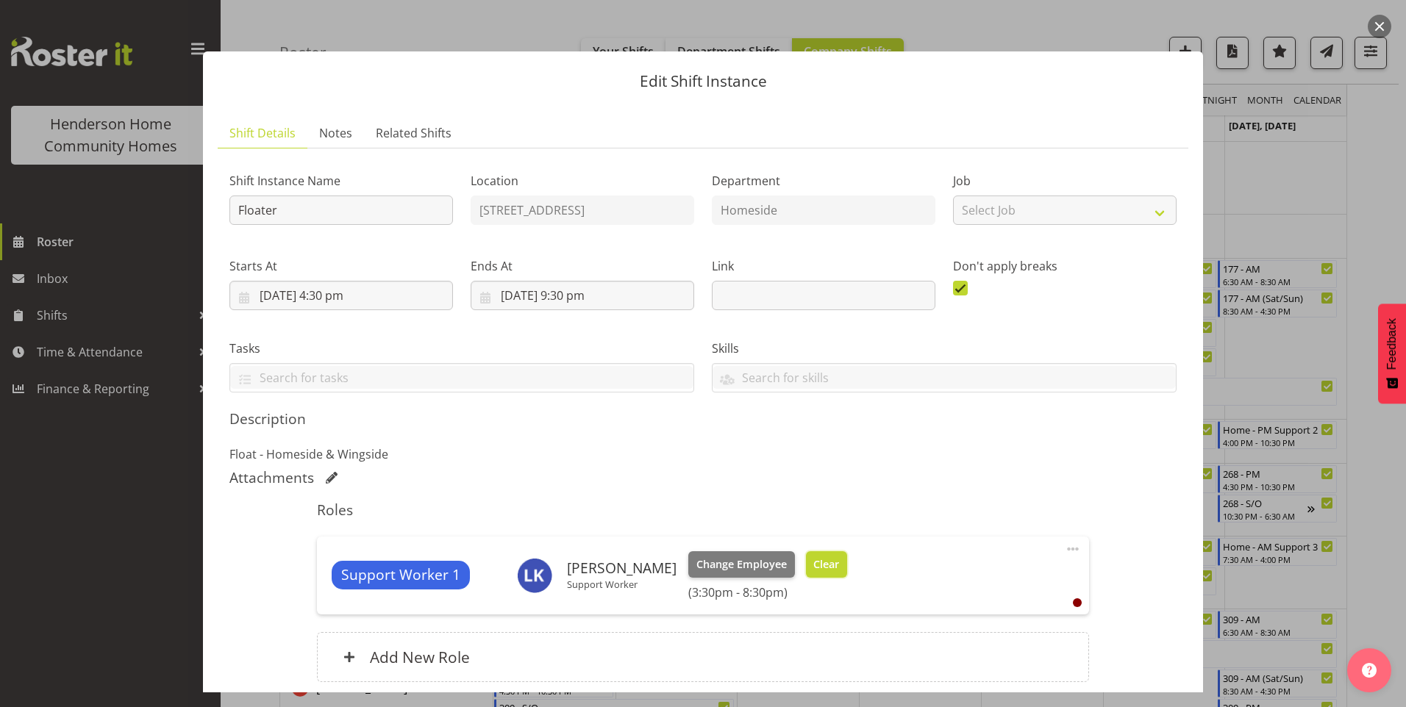
click at [820, 559] on span "Clear" at bounding box center [826, 565] width 26 height 16
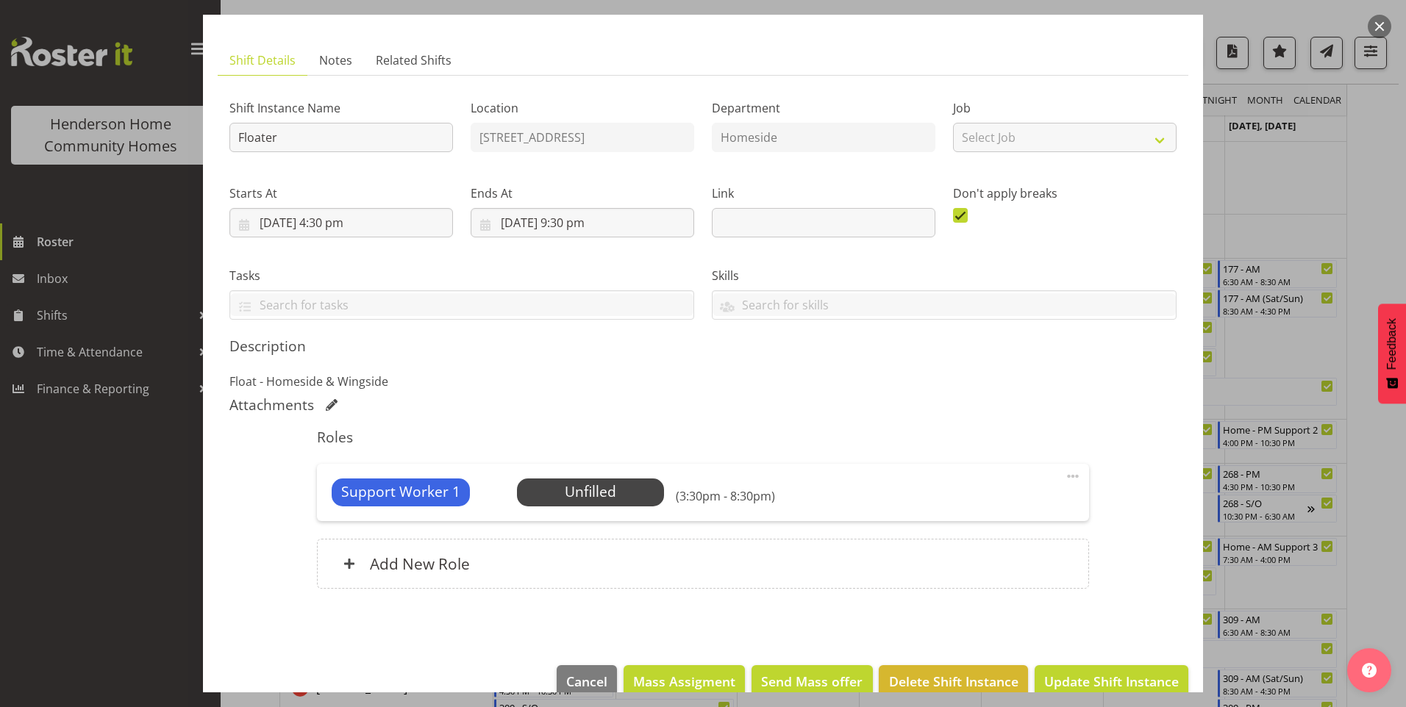
scroll to position [100, 0]
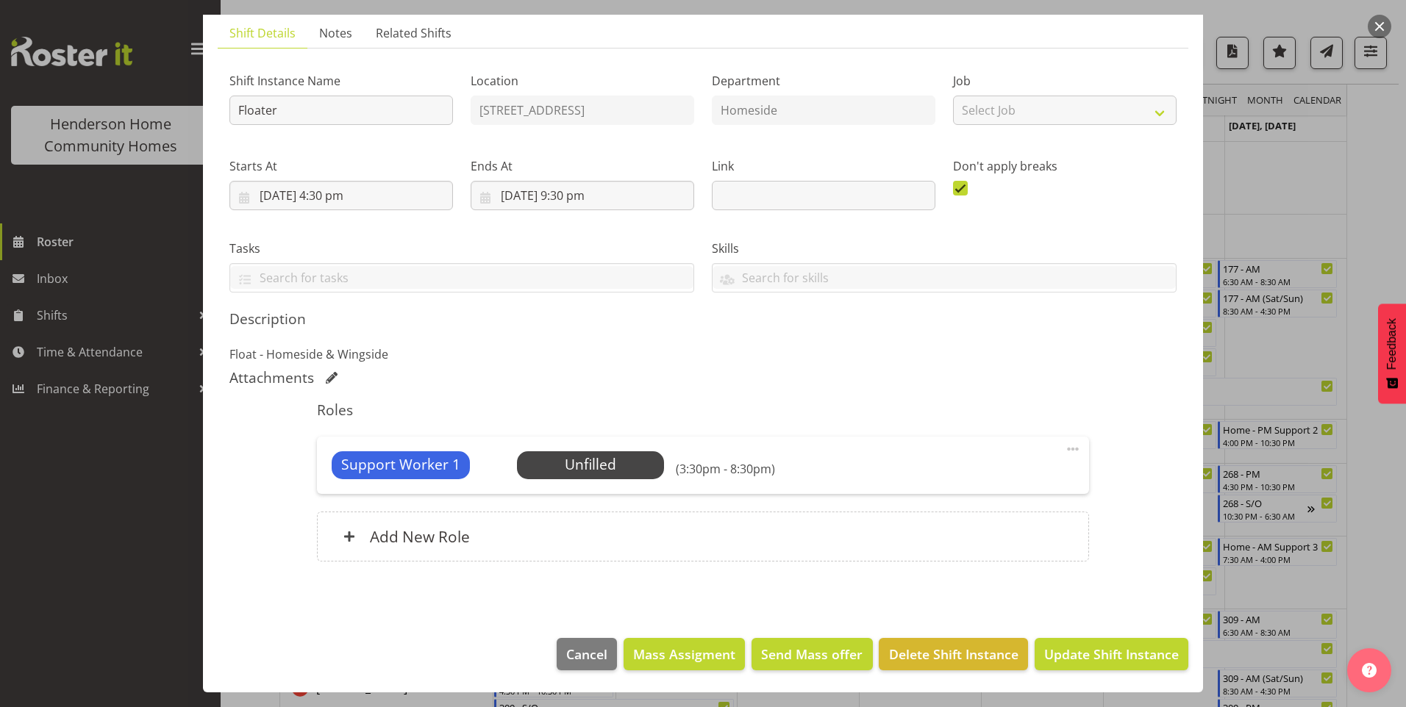
click at [1099, 670] on footer "Cancel Mass Assigment Send Mass offer Delete Shift Instance Update Shift Instan…" at bounding box center [703, 657] width 1000 height 69
click at [1093, 659] on span "Update Shift Instance" at bounding box center [1111, 654] width 135 height 19
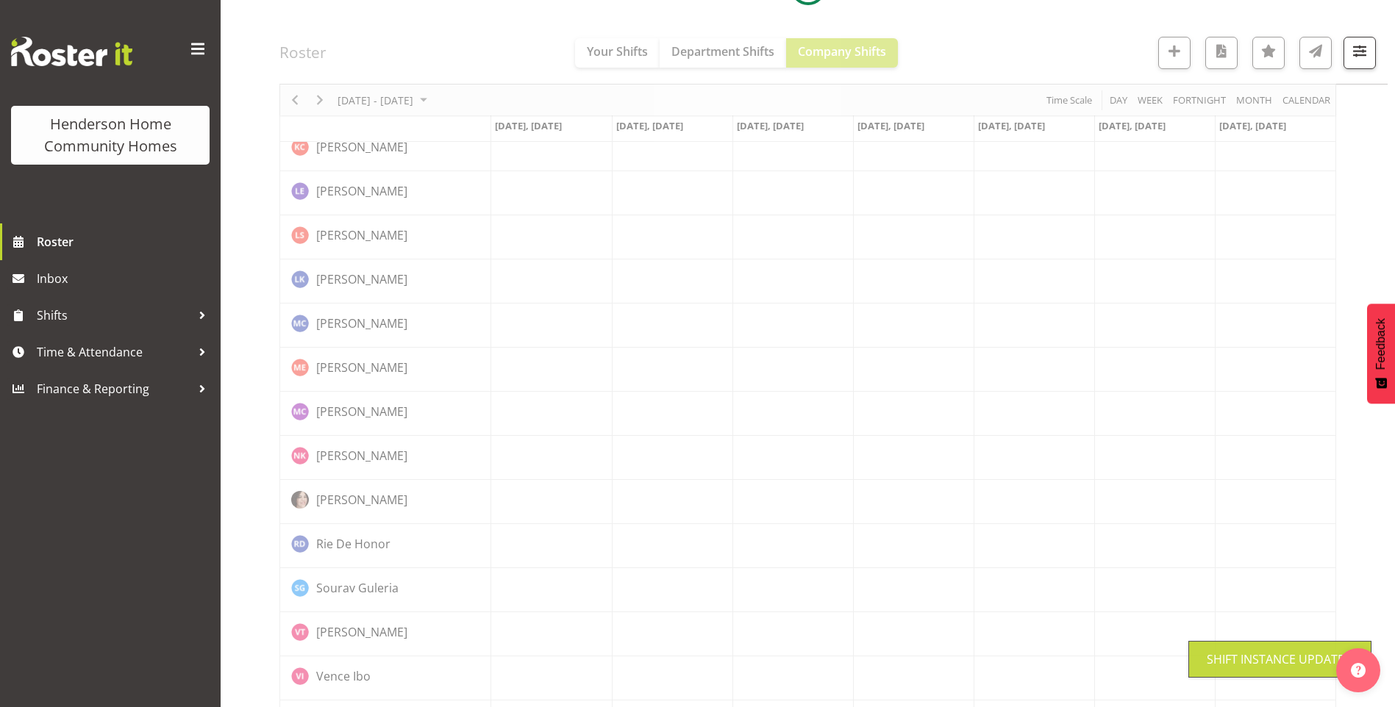
scroll to position [970, 0]
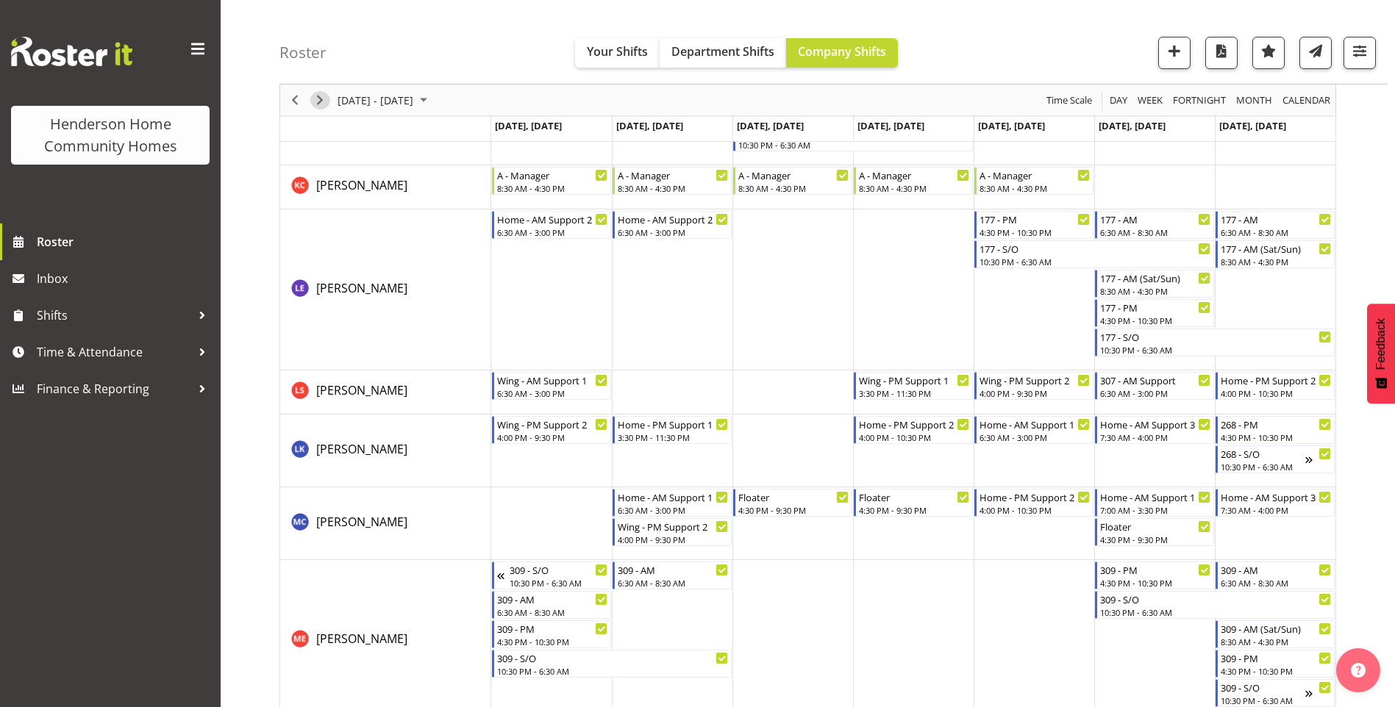
click at [317, 99] on span "Next" at bounding box center [320, 100] width 18 height 18
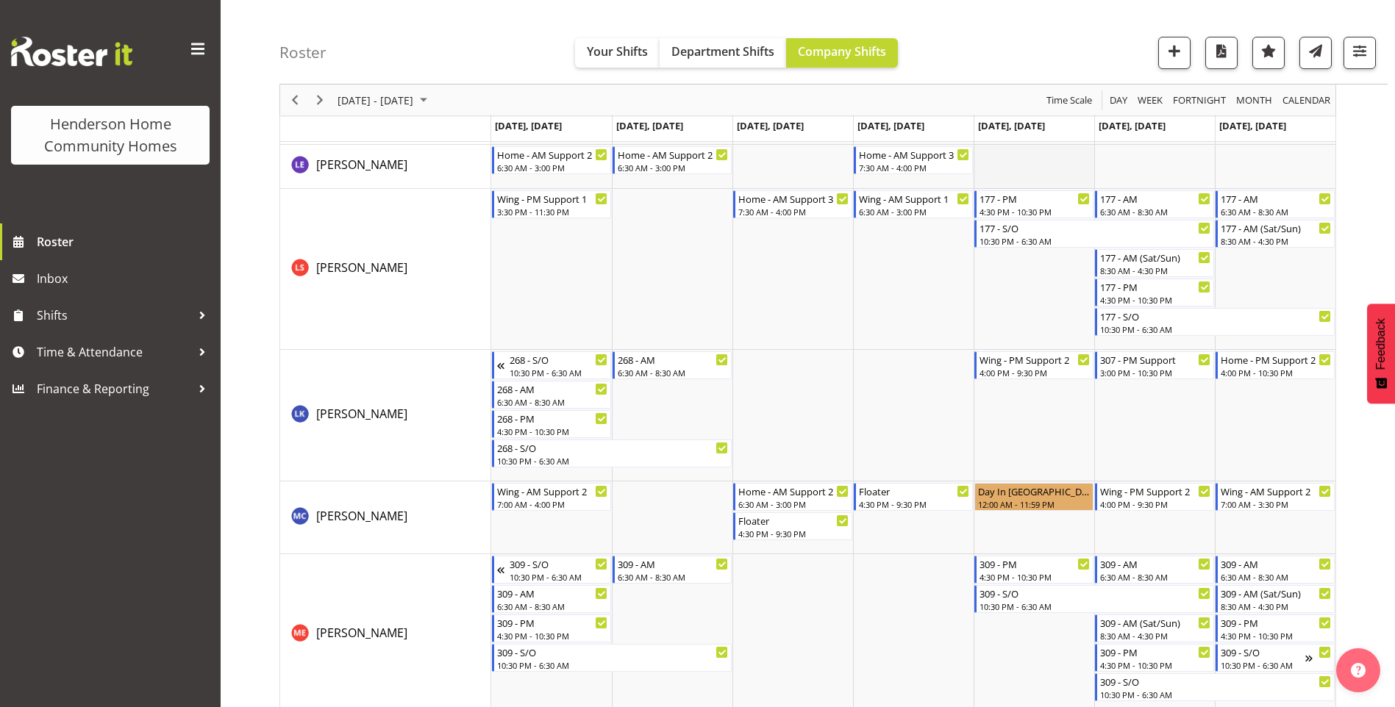
scroll to position [1481, 0]
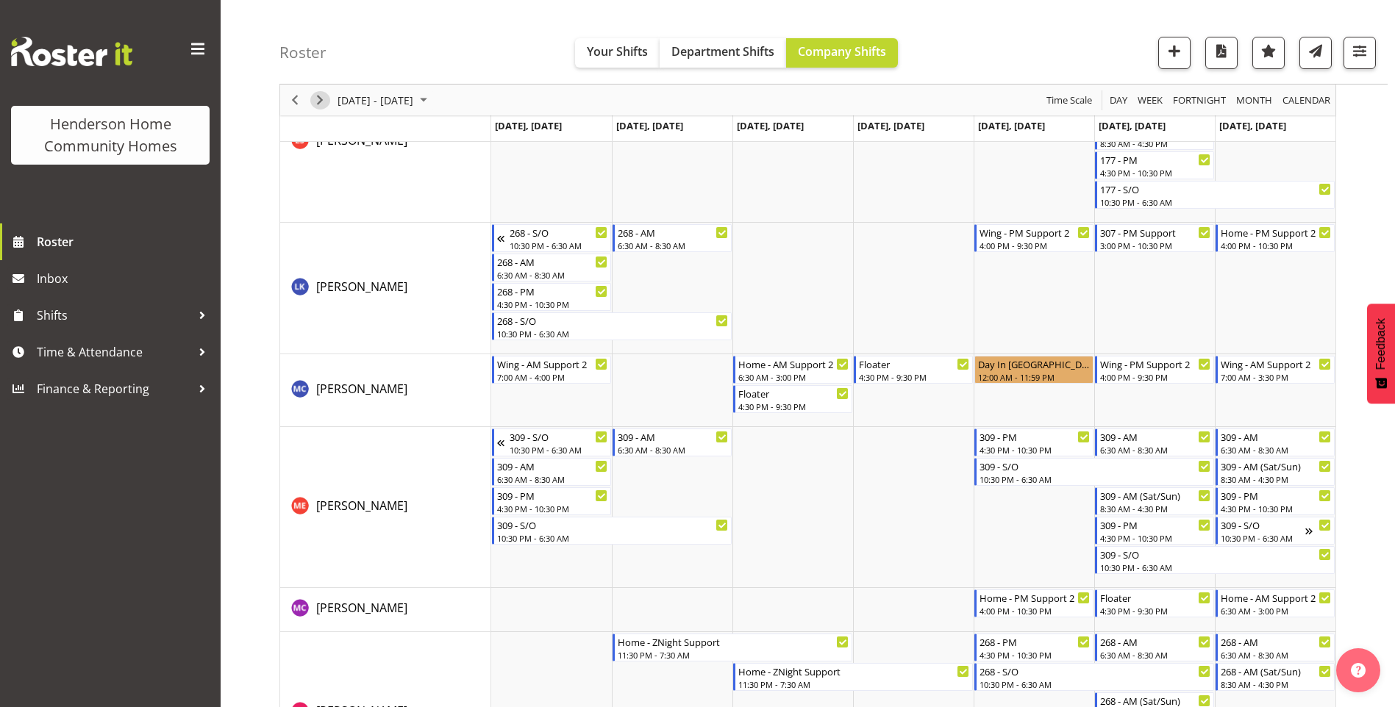
click at [321, 100] on span "Next" at bounding box center [320, 100] width 18 height 18
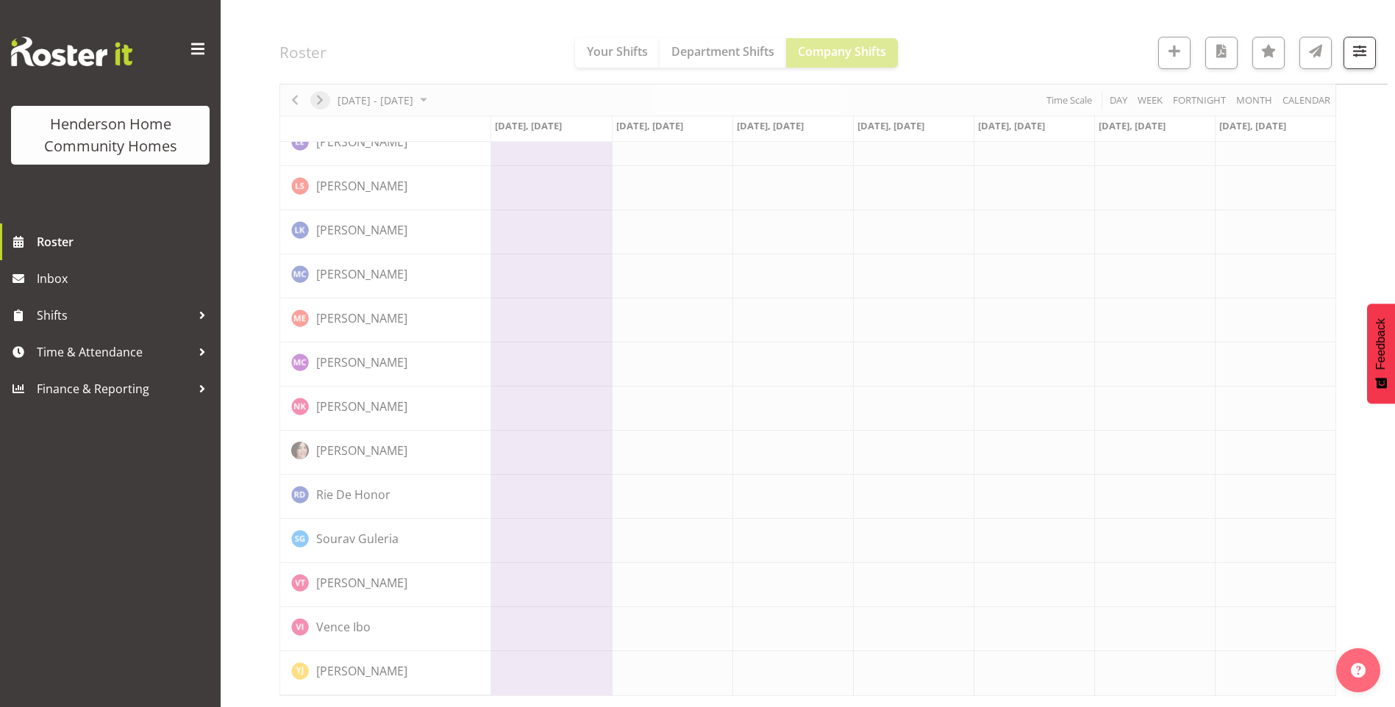
scroll to position [970, 0]
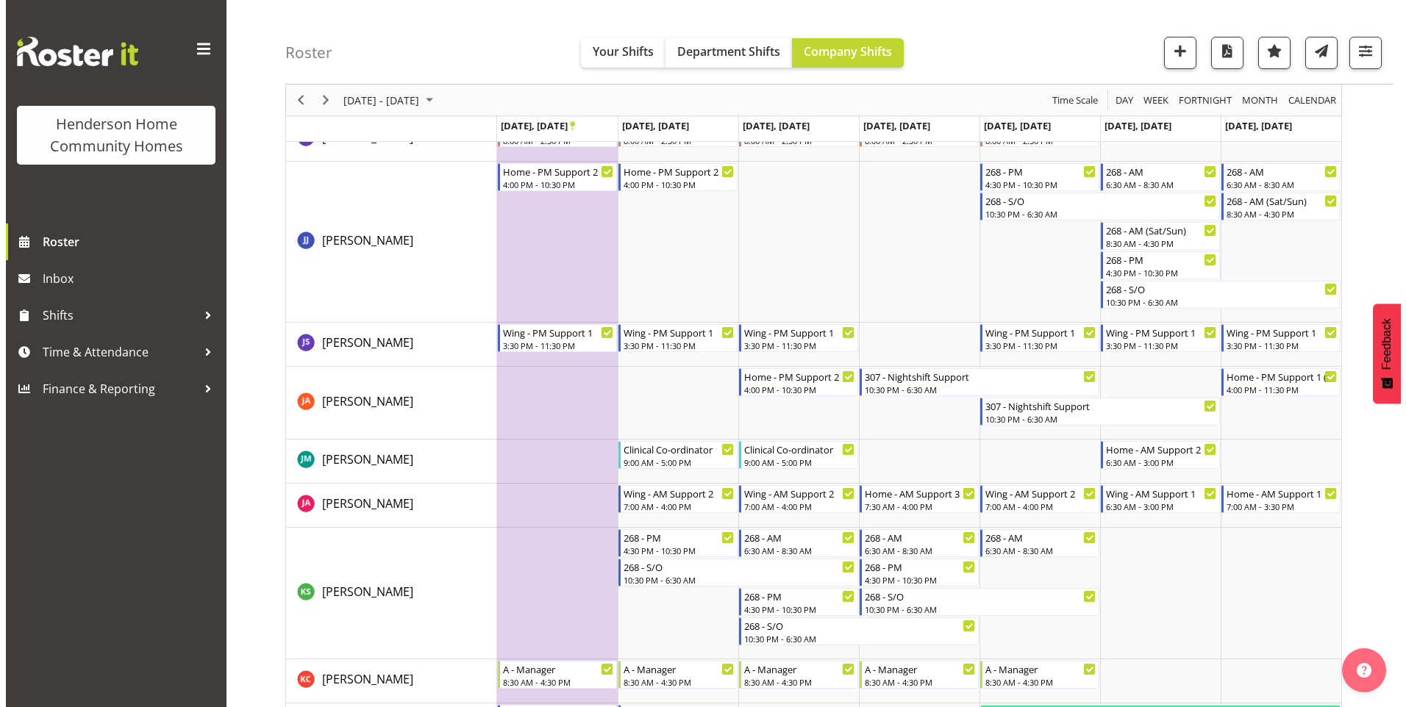
scroll to position [1464, 0]
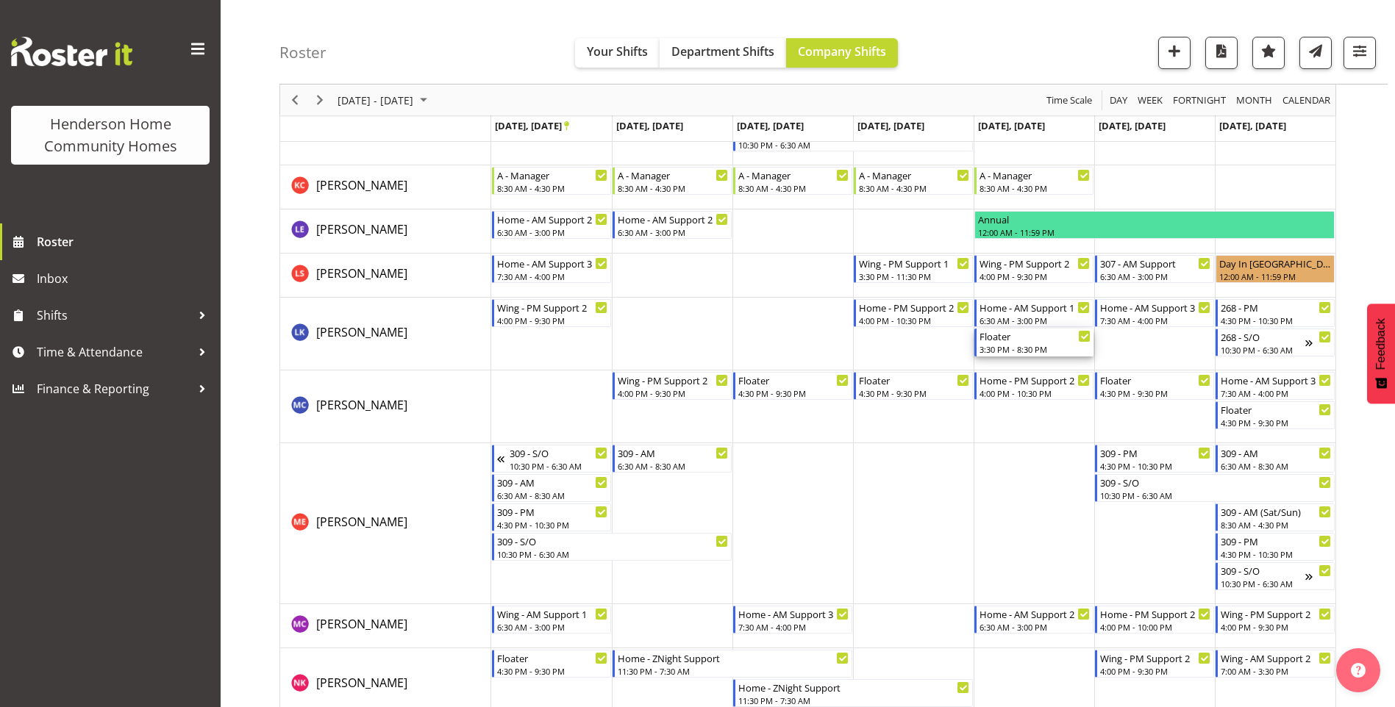
click at [1020, 349] on div "3:30 PM - 8:30 PM" at bounding box center [1034, 349] width 111 height 12
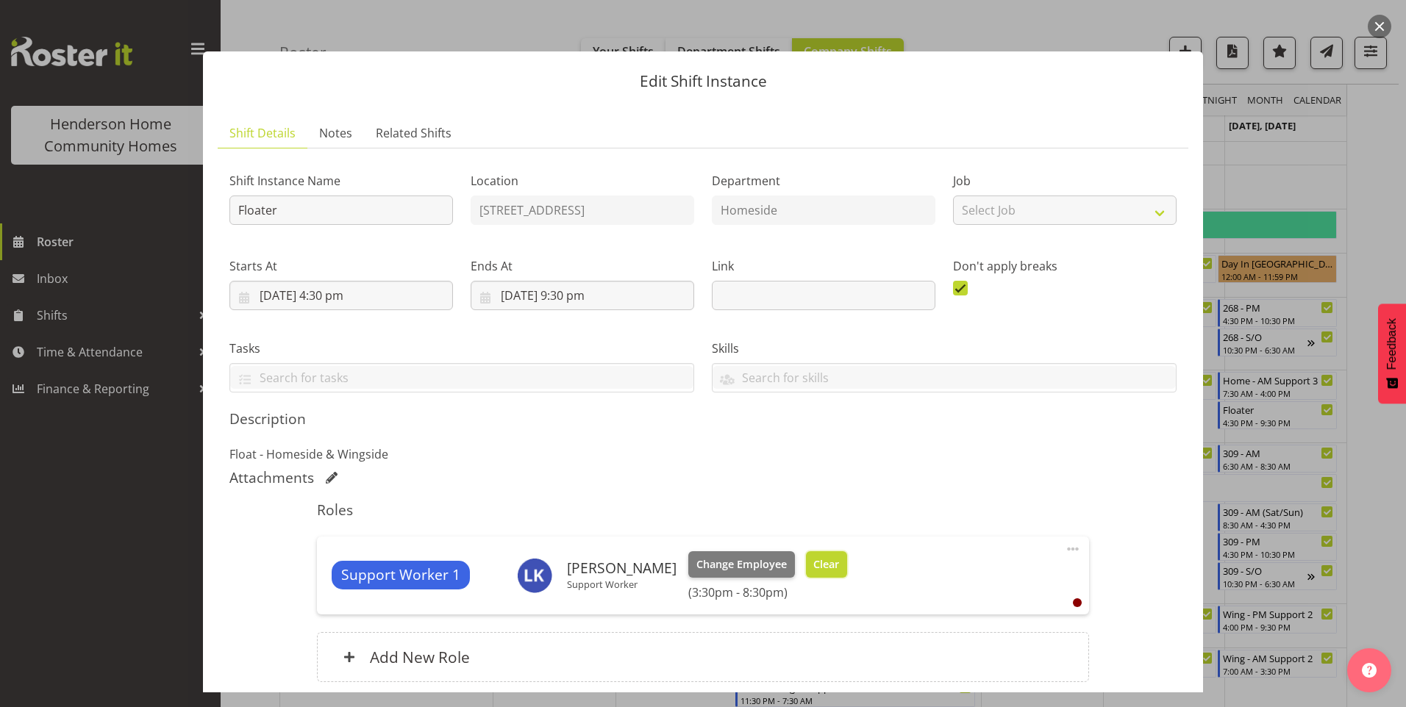
click at [813, 572] on span "Clear" at bounding box center [826, 565] width 26 height 16
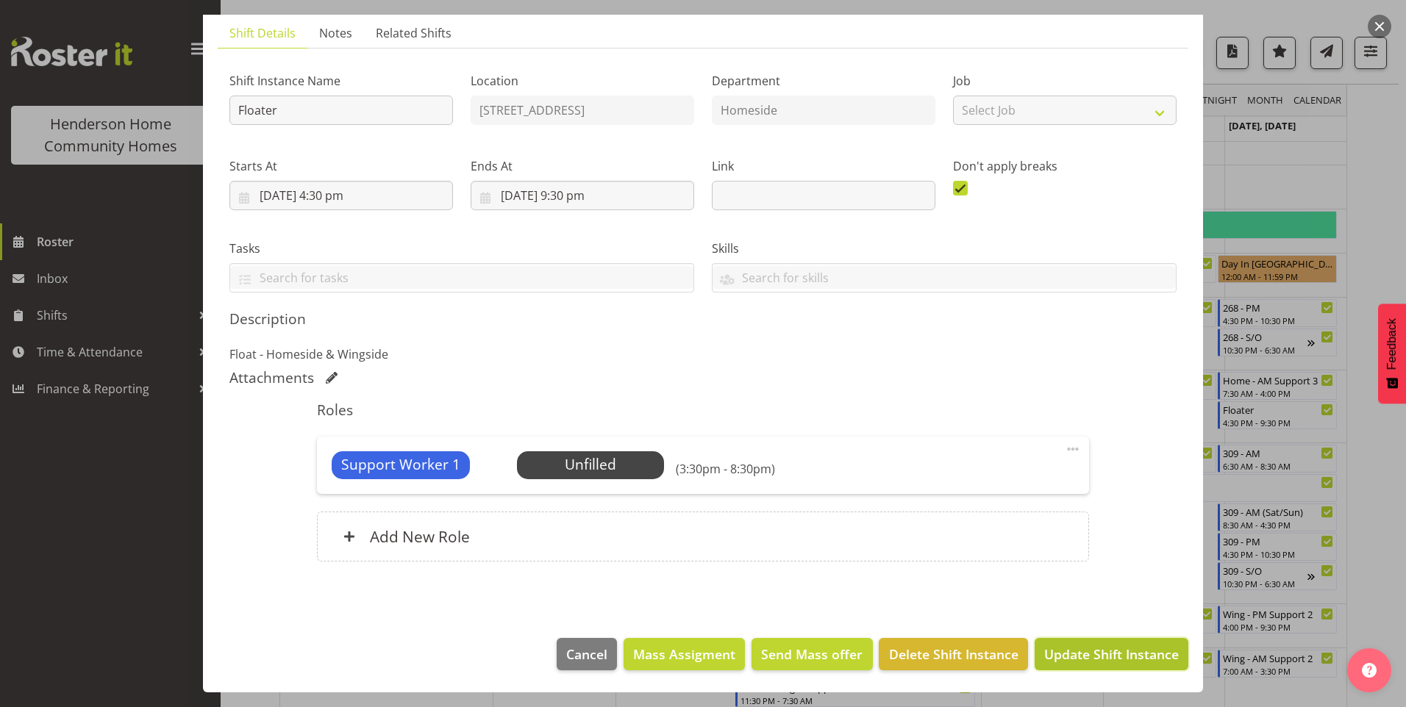
click at [1126, 665] on button "Update Shift Instance" at bounding box center [1111, 654] width 154 height 32
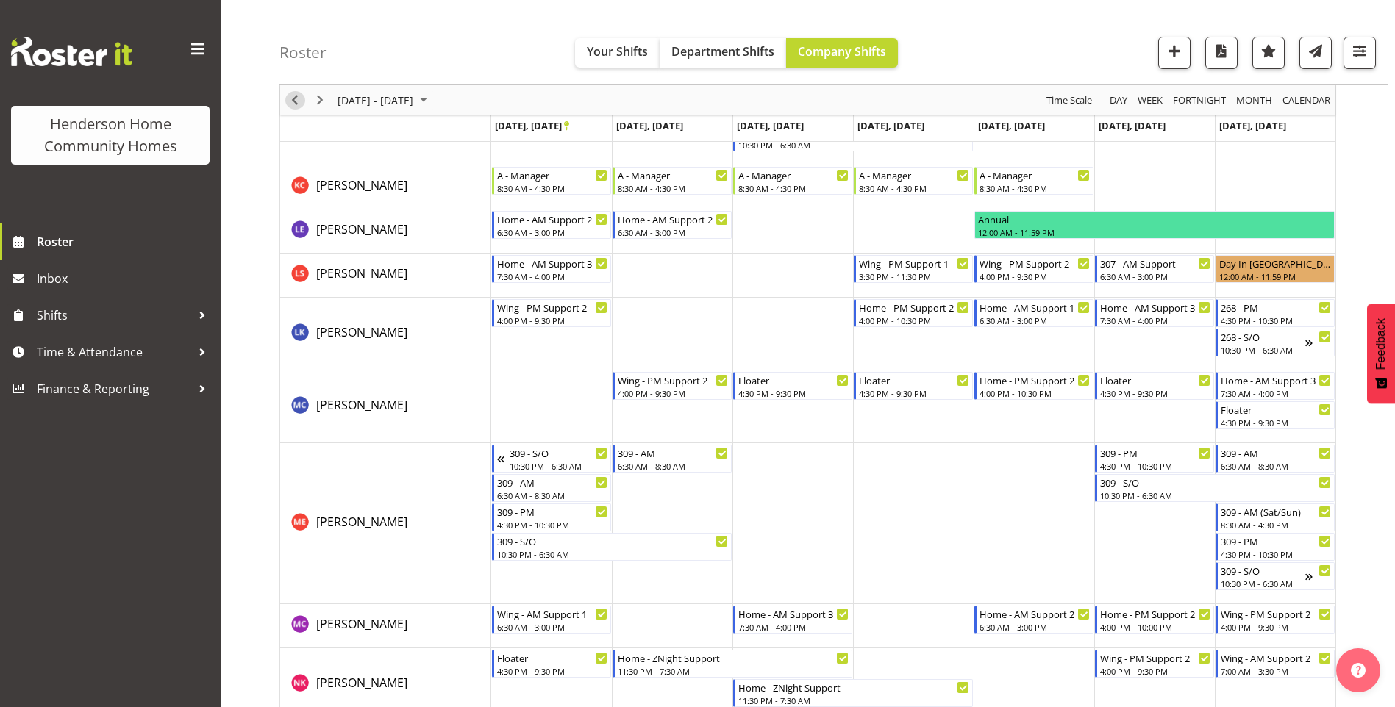
click at [298, 101] on span "Previous" at bounding box center [295, 100] width 18 height 18
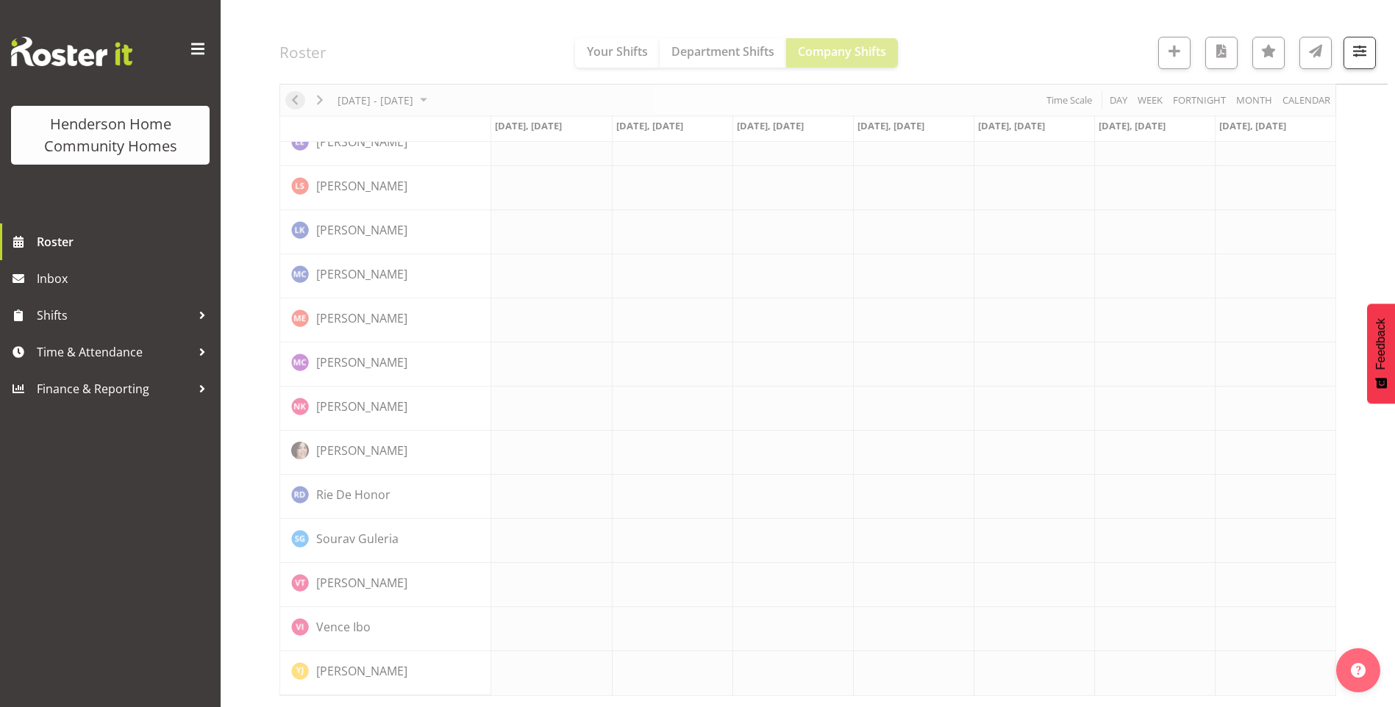
scroll to position [970, 0]
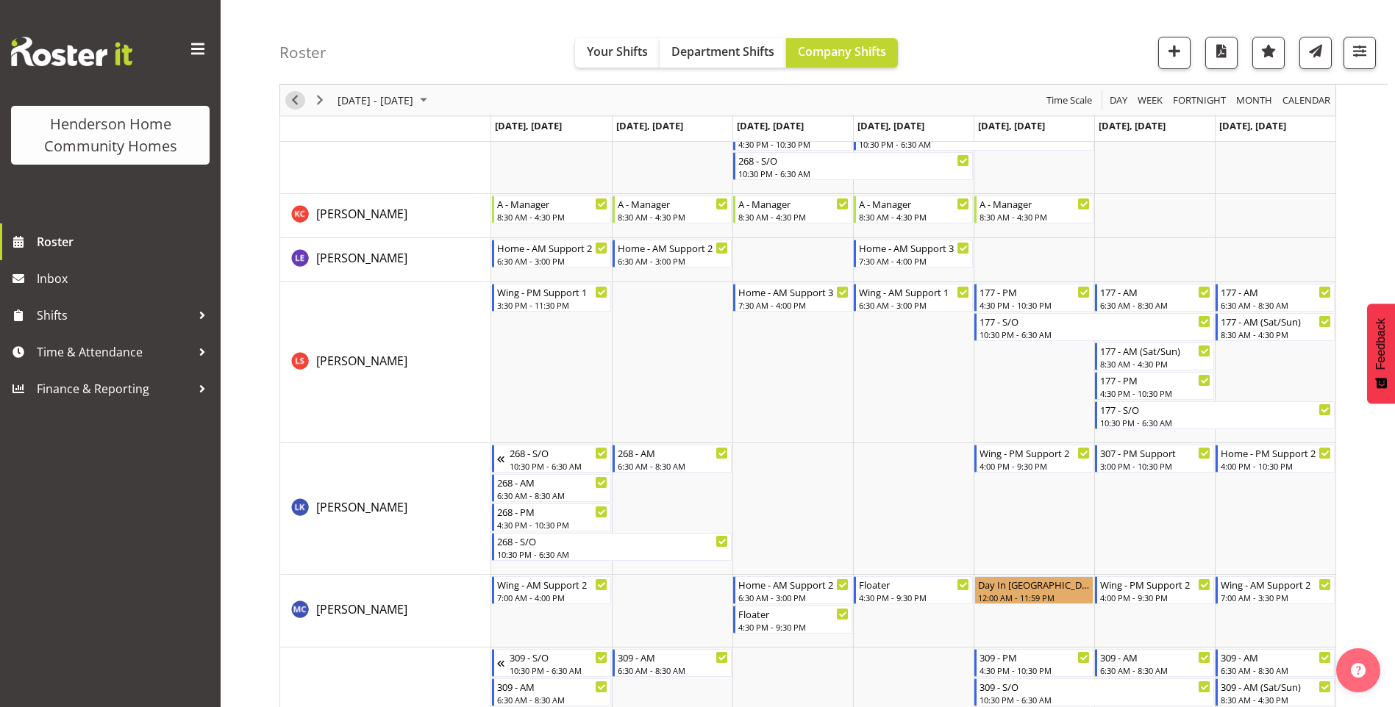
click at [293, 101] on span "Previous" at bounding box center [295, 100] width 18 height 18
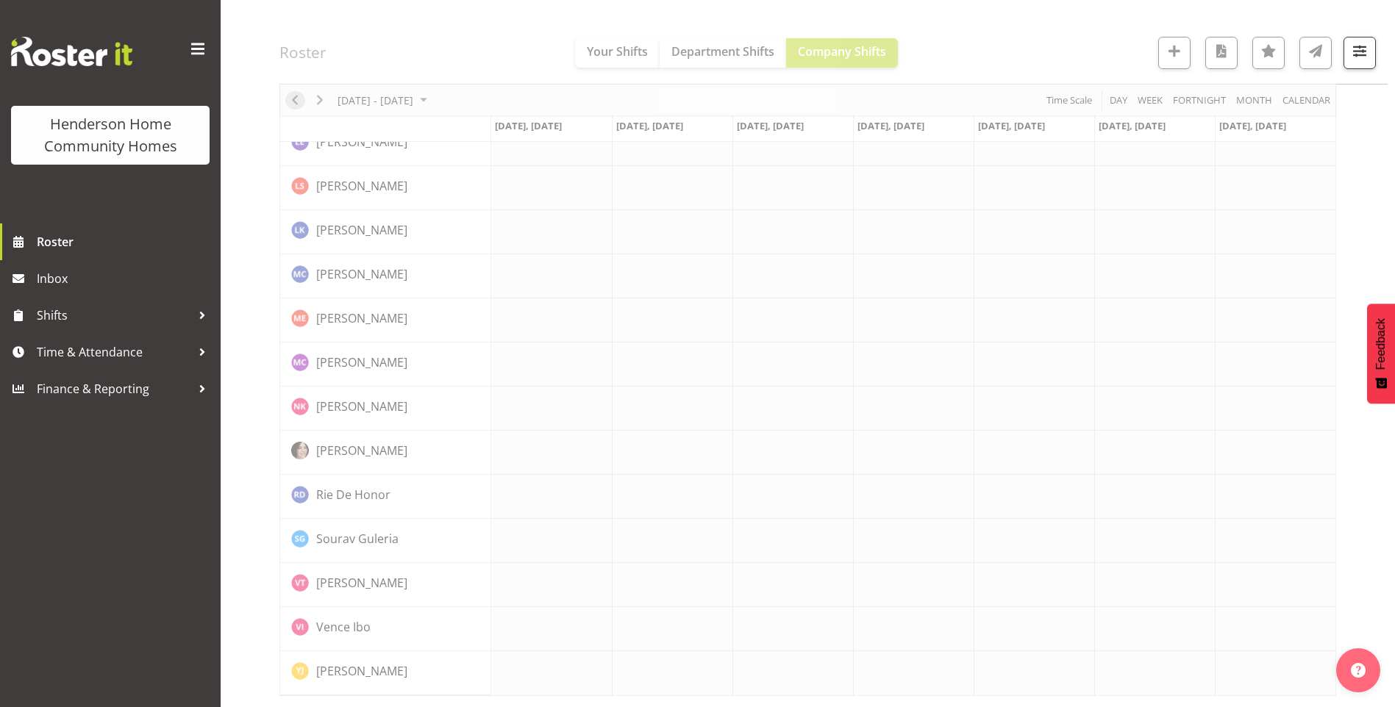
scroll to position [970, 0]
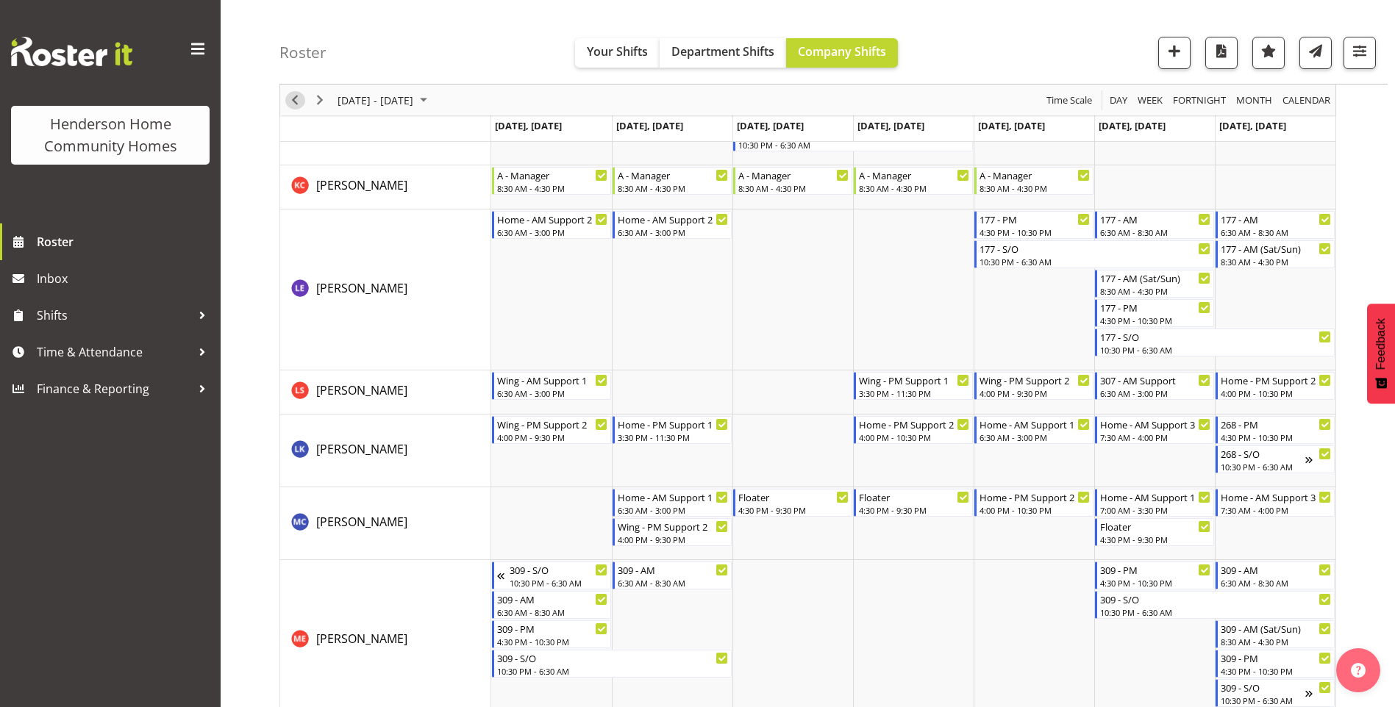
click at [295, 99] on span "Previous" at bounding box center [295, 100] width 18 height 18
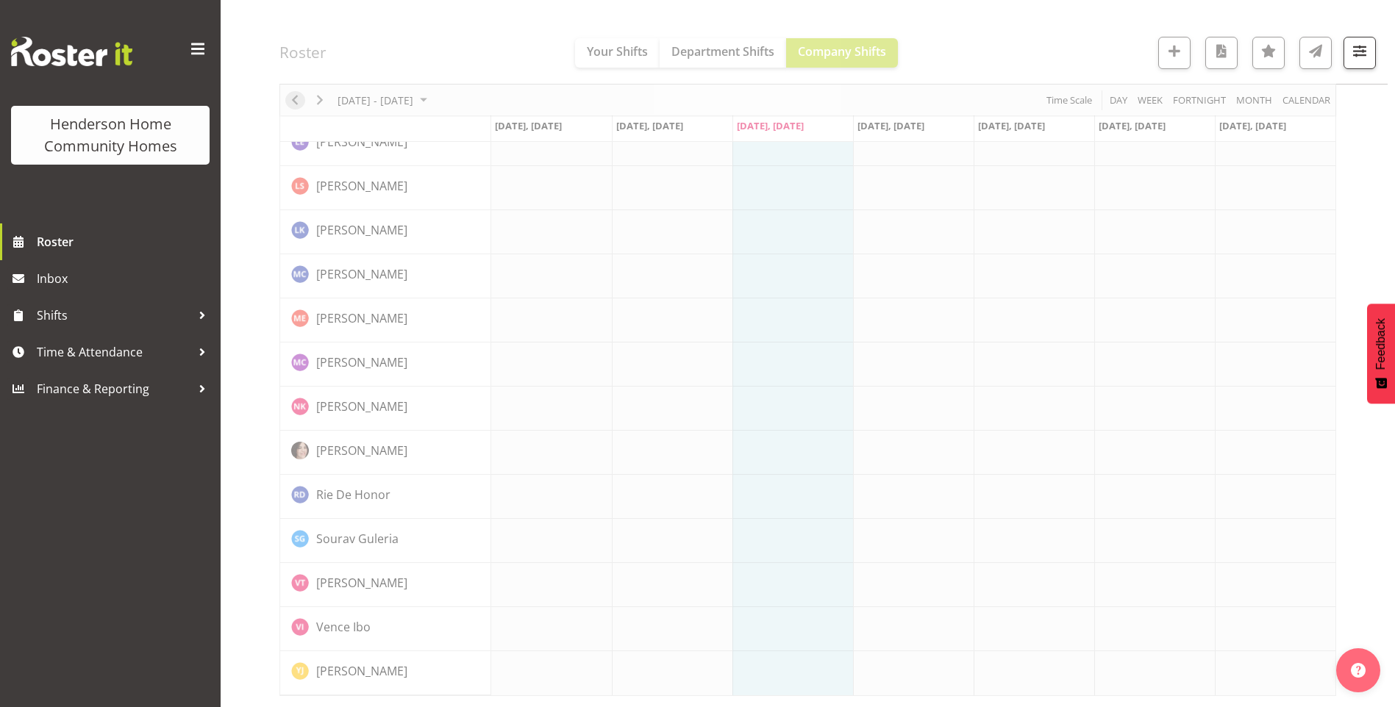
scroll to position [970, 0]
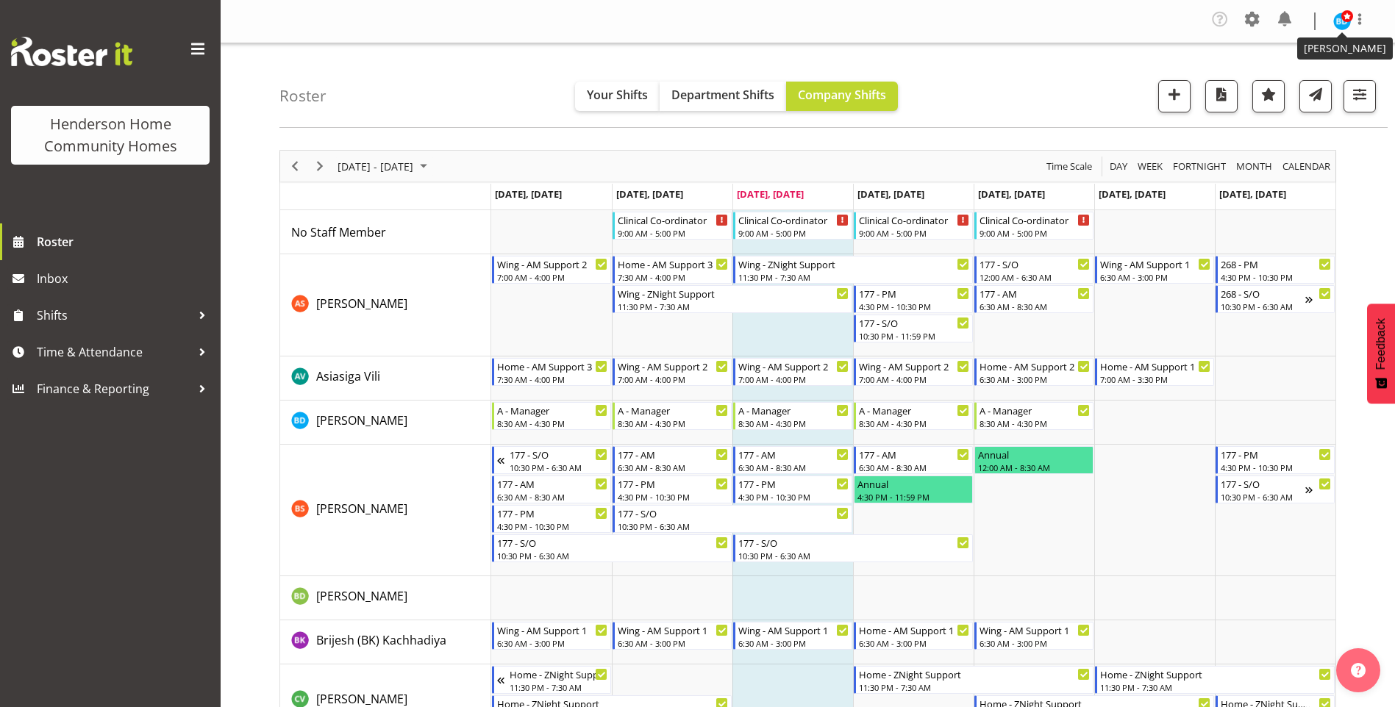
click at [1350, 17] on span at bounding box center [1347, 16] width 12 height 12
click at [1283, 87] on link "Log Out" at bounding box center [1297, 81] width 141 height 26
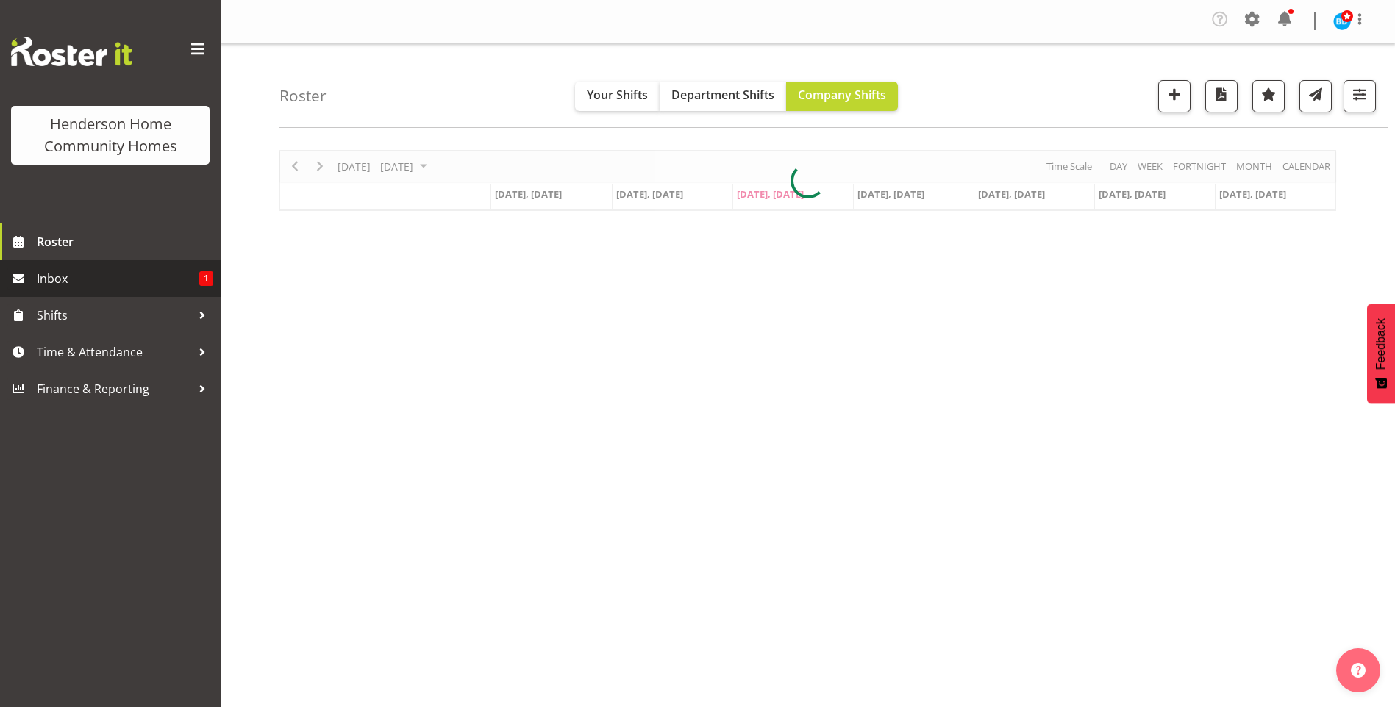
click at [129, 285] on span "Inbox" at bounding box center [118, 279] width 162 height 22
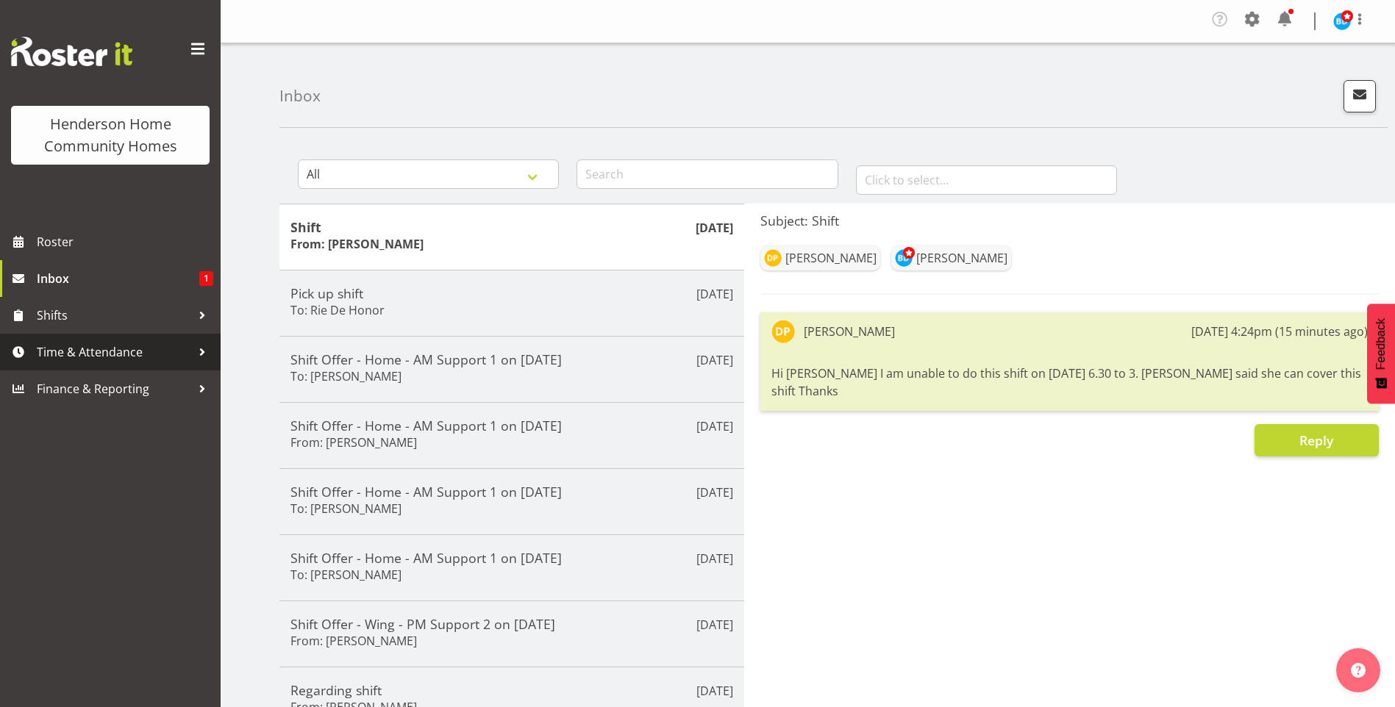
click at [140, 356] on span "Time & Attendance" at bounding box center [114, 352] width 154 height 22
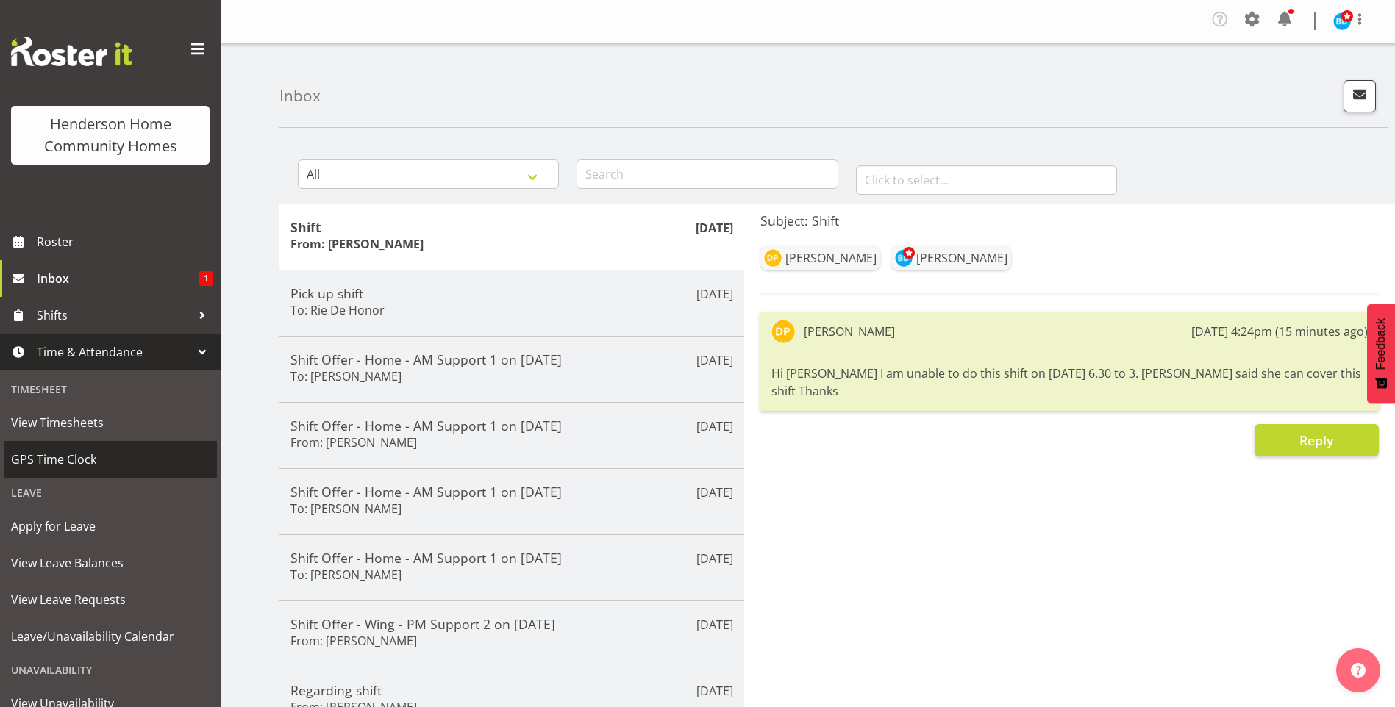
click at [103, 463] on span "GPS Time Clock" at bounding box center [110, 459] width 198 height 22
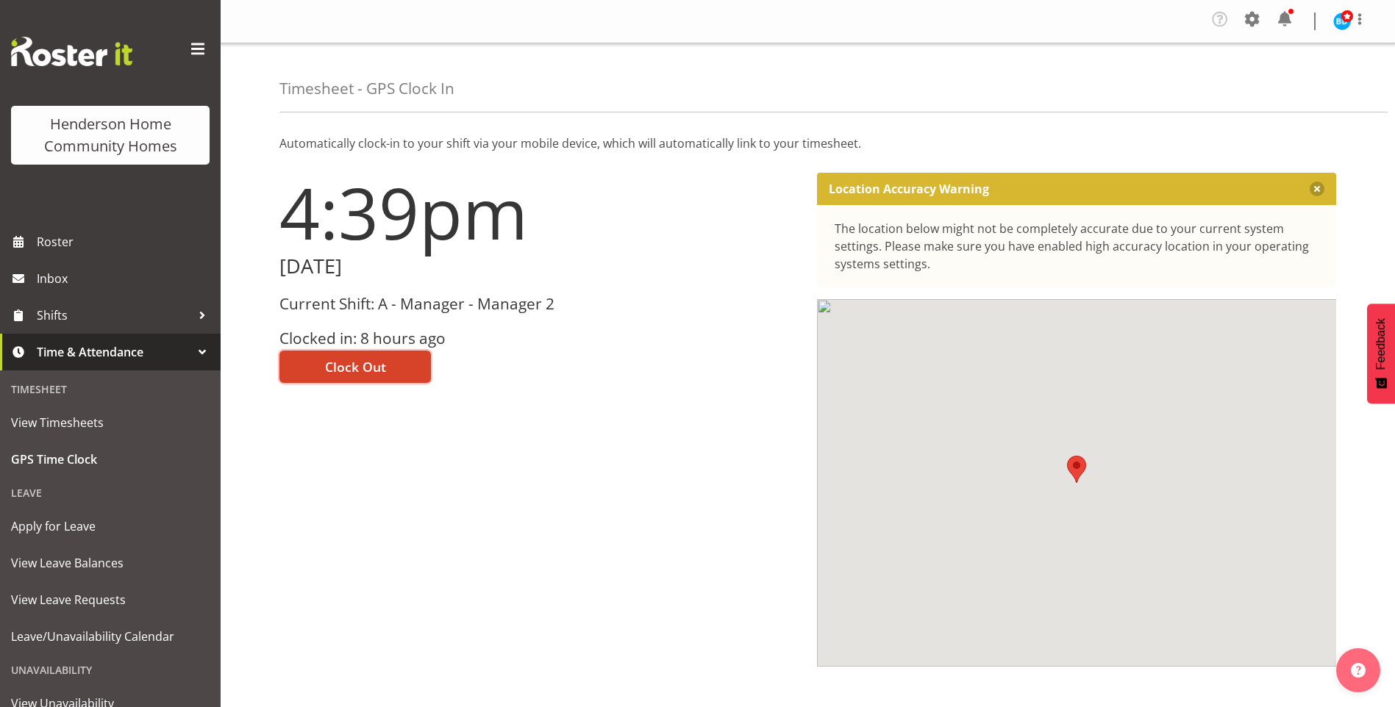
click at [354, 368] on span "Clock Out" at bounding box center [355, 366] width 61 height 19
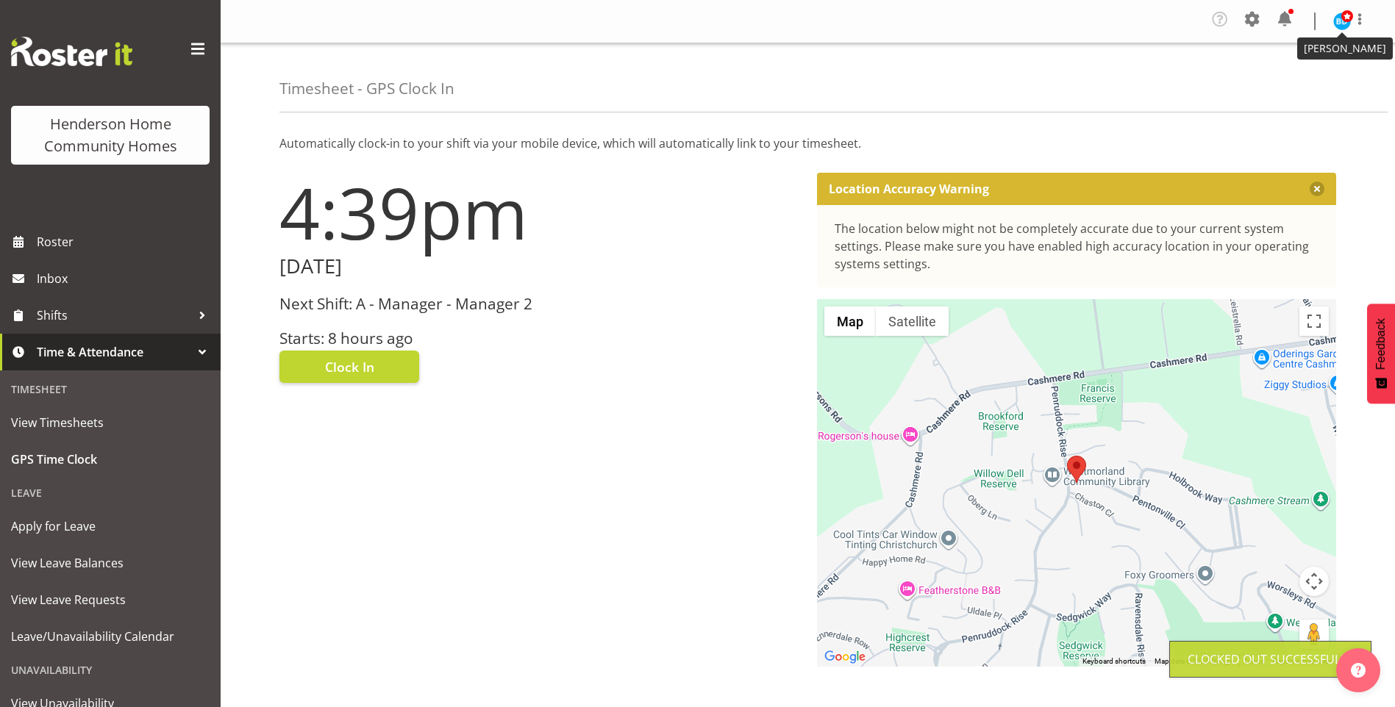
click at [1341, 20] on span at bounding box center [1347, 16] width 12 height 12
drag, startPoint x: 1268, startPoint y: 78, endPoint x: 1288, endPoint y: 48, distance: 36.1
click at [1270, 78] on link "Log Out" at bounding box center [1297, 81] width 141 height 26
